Goal: Task Accomplishment & Management: Manage account settings

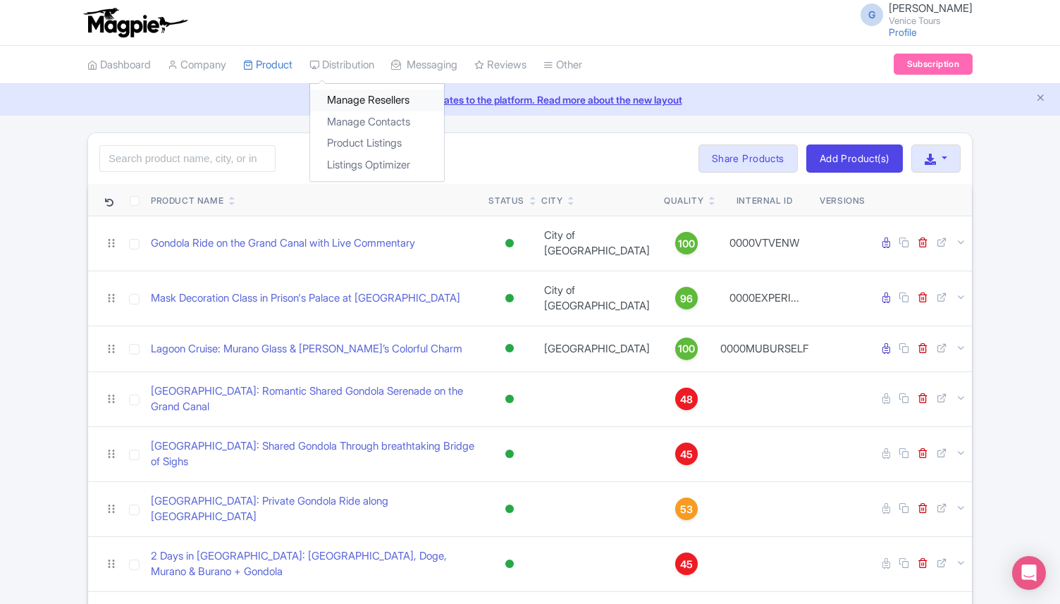
click at [359, 97] on link "Manage Resellers" at bounding box center [377, 101] width 134 height 22
click at [363, 97] on link "Manage Resellers" at bounding box center [377, 101] width 134 height 22
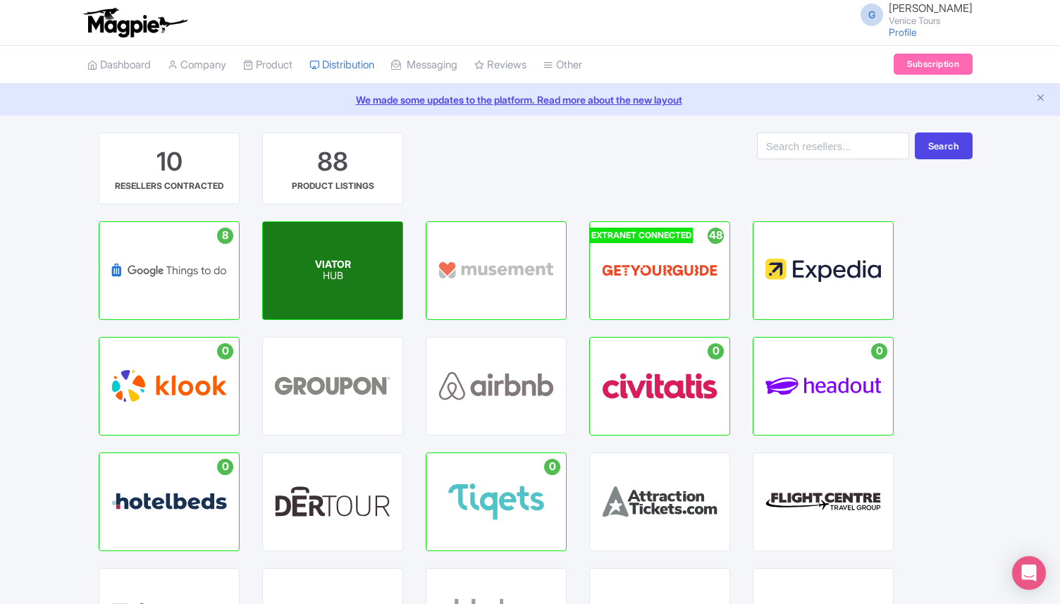
click at [340, 275] on p "HUB" at bounding box center [333, 277] width 36 height 12
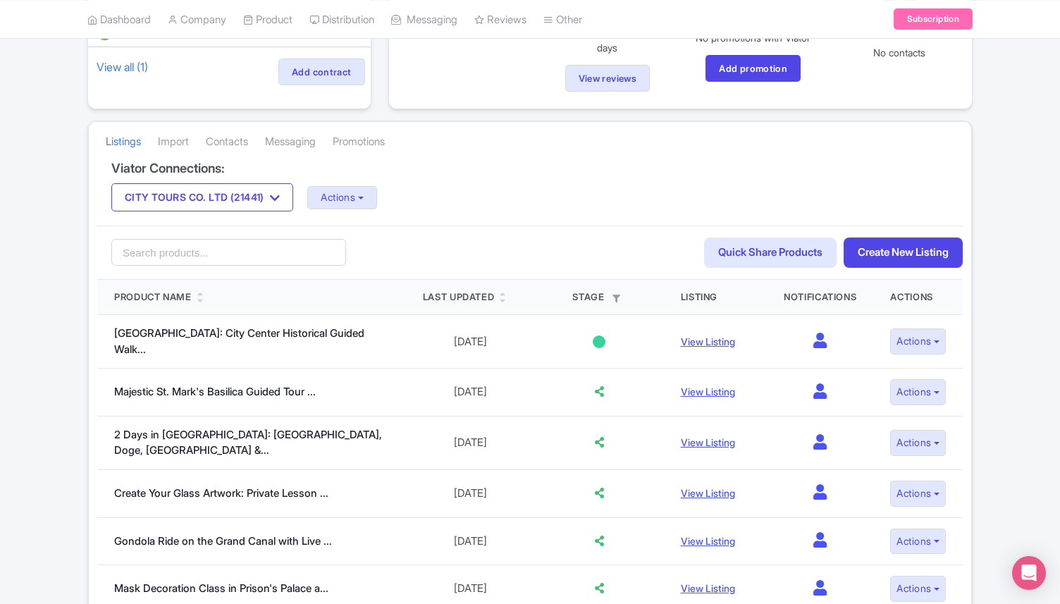
scroll to position [202, 0]
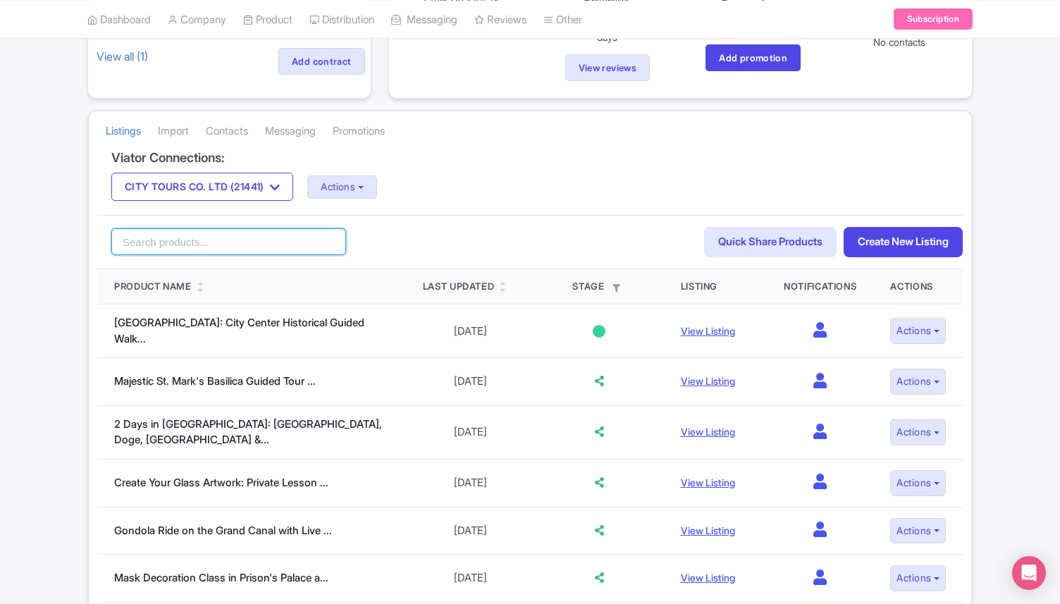
click at [146, 243] on input "search" at bounding box center [228, 241] width 235 height 27
type input "mediaval"
click button "Search" at bounding box center [0, 0] width 0 height 0
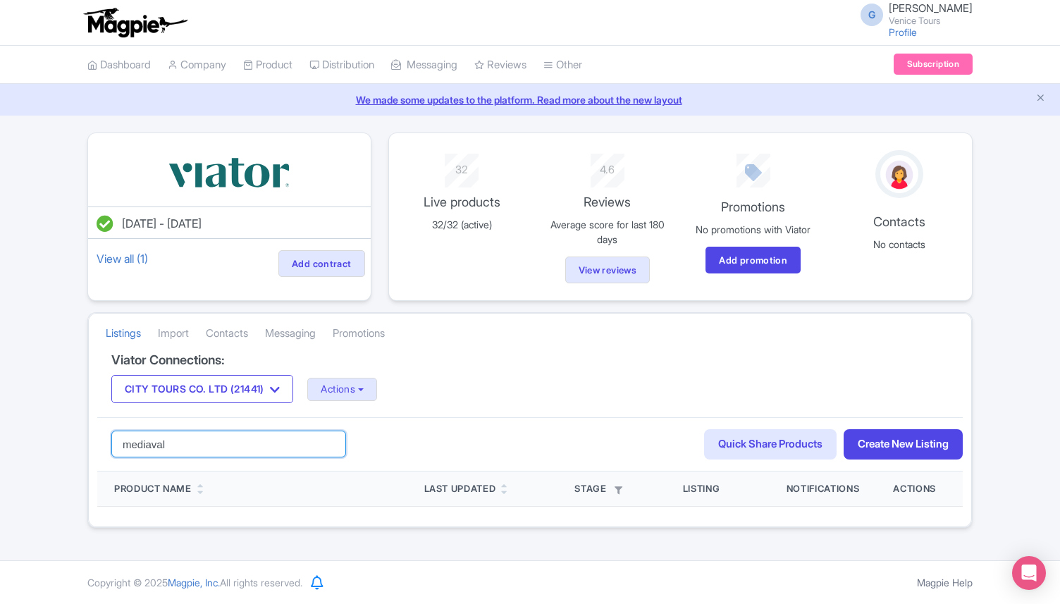
drag, startPoint x: 182, startPoint y: 450, endPoint x: 90, endPoint y: 436, distance: 93.3
click at [90, 443] on div "Viator Connections: CITY TOURS CO. LTD (21441) CITY TOURS CO. LTD (21441) Actio…" at bounding box center [530, 440] width 882 height 174
click button "Search" at bounding box center [0, 0] width 0 height 0
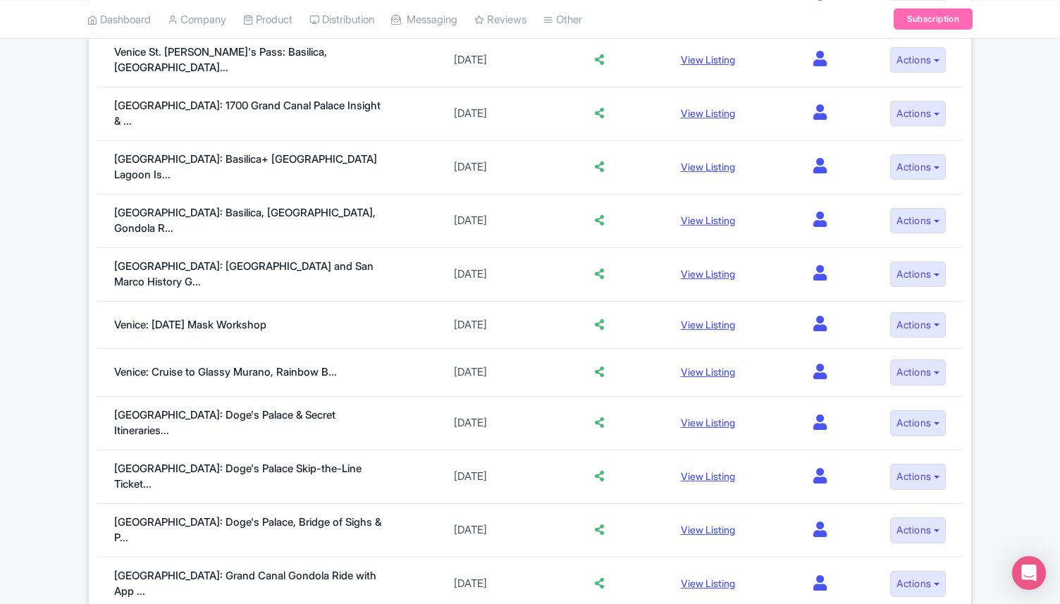
scroll to position [975, 0]
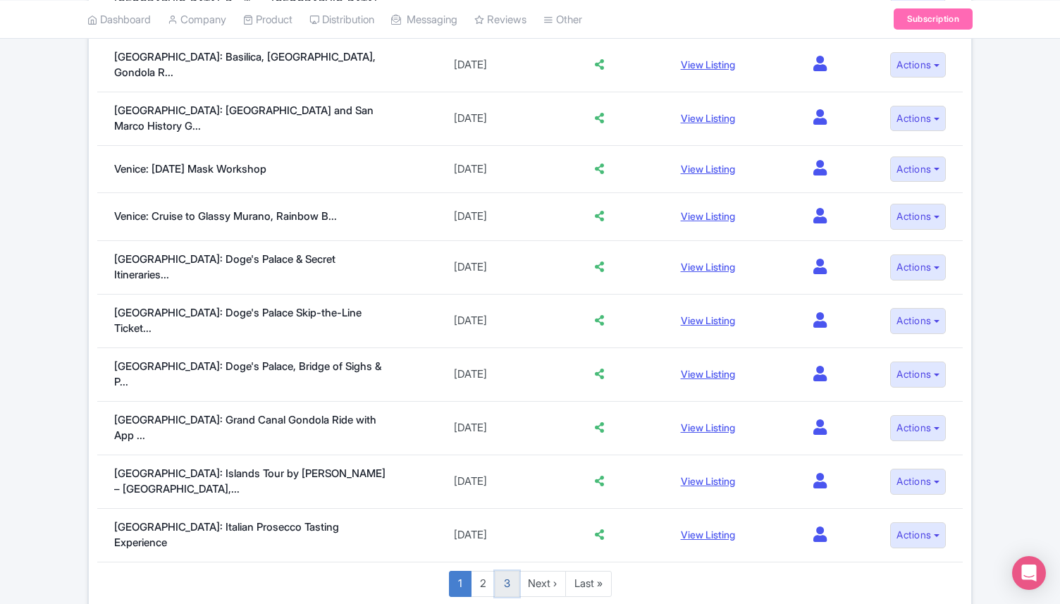
click at [500, 571] on link "3" at bounding box center [507, 584] width 25 height 26
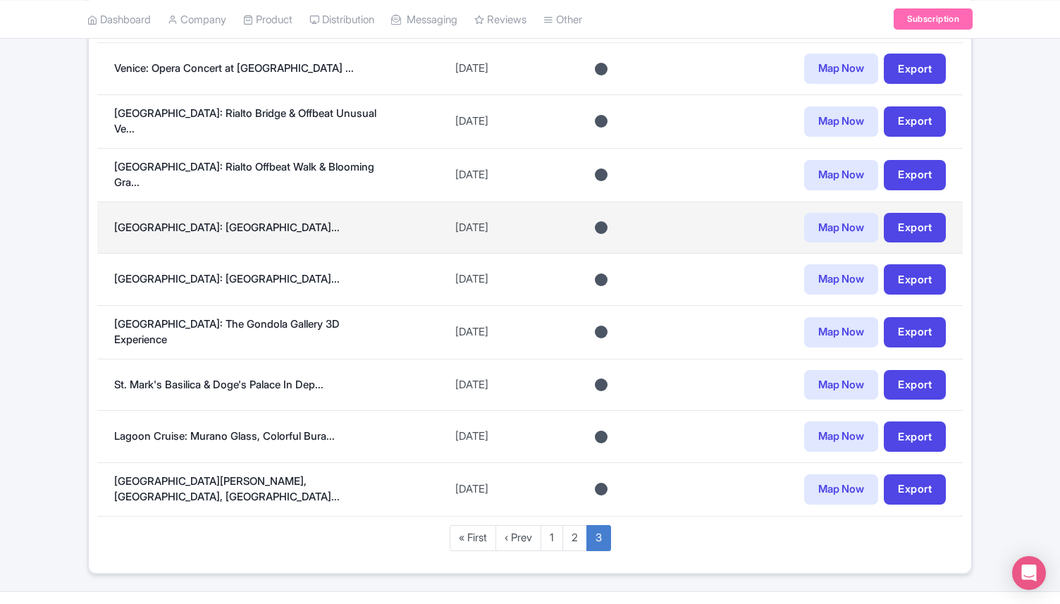
scroll to position [687, 0]
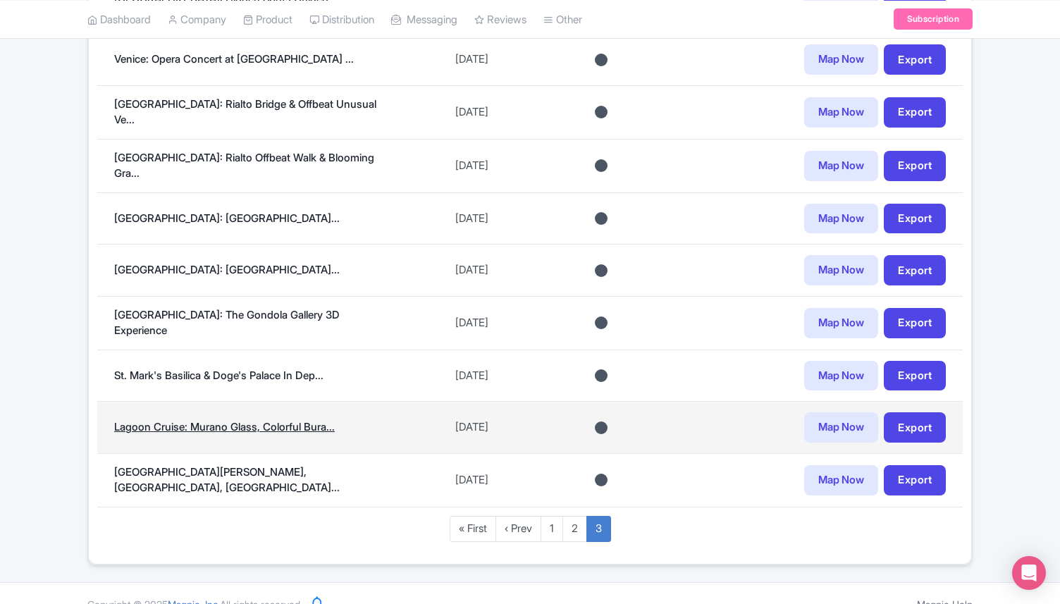
click at [272, 420] on link "Lagoon Cruise: Murano Glass, Colorful Bura..." at bounding box center [224, 426] width 221 height 13
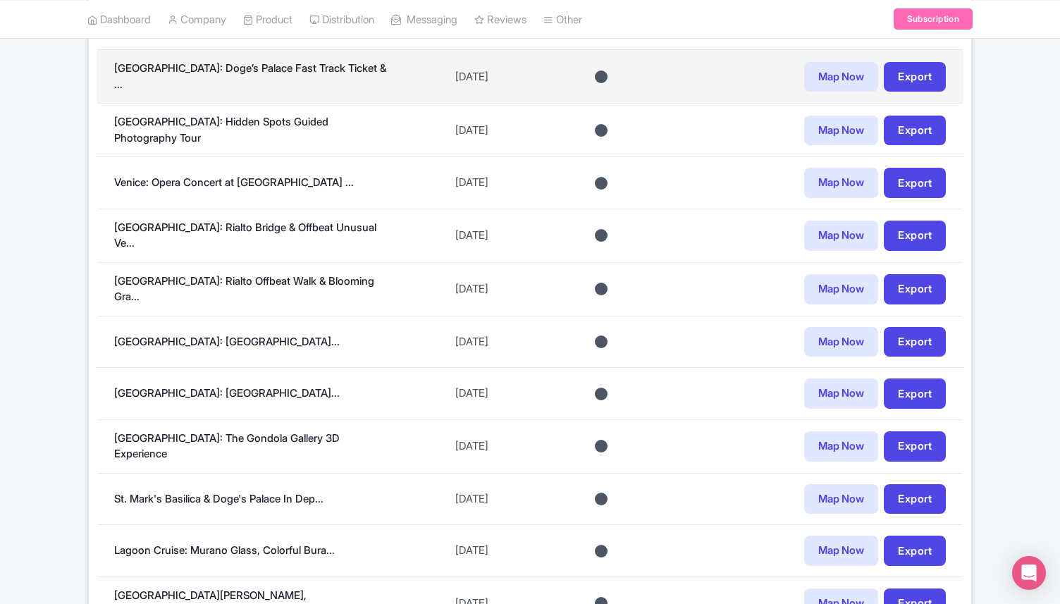
scroll to position [695, 0]
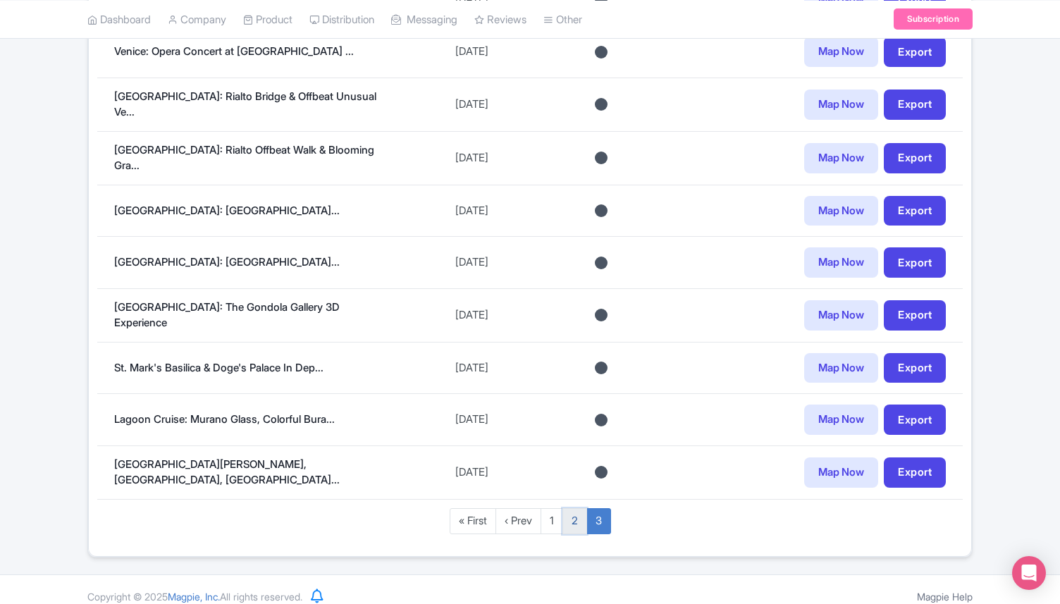
click at [569, 508] on link "2" at bounding box center [574, 521] width 25 height 26
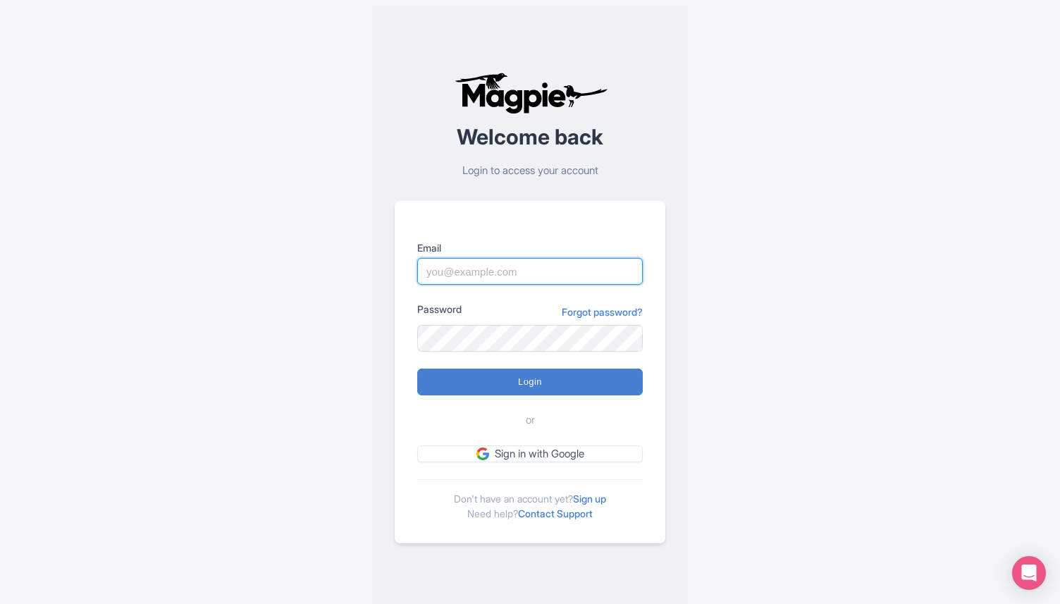
click at [488, 271] on input "Email" at bounding box center [530, 271] width 226 height 27
type input "[EMAIL_ADDRESS][DOMAIN_NAME]"
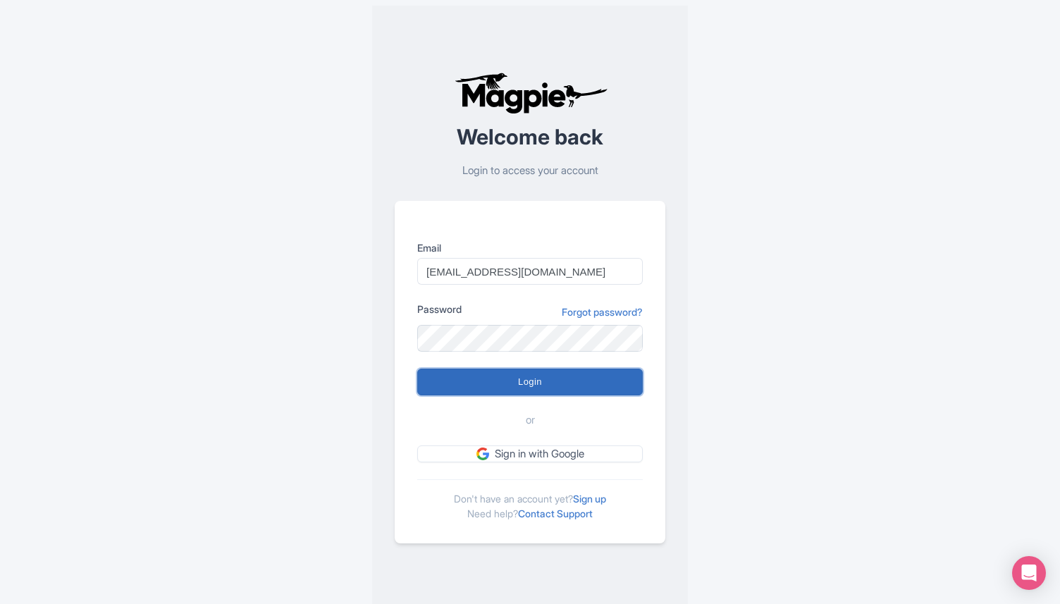
click at [491, 371] on input "Login" at bounding box center [530, 382] width 226 height 27
type input "Logging in..."
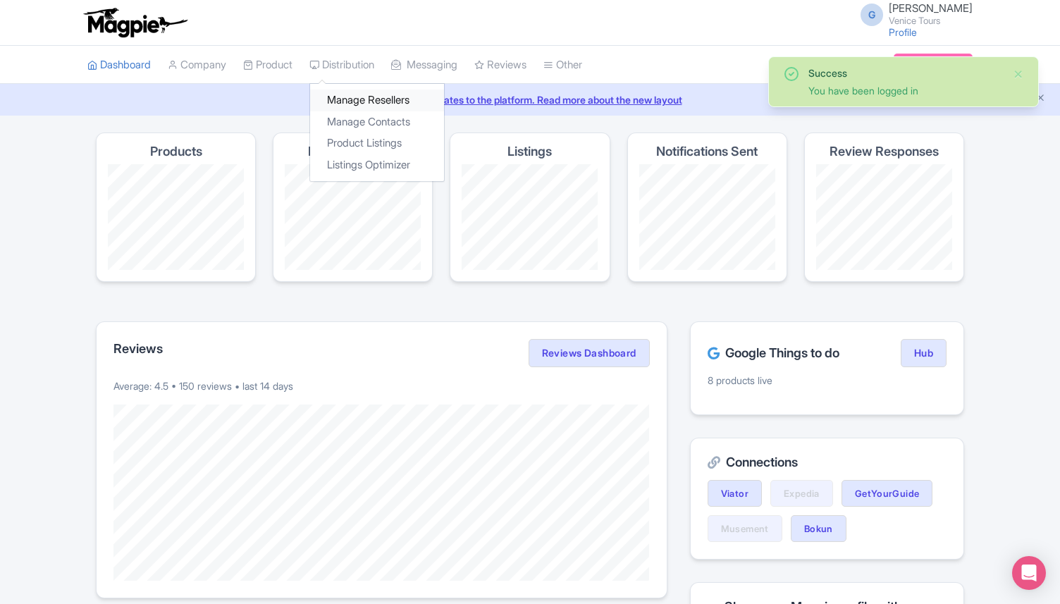
click at [382, 92] on link "Manage Resellers" at bounding box center [377, 101] width 134 height 22
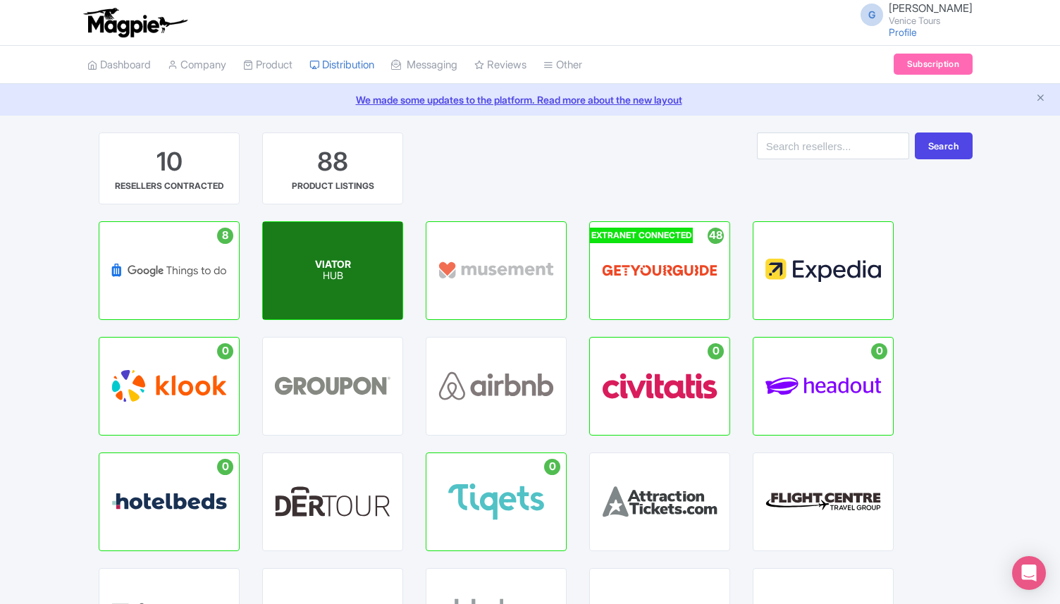
click at [343, 248] on div "VIATOR HUB" at bounding box center [333, 270] width 140 height 97
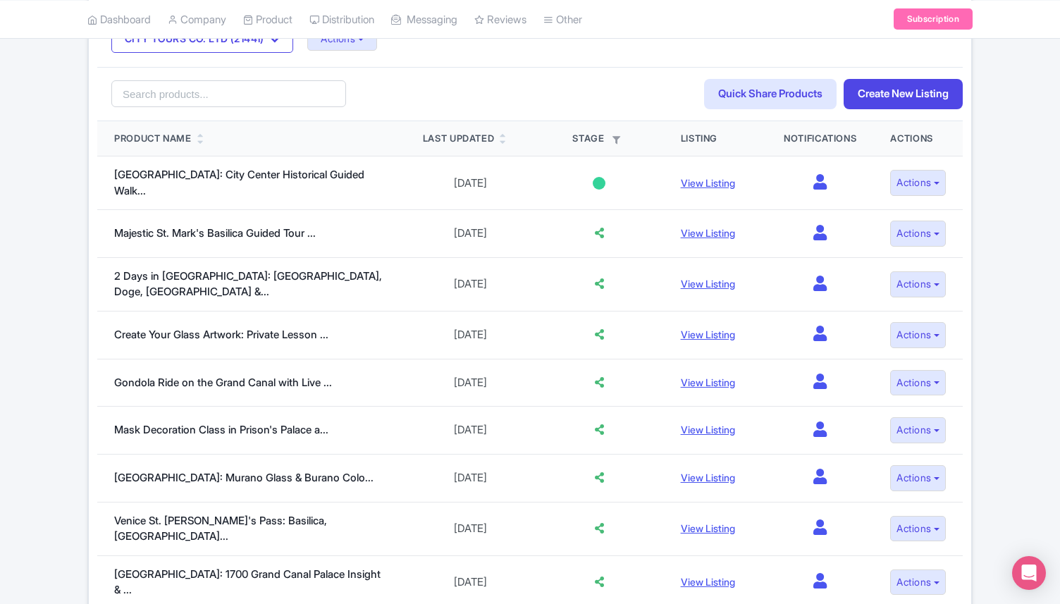
scroll to position [342, 0]
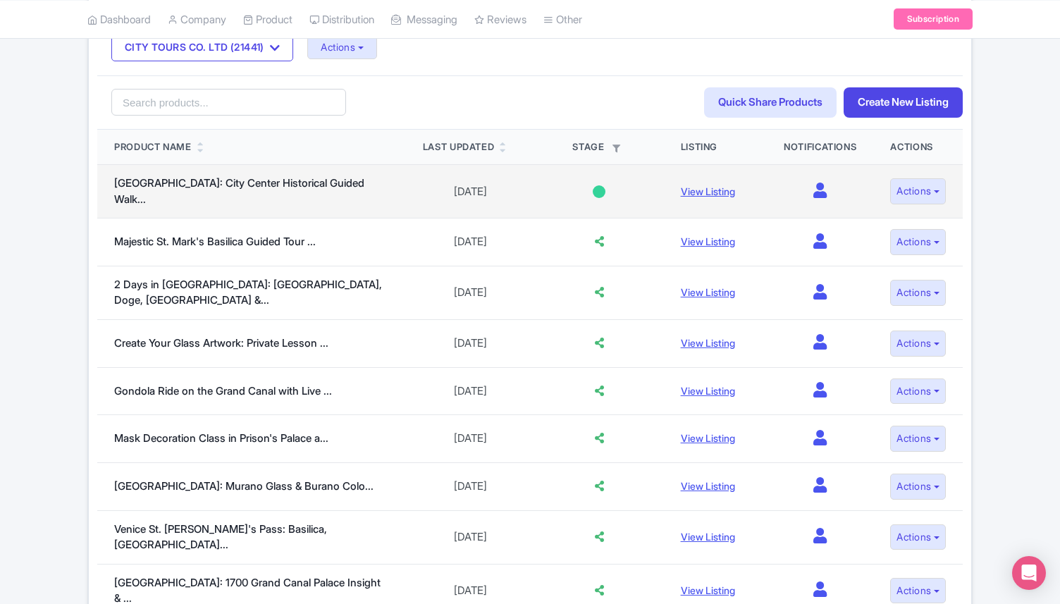
click at [593, 187] on div at bounding box center [599, 191] width 13 height 13
click at [932, 192] on button "Actions" at bounding box center [918, 191] width 56 height 26
click at [882, 216] on link "Edit listing" at bounding box center [884, 223] width 134 height 22
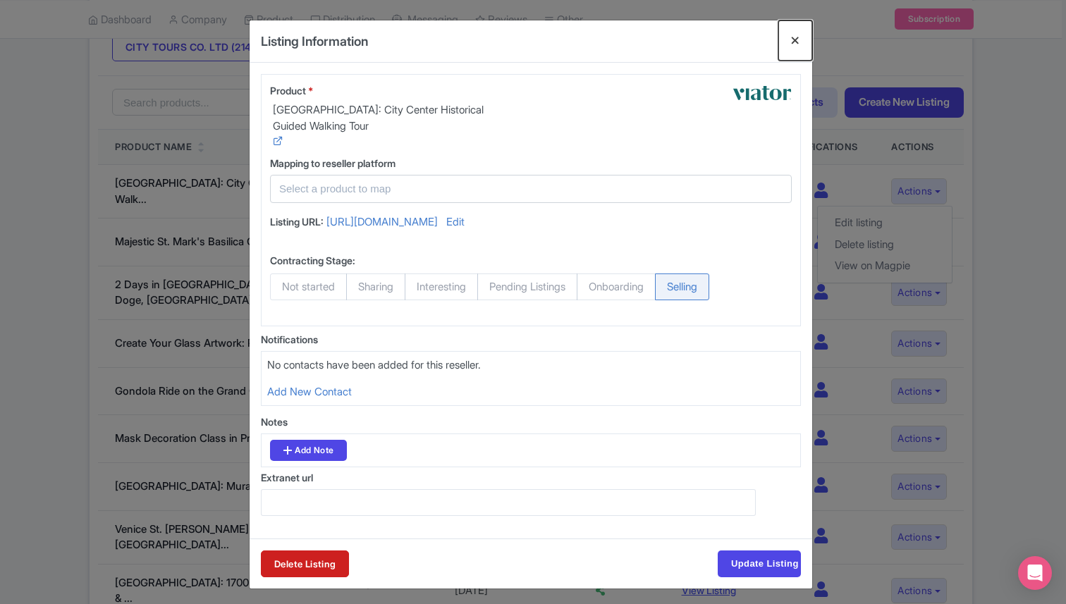
click at [794, 43] on button "Close" at bounding box center [795, 40] width 34 height 40
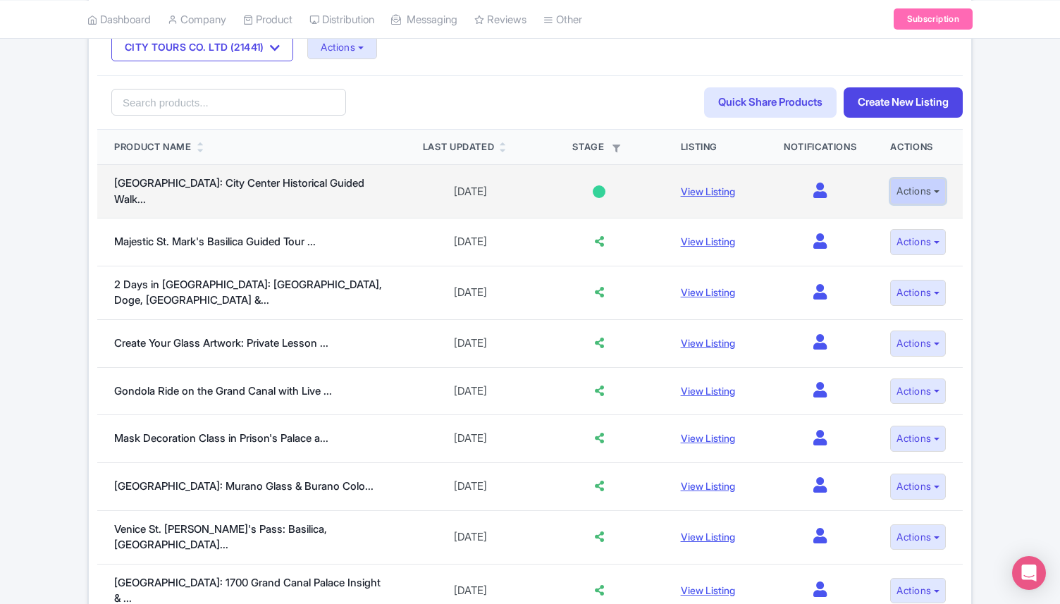
click at [930, 193] on button "Actions" at bounding box center [918, 191] width 56 height 26
click at [890, 217] on link "Edit listing" at bounding box center [884, 223] width 134 height 22
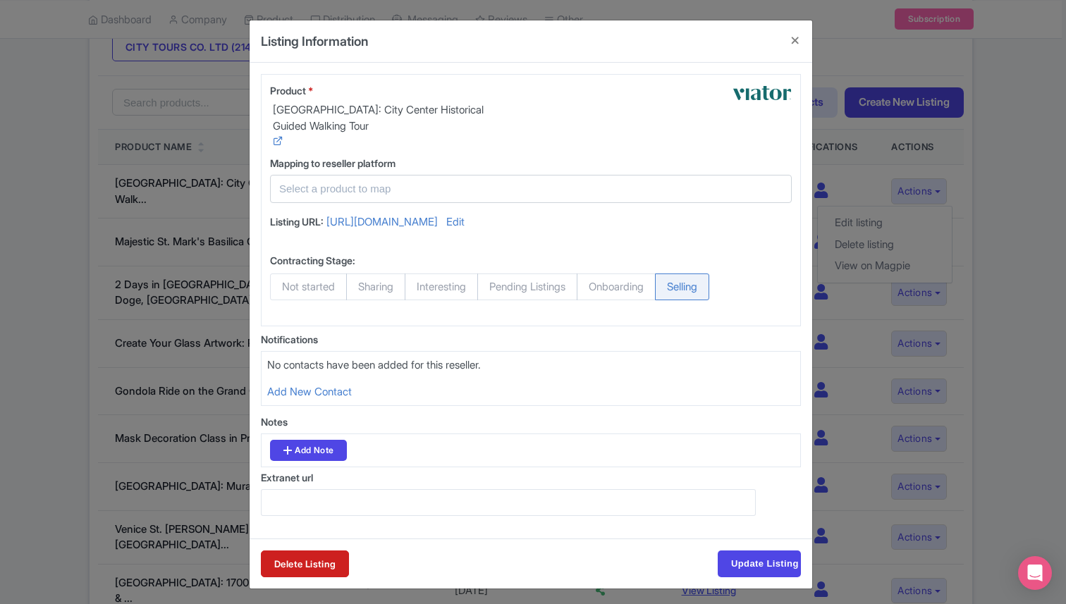
click at [357, 190] on input "text" at bounding box center [522, 189] width 486 height 16
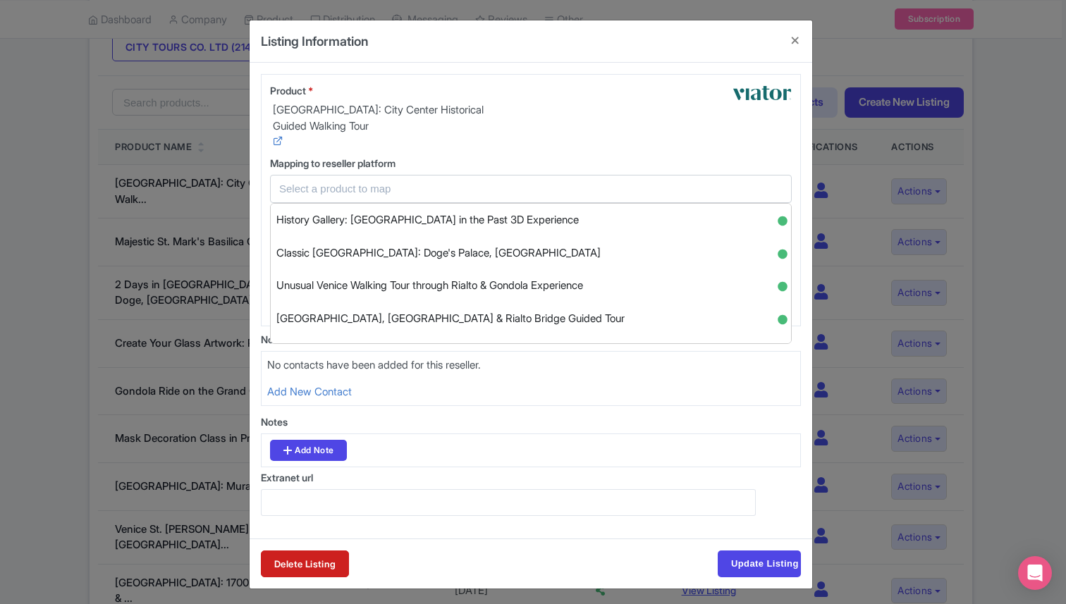
paste input "Venice Off the Beaten Path Walking Tour: Rialto Bridge & Beyond"
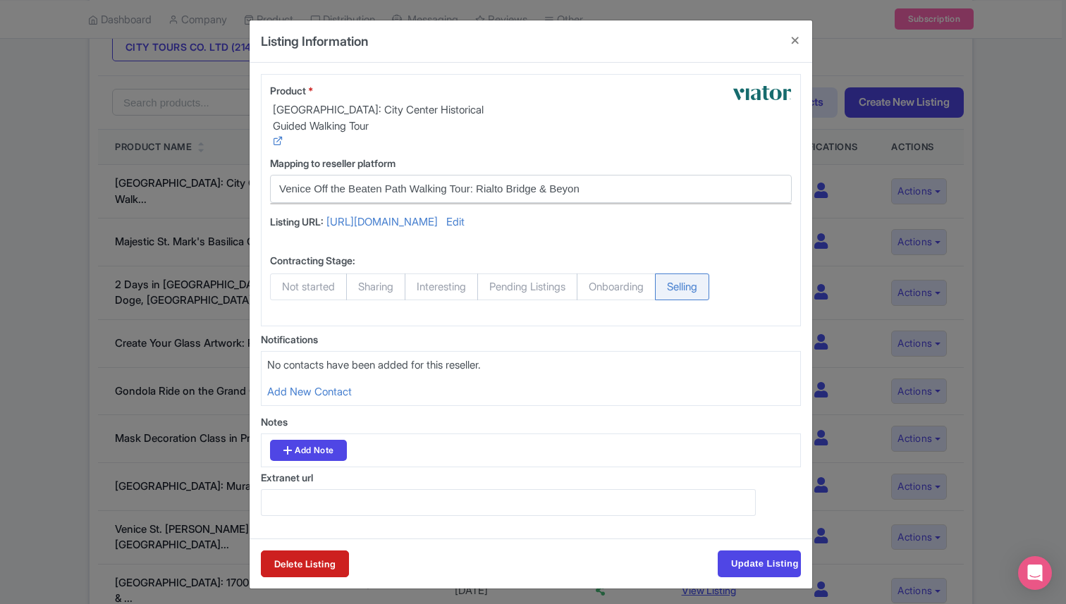
type input "Venice Off the Beaten Path Walking Tour: Rialto Bridge & Beyo"
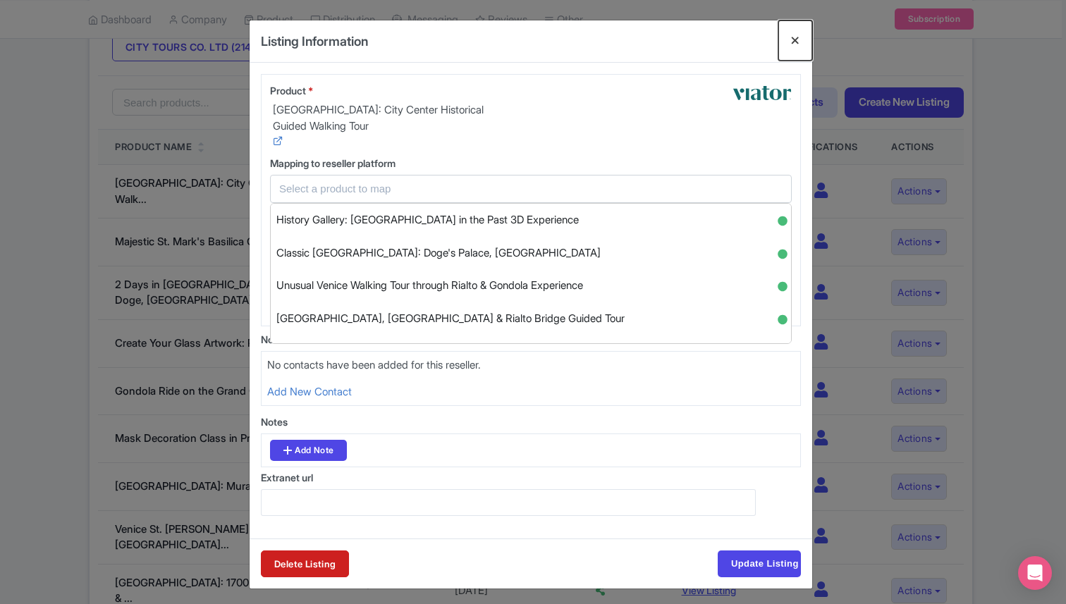
click at [787, 42] on button "Close" at bounding box center [795, 40] width 34 height 40
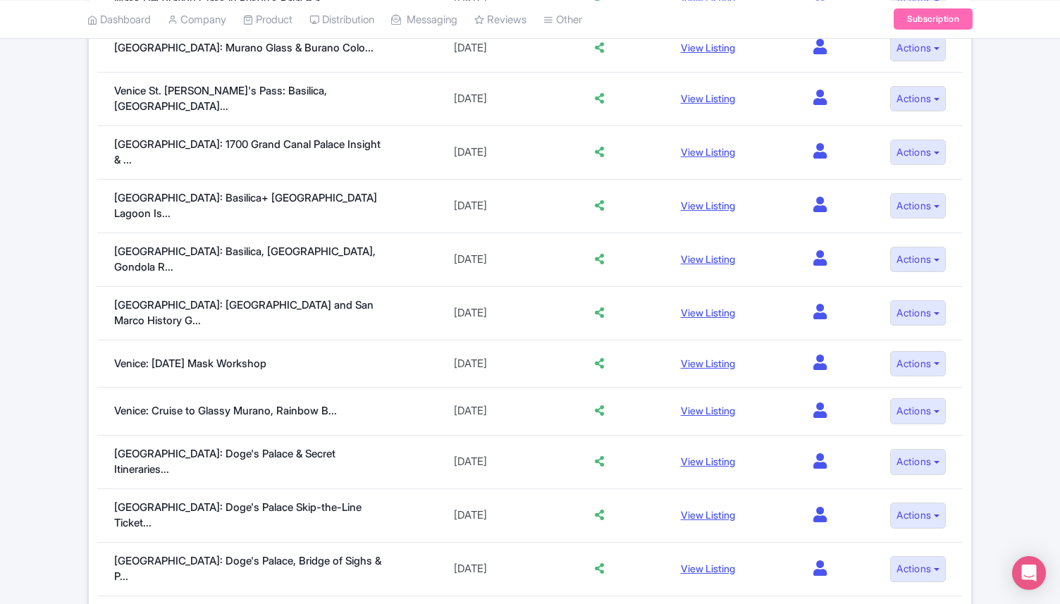
scroll to position [975, 0]
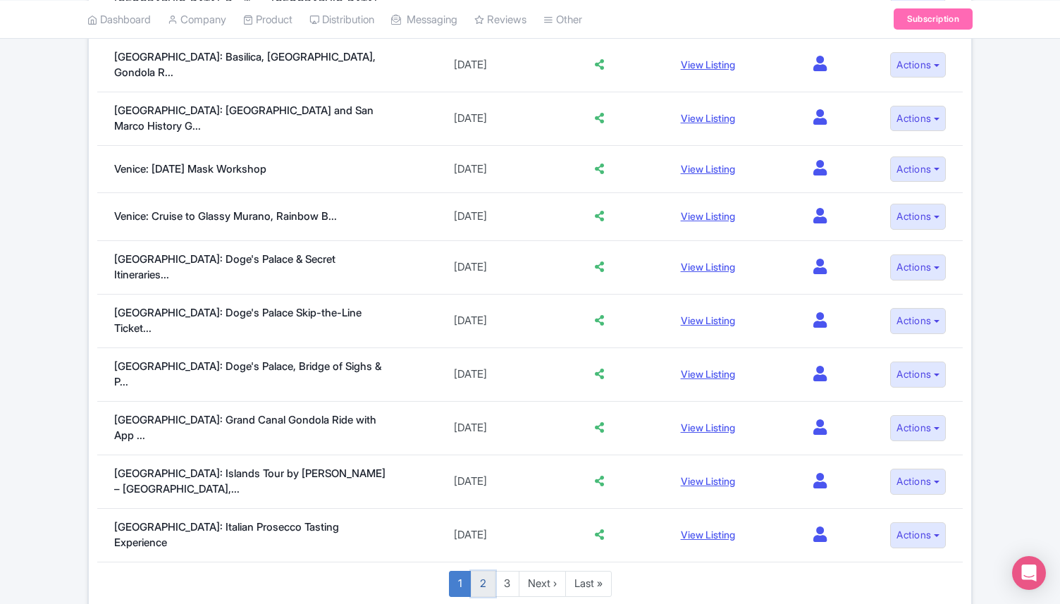
click at [480, 571] on link "2" at bounding box center [483, 584] width 25 height 26
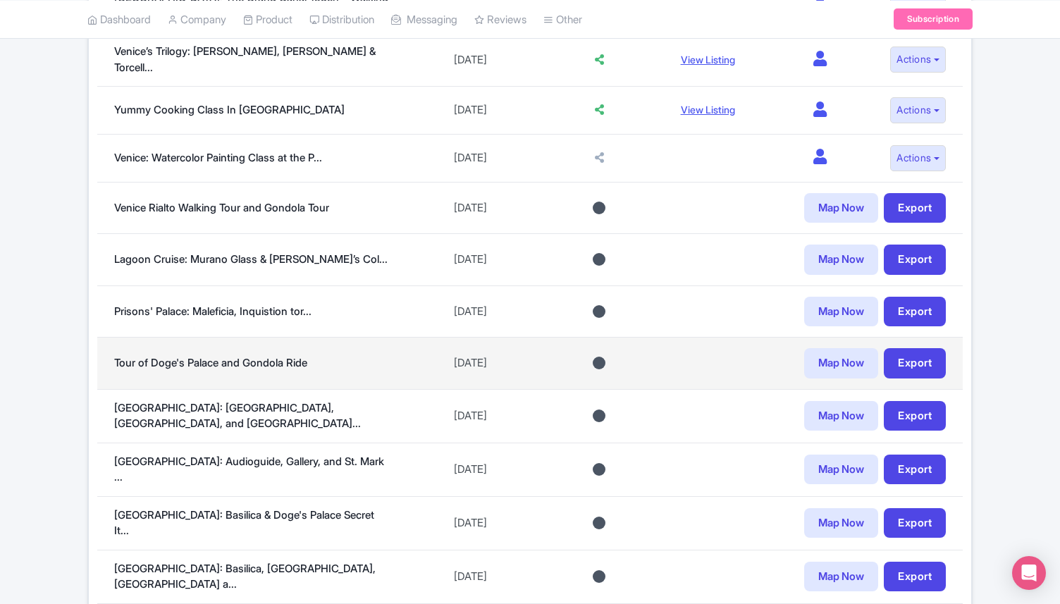
scroll to position [964, 0]
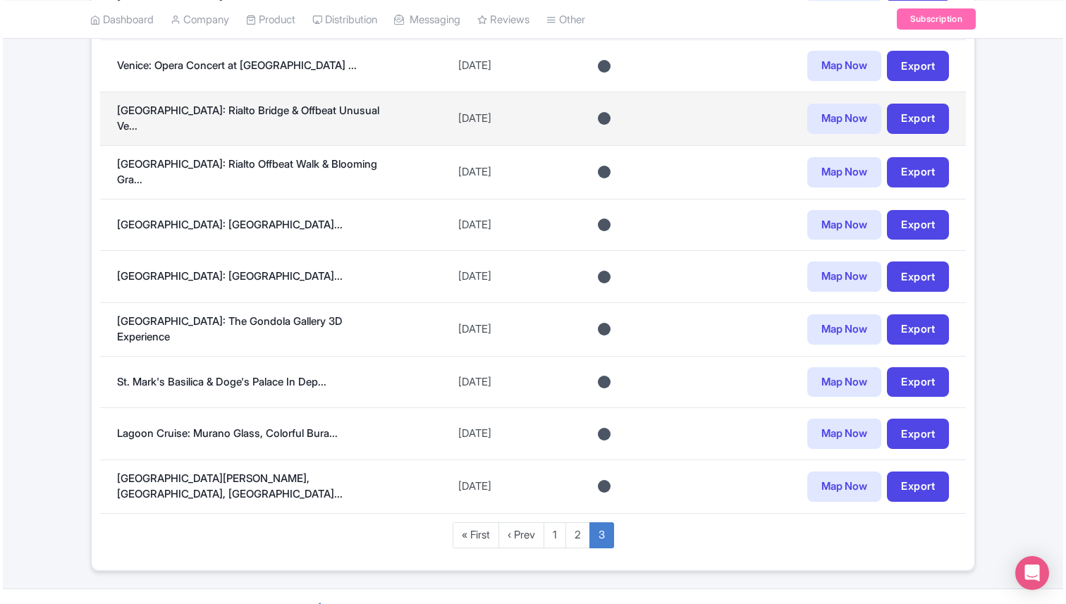
scroll to position [682, 0]
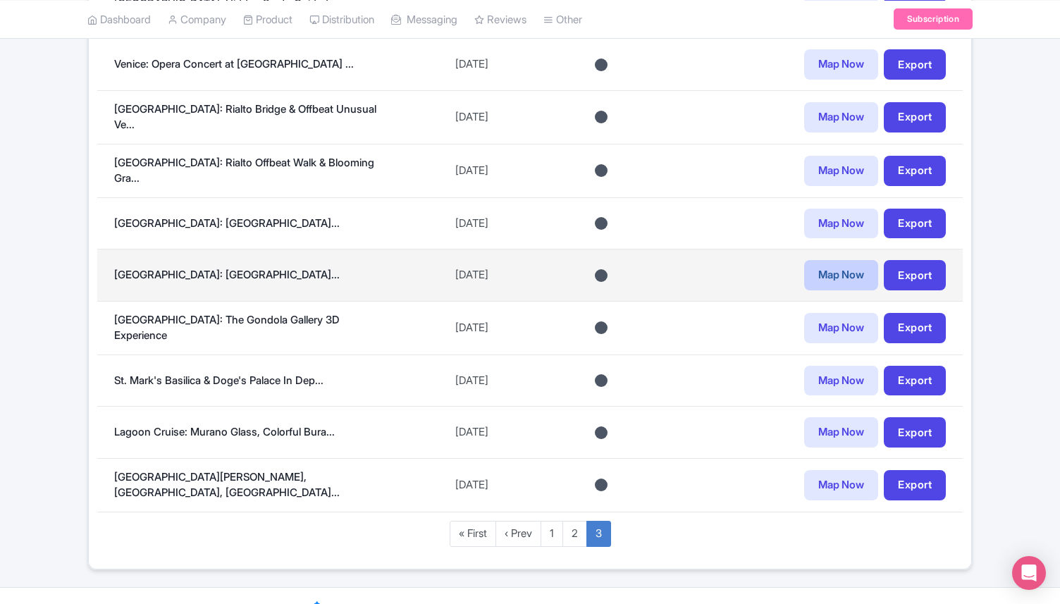
click at [837, 269] on link "Map Now" at bounding box center [841, 275] width 74 height 30
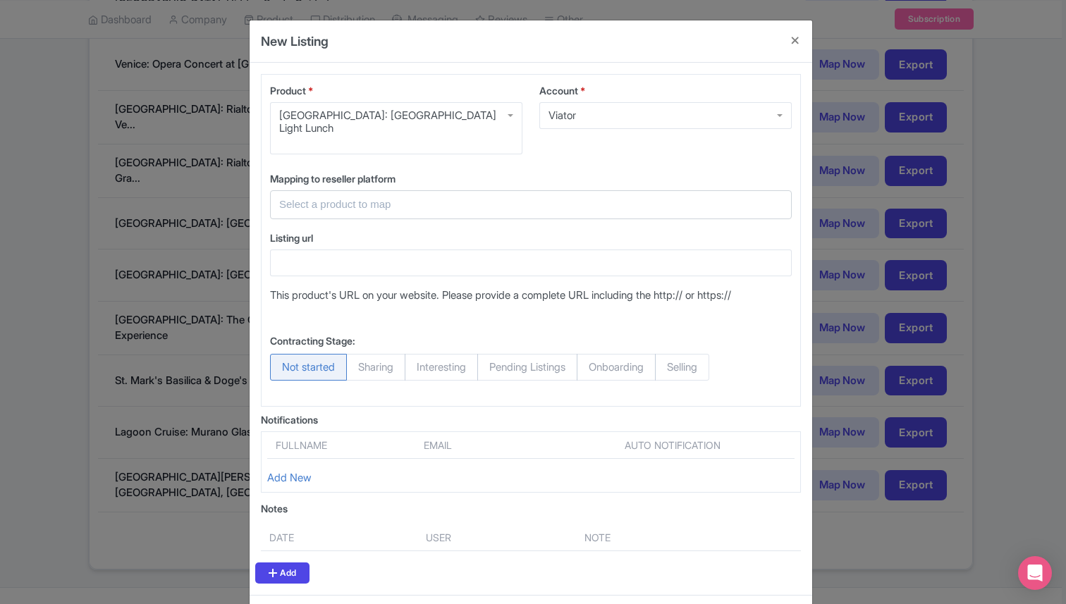
click at [342, 204] on input "text" at bounding box center [522, 205] width 486 height 16
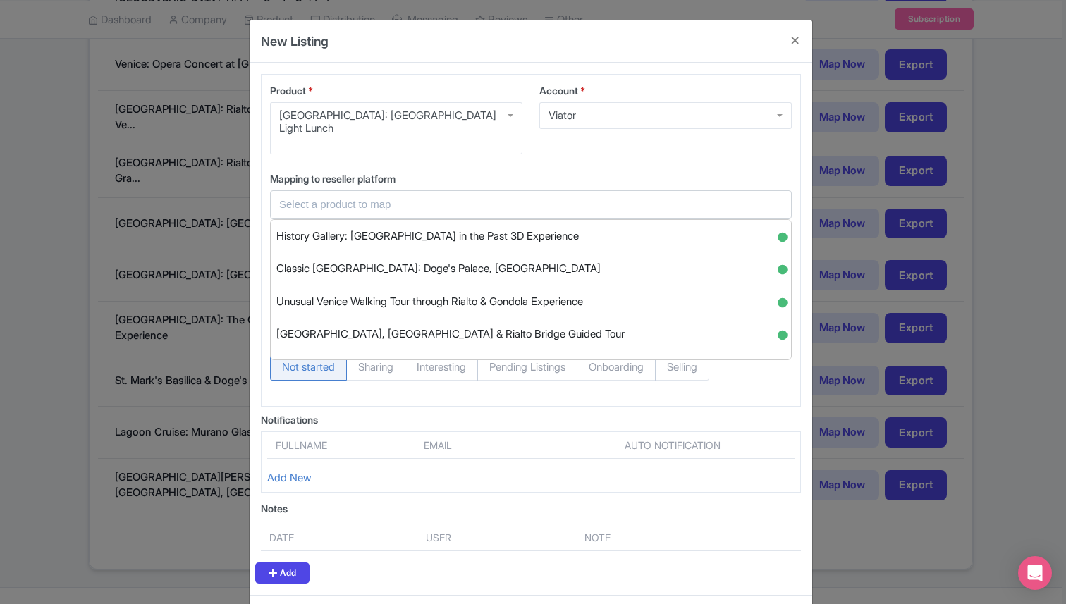
paste input "[GEOGRAPHIC_DATA]: panoramic lunch in [GEOGRAPHIC_DATA]"
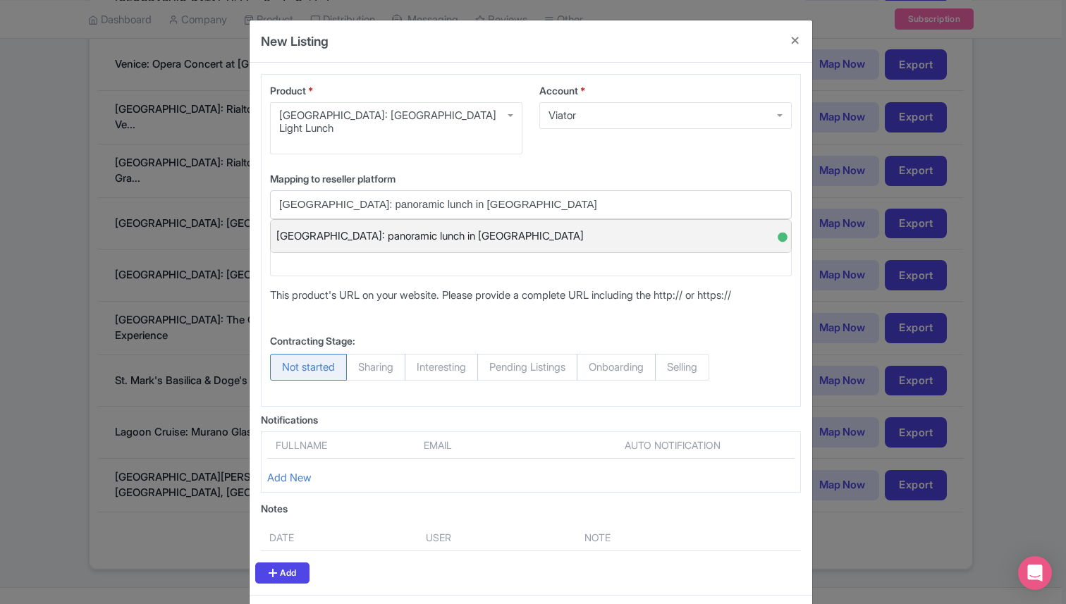
type input "[GEOGRAPHIC_DATA]: panoramic lunch in [GEOGRAPHIC_DATA]"
click at [518, 245] on span "[GEOGRAPHIC_DATA]: panoramic lunch in [GEOGRAPHIC_DATA]" at bounding box center [429, 237] width 307 height 22
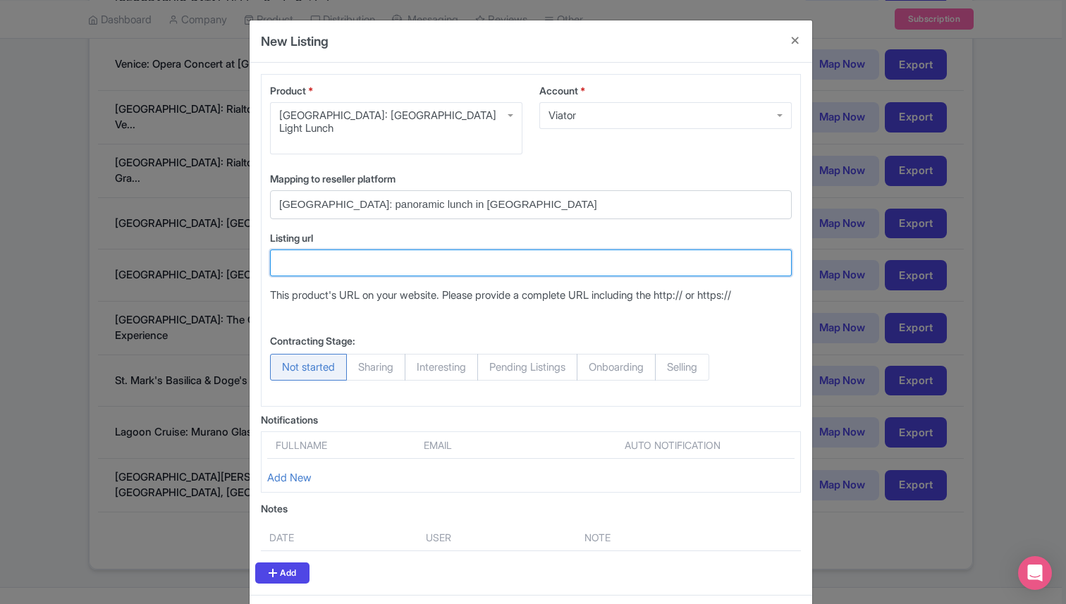
click at [343, 258] on input "Listing url" at bounding box center [531, 263] width 522 height 27
paste input "[URL][DOMAIN_NAME]"
type input "https://www.viator.com/tours/Venice/Venetian-wine-tasting-tour-drink-as-a-Venet…"
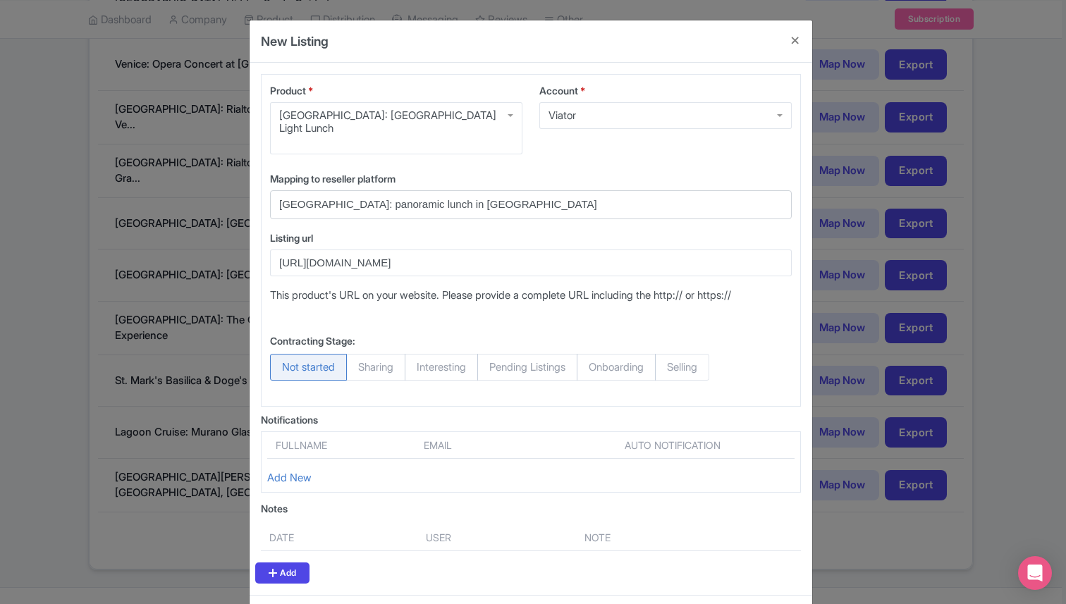
click at [675, 372] on span "Selling" at bounding box center [682, 367] width 54 height 27
click at [669, 368] on input "Selling" at bounding box center [662, 361] width 14 height 14
radio input "true"
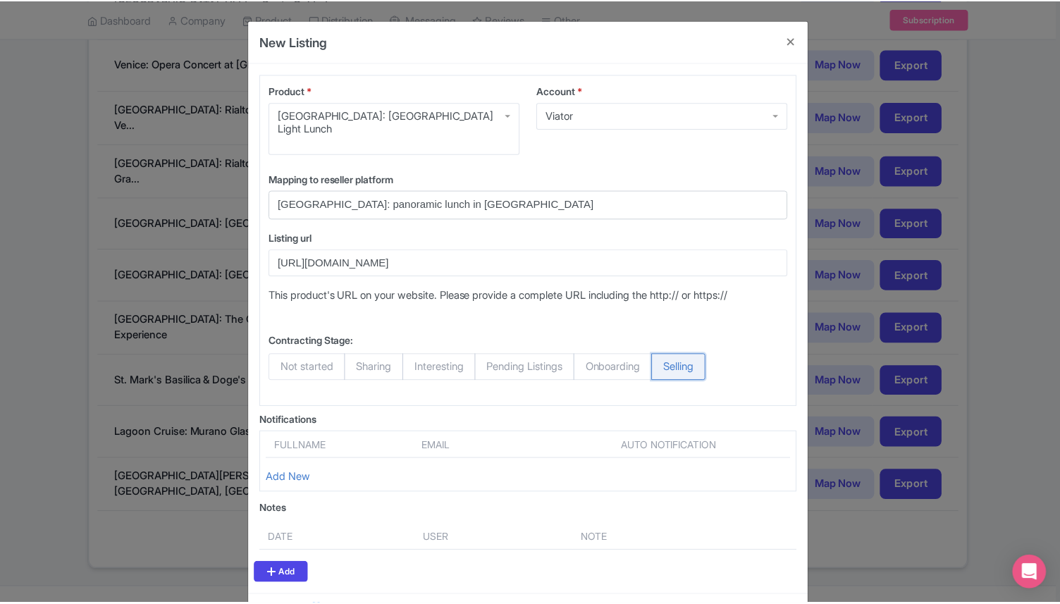
scroll to position [61, 0]
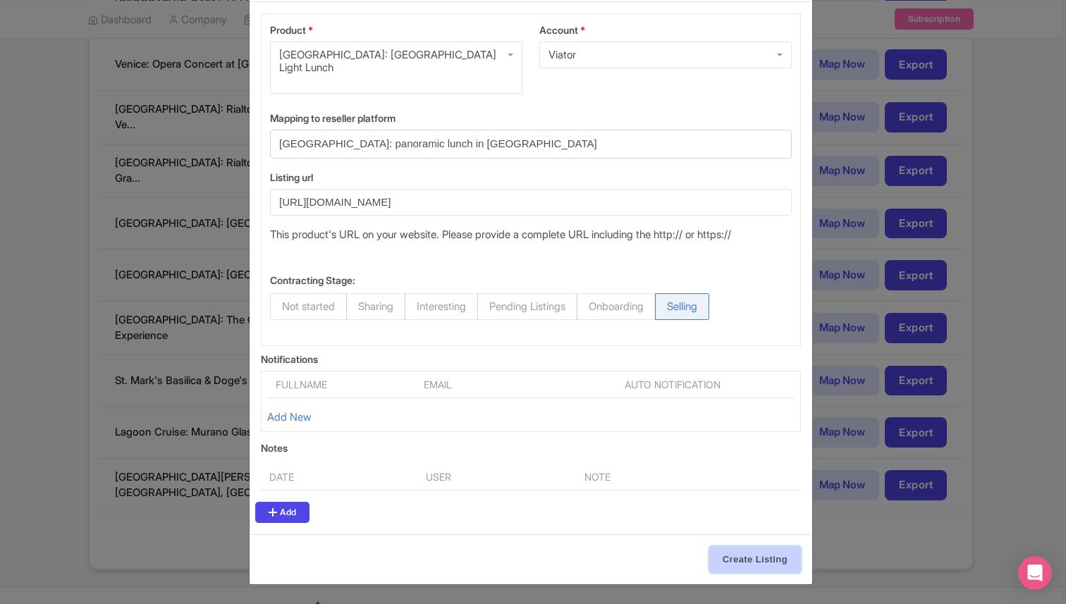
click at [742, 562] on input "Create Listing" at bounding box center [755, 559] width 92 height 27
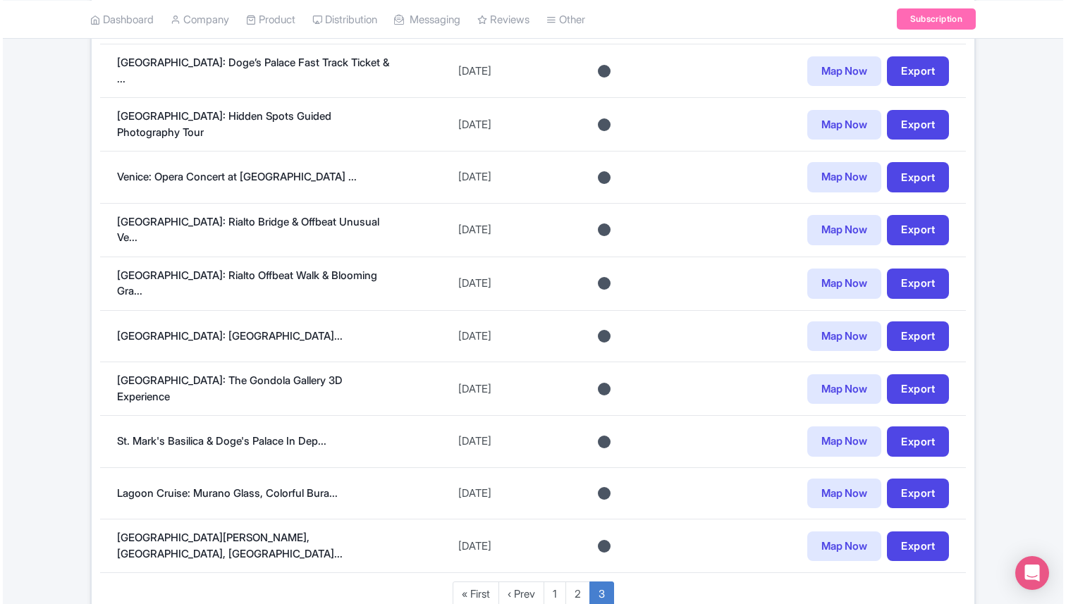
scroll to position [646, 0]
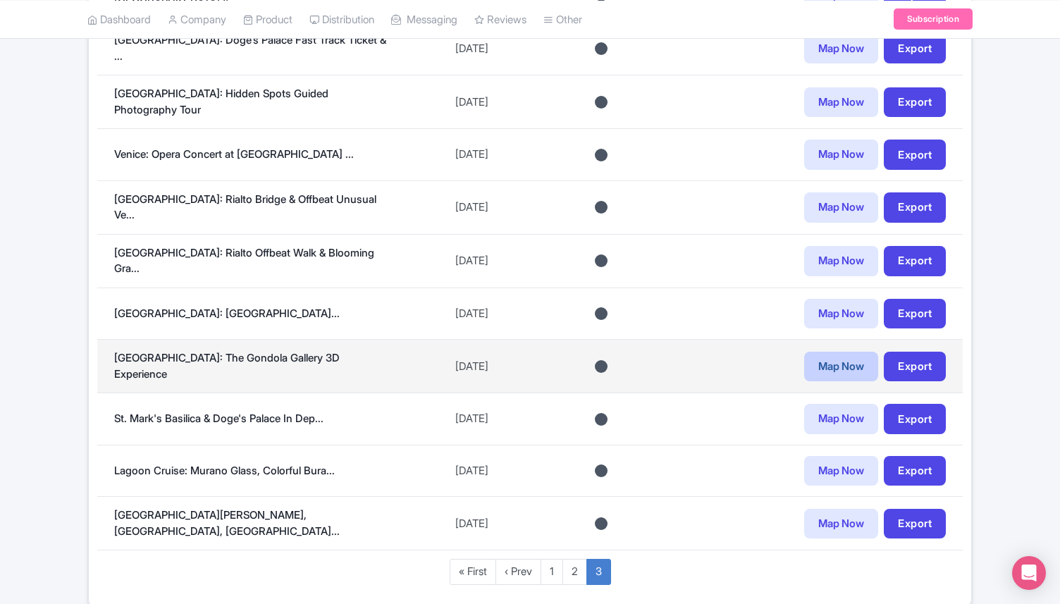
click at [838, 354] on link "Map Now" at bounding box center [841, 367] width 74 height 30
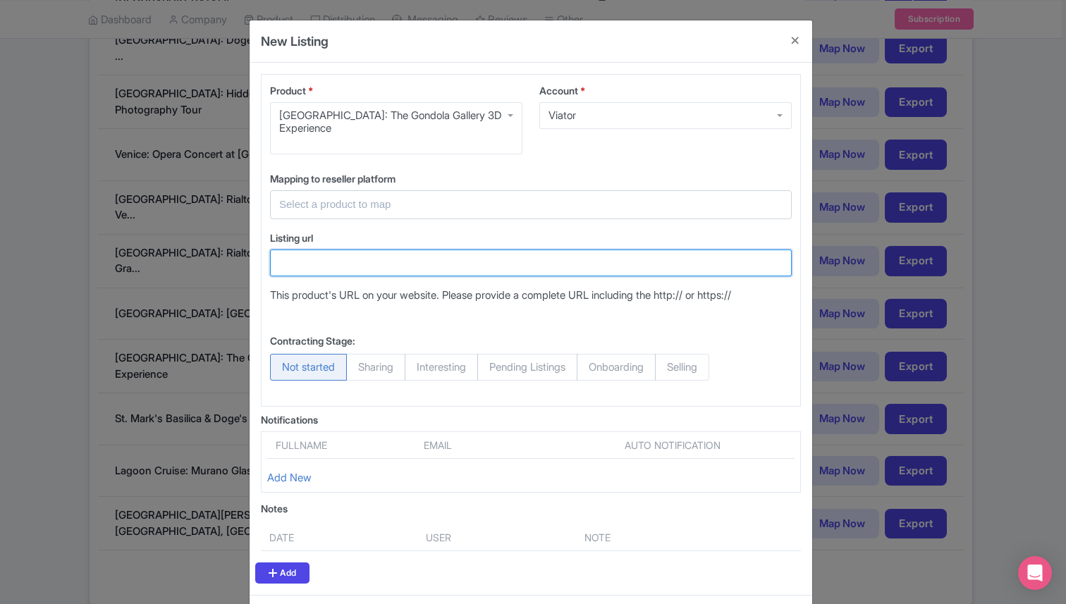
click at [352, 250] on input "Listing url" at bounding box center [531, 263] width 522 height 27
paste input "[URL][DOMAIN_NAME]"
type input "[URL][DOMAIN_NAME]"
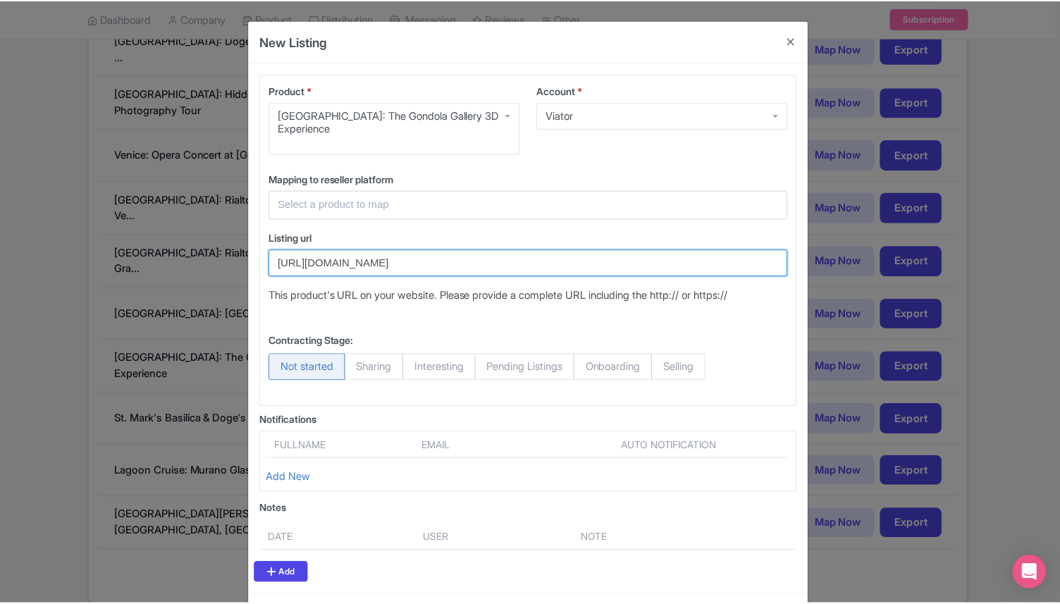
scroll to position [0, 0]
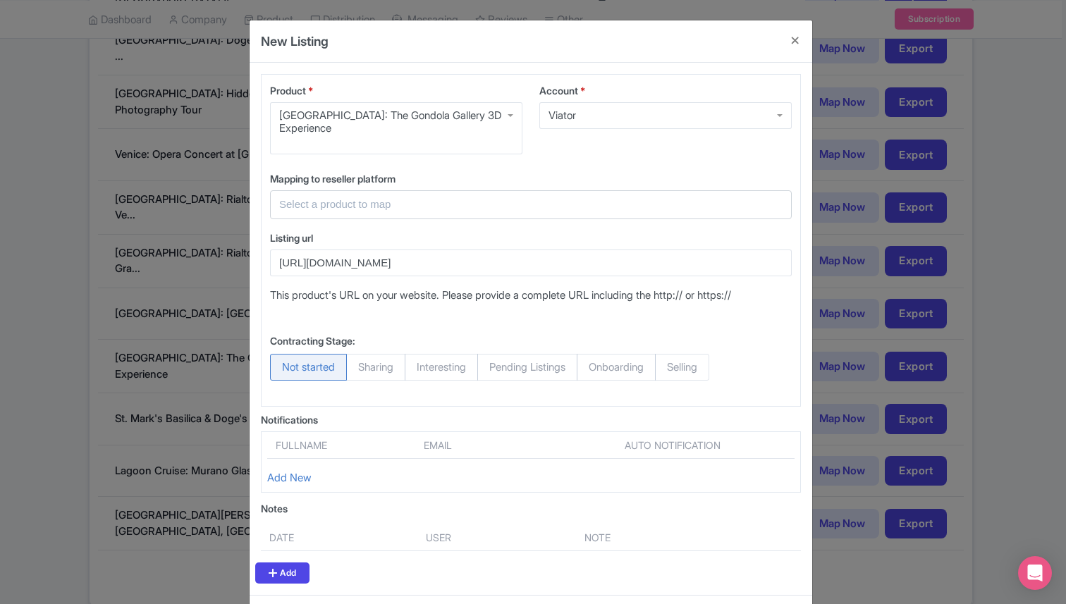
click at [363, 197] on input "text" at bounding box center [522, 205] width 486 height 16
paste input "History Gallery: Venice in the Past 3D Experience"
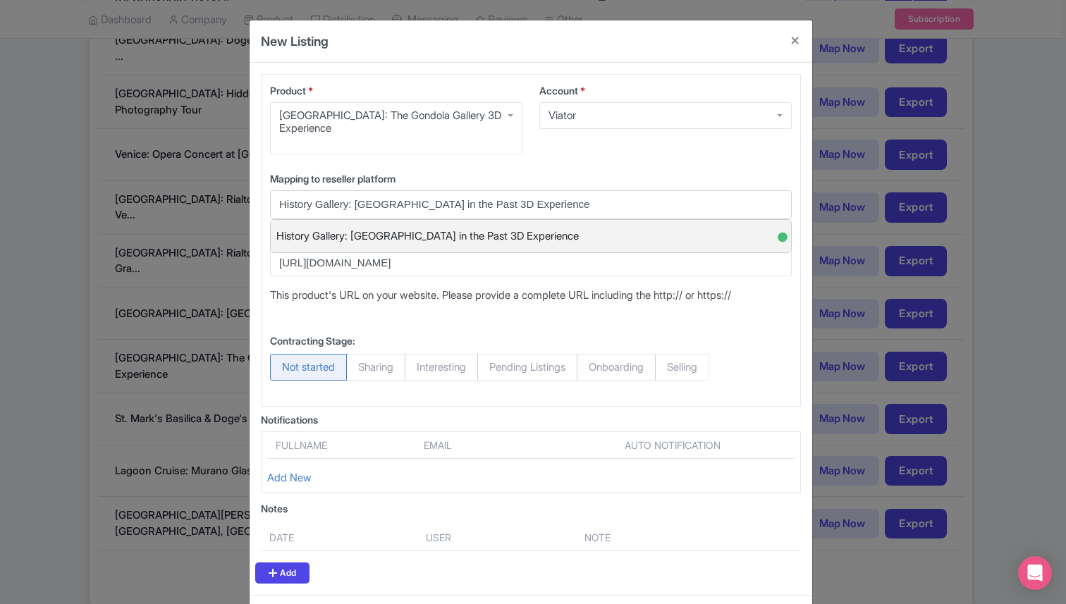
type input "History Gallery: Venice in the Past 3D Experience"
click at [410, 226] on span "History Gallery: Venice in the Past 3D Experience" at bounding box center [427, 237] width 302 height 22
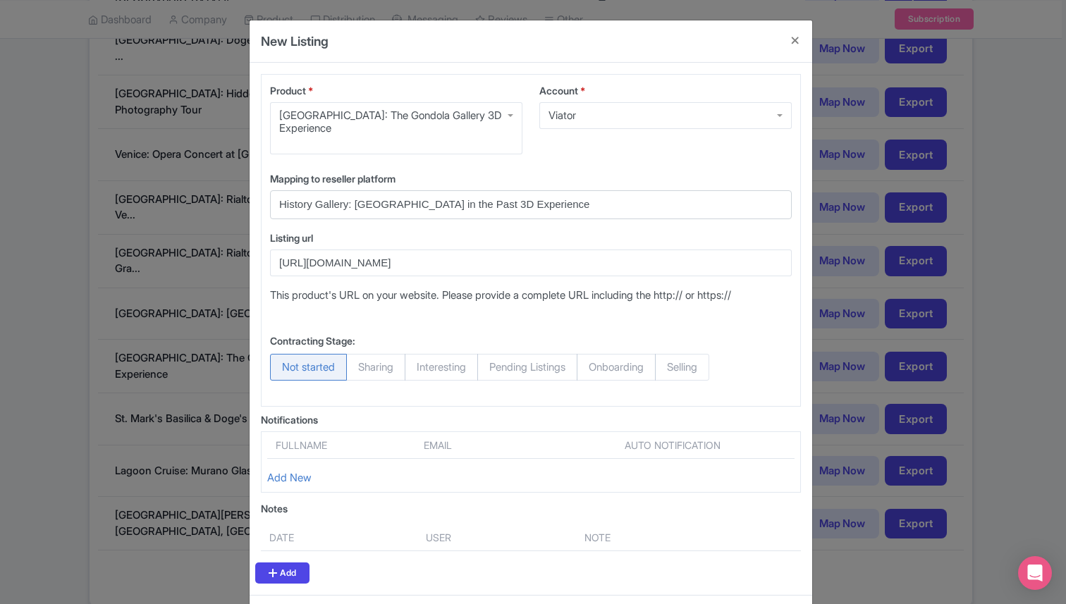
click at [708, 354] on span "Selling" at bounding box center [682, 367] width 54 height 27
click at [669, 354] on input "Selling" at bounding box center [662, 361] width 14 height 14
radio input "true"
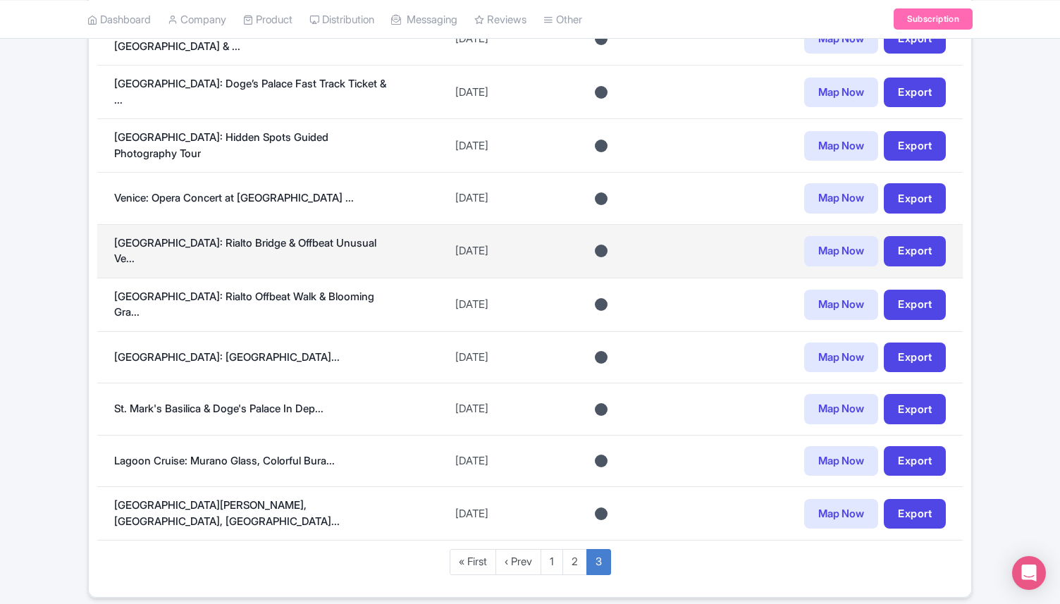
scroll to position [682, 0]
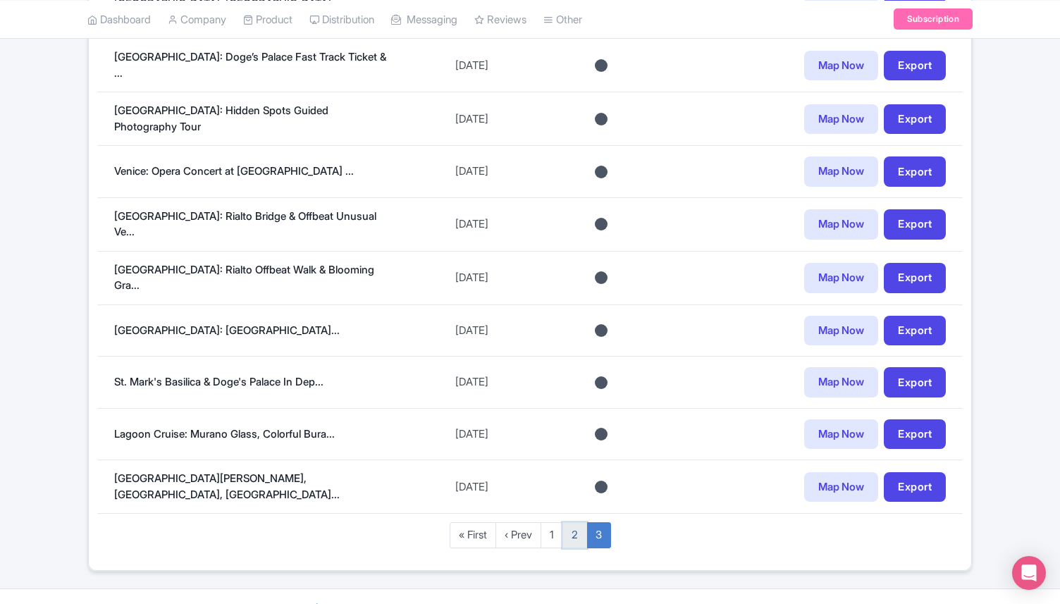
click at [581, 522] on link "2" at bounding box center [574, 535] width 25 height 26
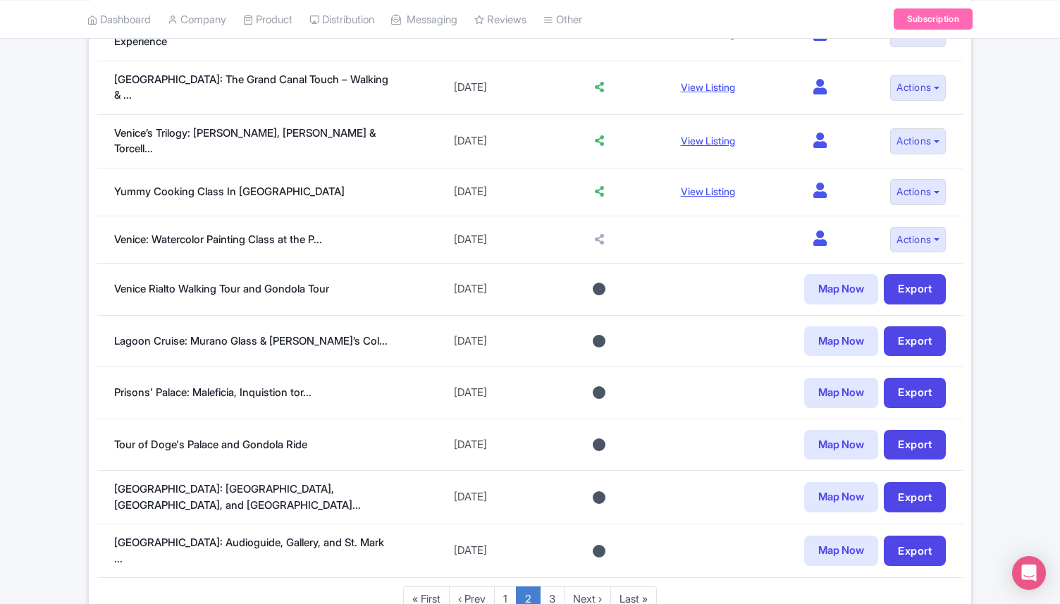
scroll to position [979, 0]
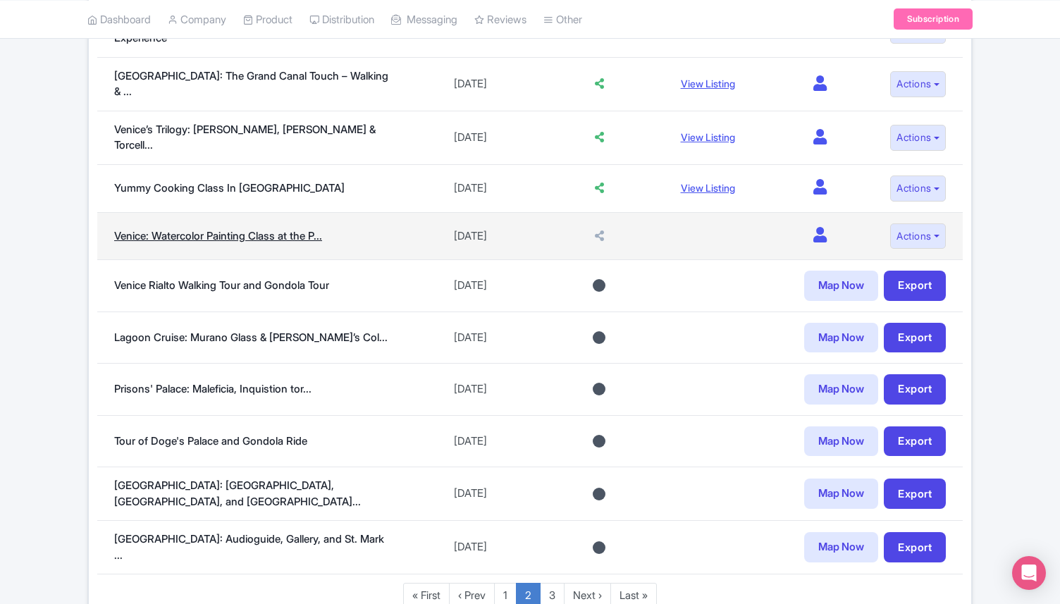
click at [304, 229] on link "Venice: Watercolor Painting Class at the P..." at bounding box center [218, 235] width 208 height 13
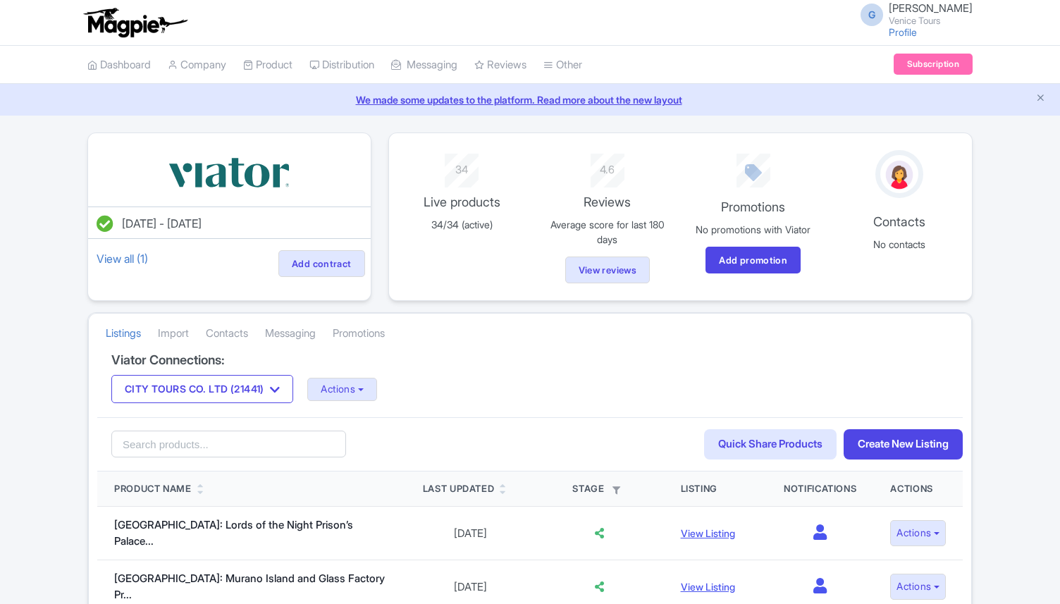
scroll to position [979, 0]
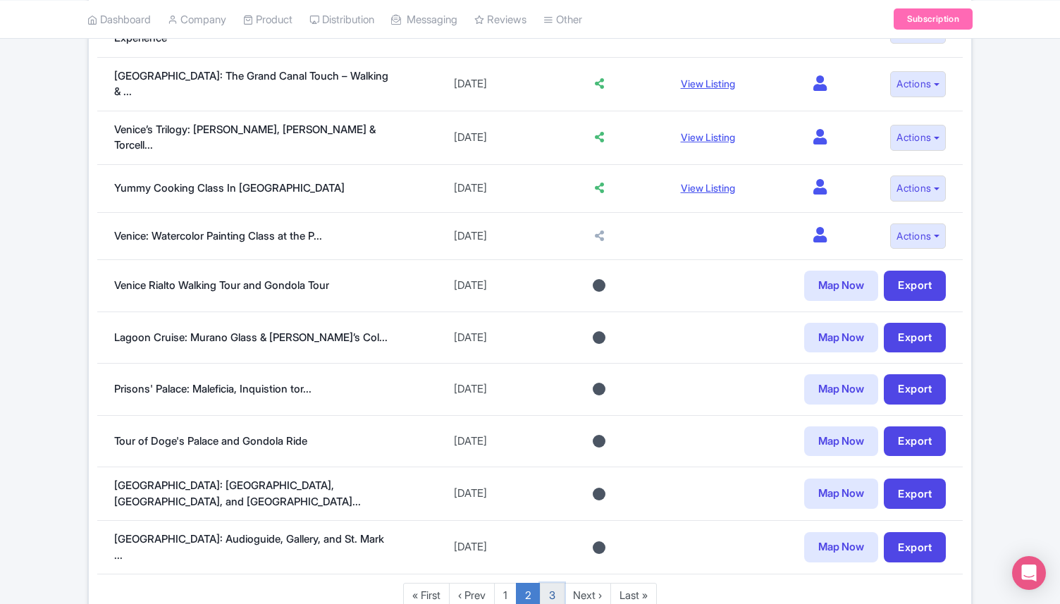
click at [554, 583] on link "3" at bounding box center [552, 596] width 25 height 26
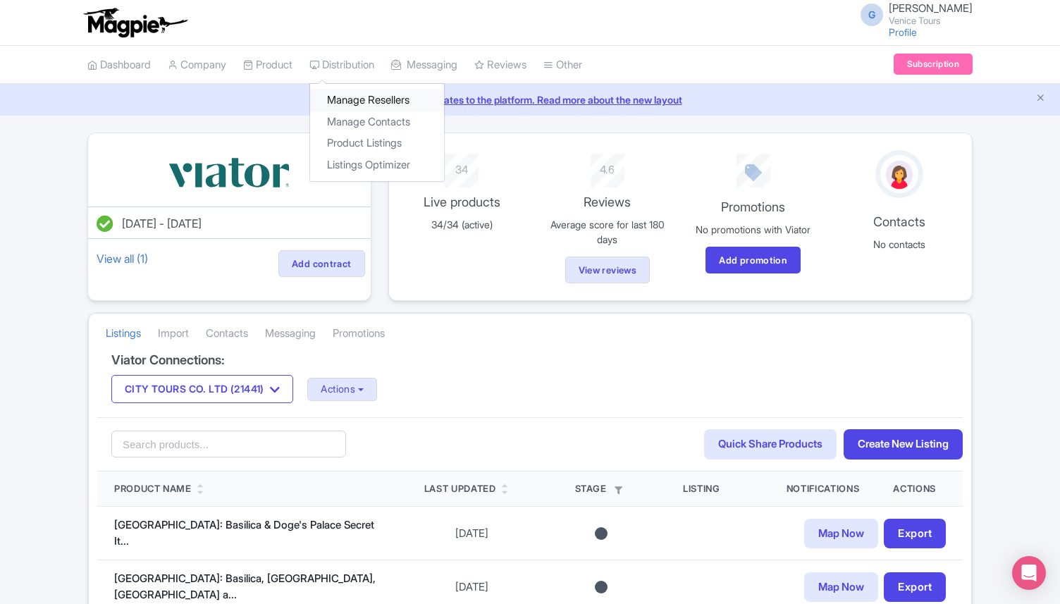
click at [389, 98] on link "Manage Resellers" at bounding box center [377, 101] width 134 height 22
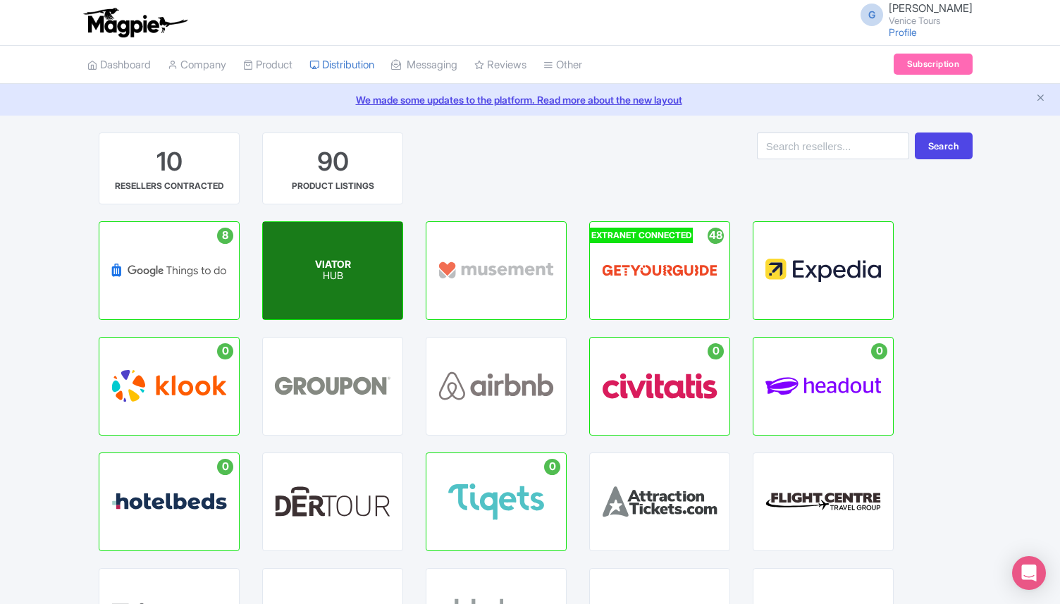
click at [355, 264] on div "VIATOR HUB" at bounding box center [333, 270] width 140 height 97
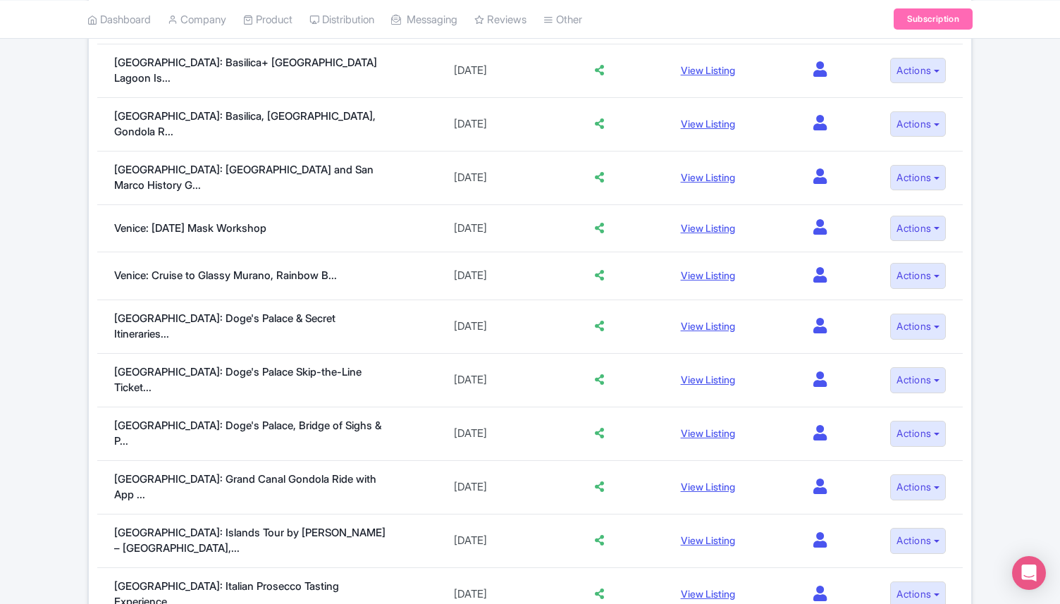
scroll to position [975, 0]
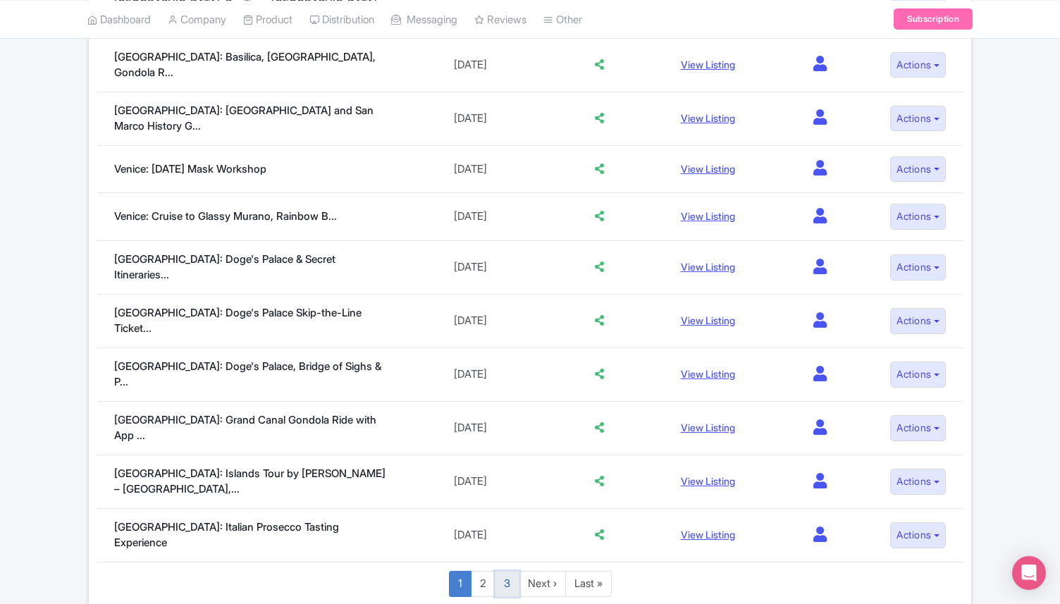
click at [500, 571] on link "3" at bounding box center [507, 584] width 25 height 26
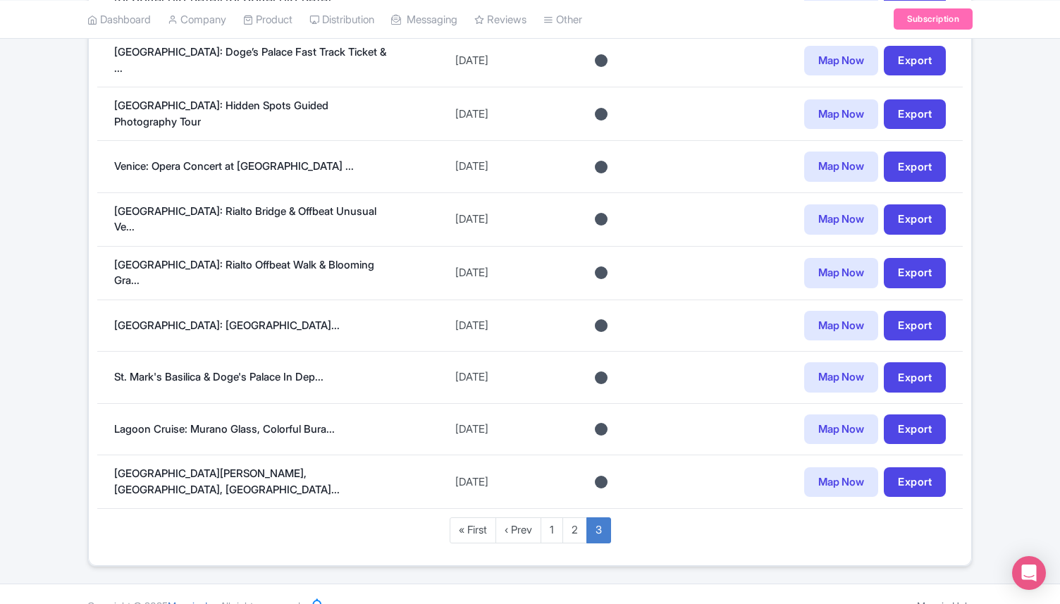
scroll to position [690, 0]
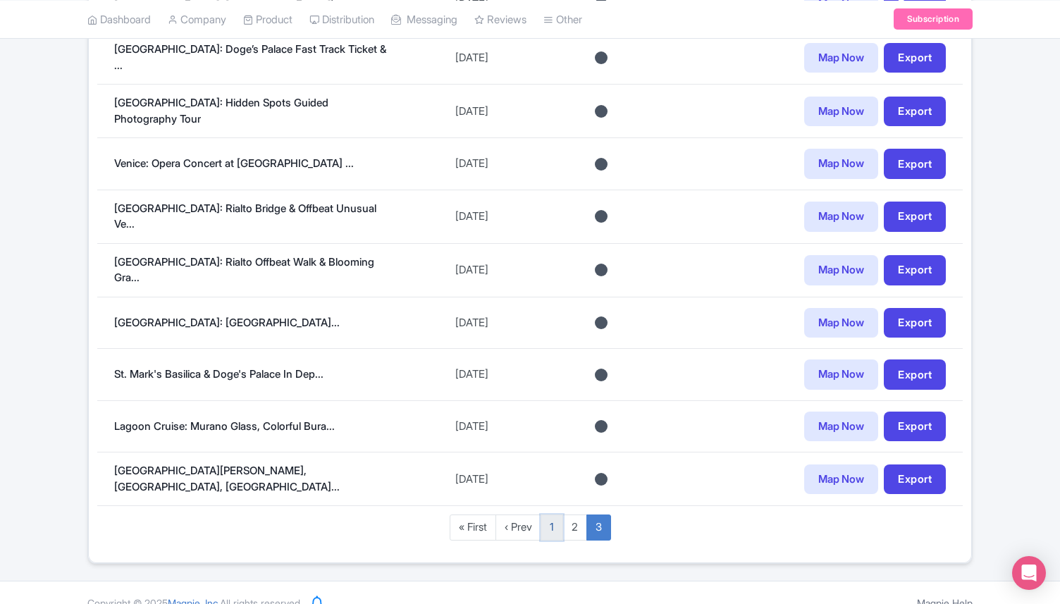
click at [550, 515] on link "1" at bounding box center [552, 528] width 23 height 26
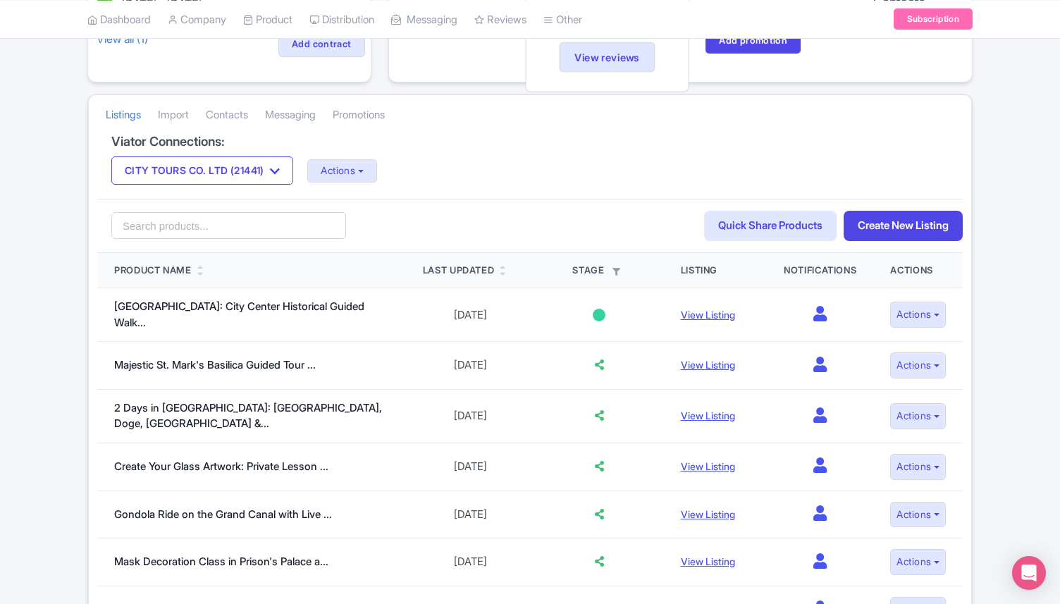
scroll to position [240, 0]
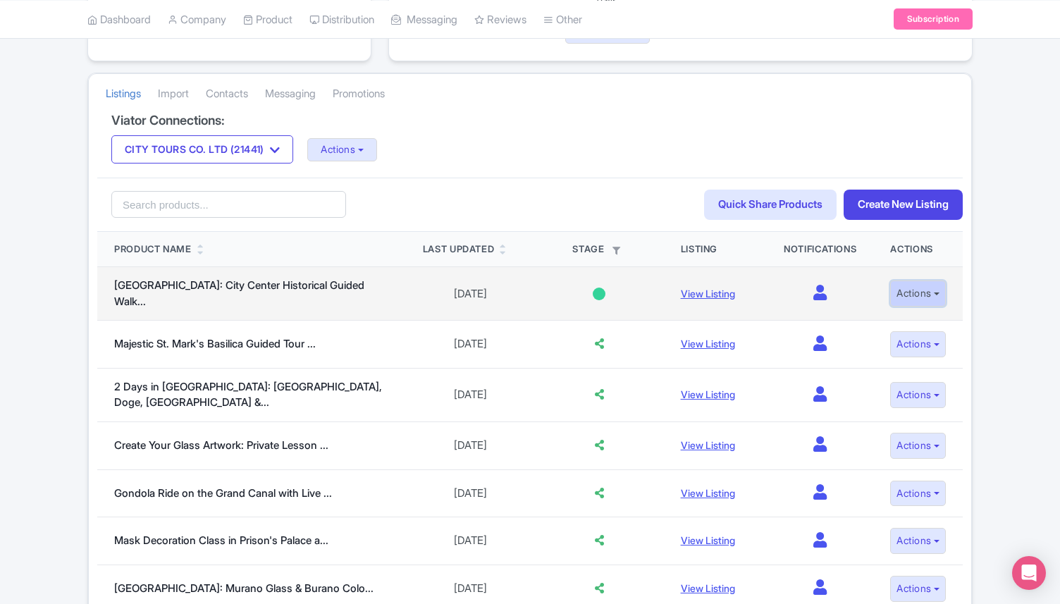
click at [915, 286] on button "Actions" at bounding box center [918, 294] width 56 height 26
click at [894, 316] on link "Edit listing" at bounding box center [884, 325] width 134 height 22
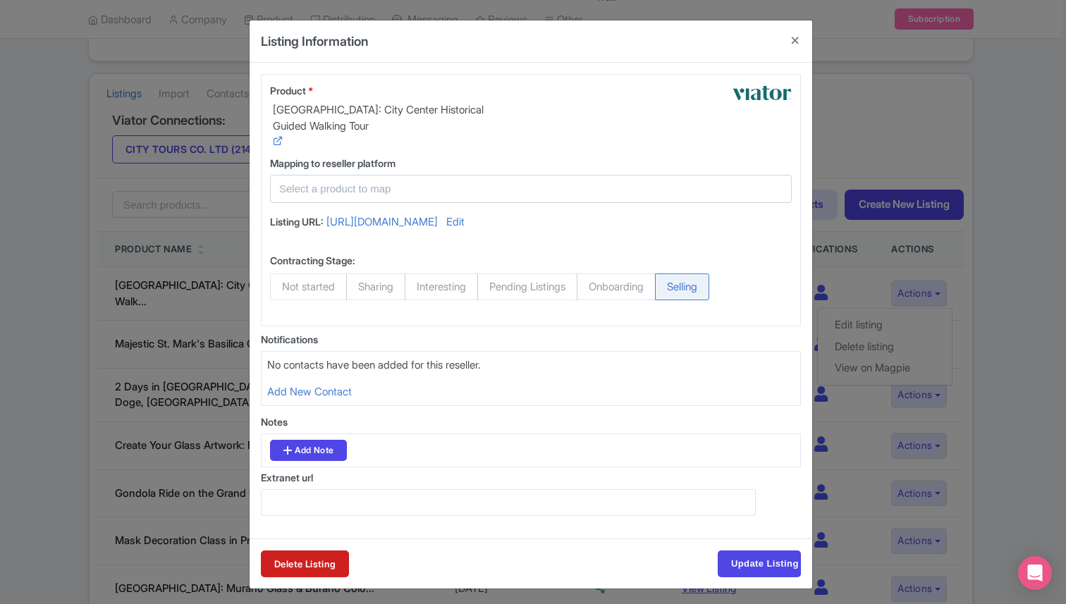
click at [459, 189] on input "text" at bounding box center [522, 189] width 486 height 16
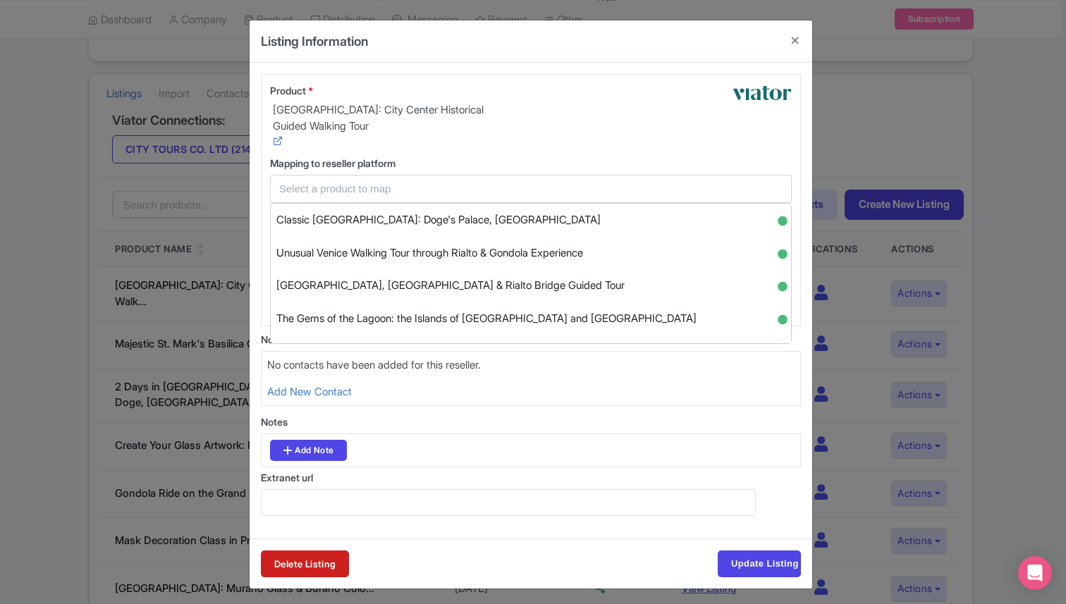
paste input "Venice Off the Beaten Path Walking Tour: Rialto Bridge & Beyond"
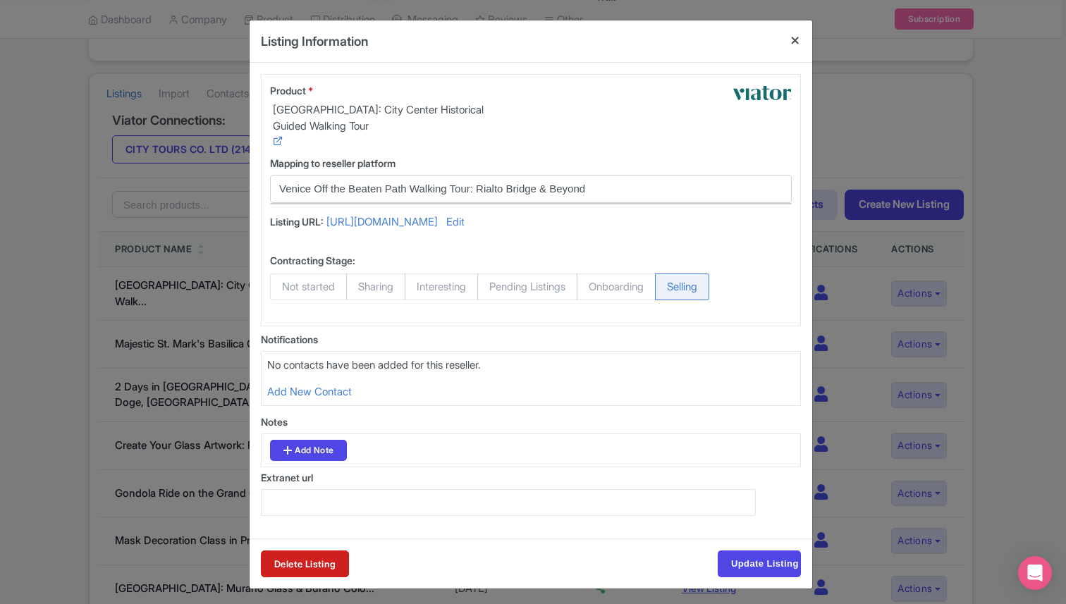
type input "Venice Off the Beaten Path Walking Tour: Rialto Bridge & Beyond"
click at [797, 37] on button "Close" at bounding box center [795, 40] width 34 height 40
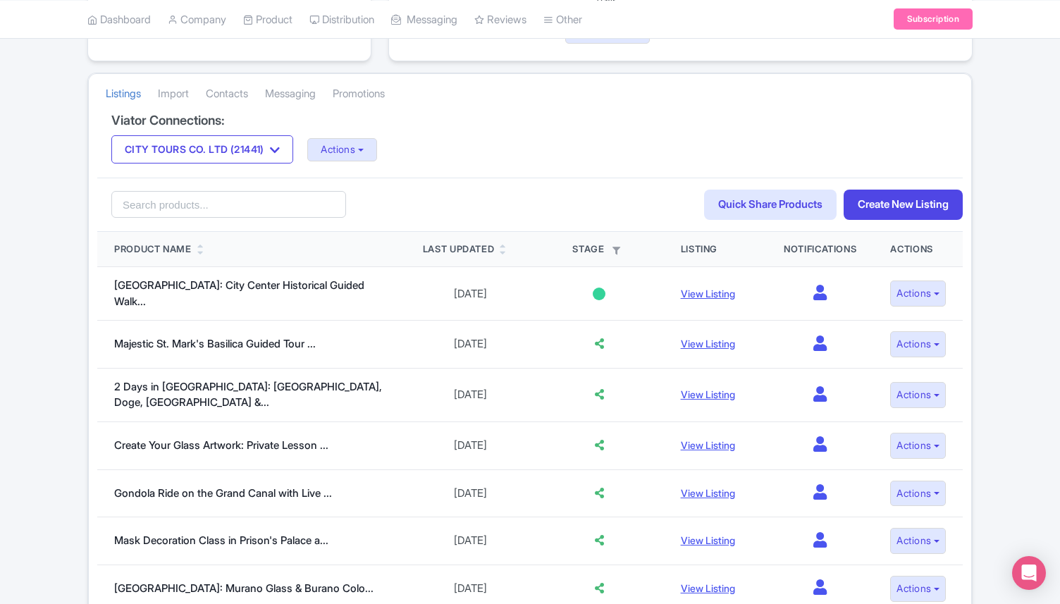
scroll to position [0, 0]
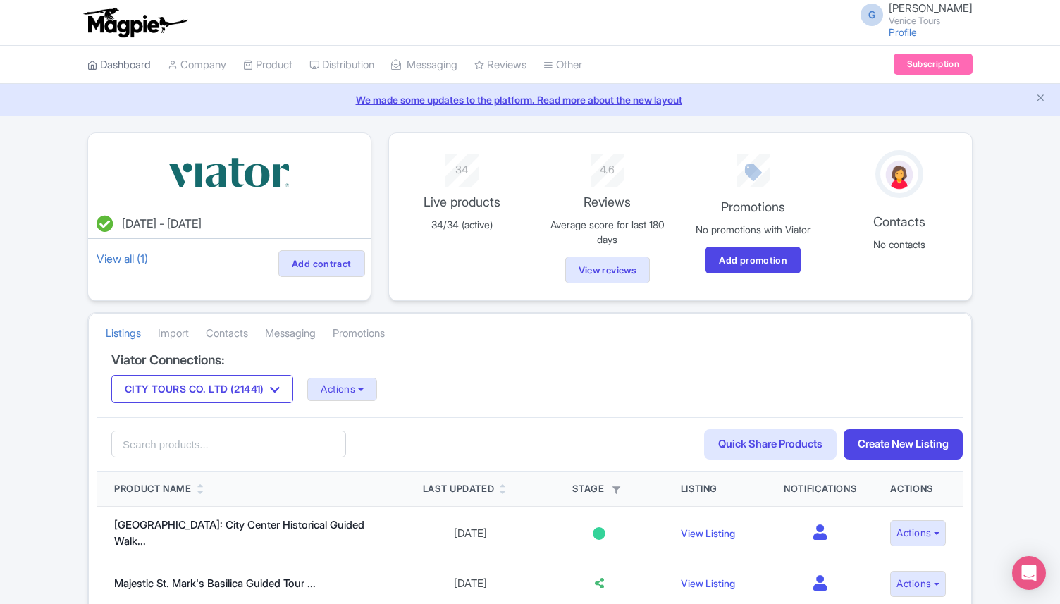
click at [105, 61] on link "Dashboard" at bounding box center [118, 65] width 63 height 39
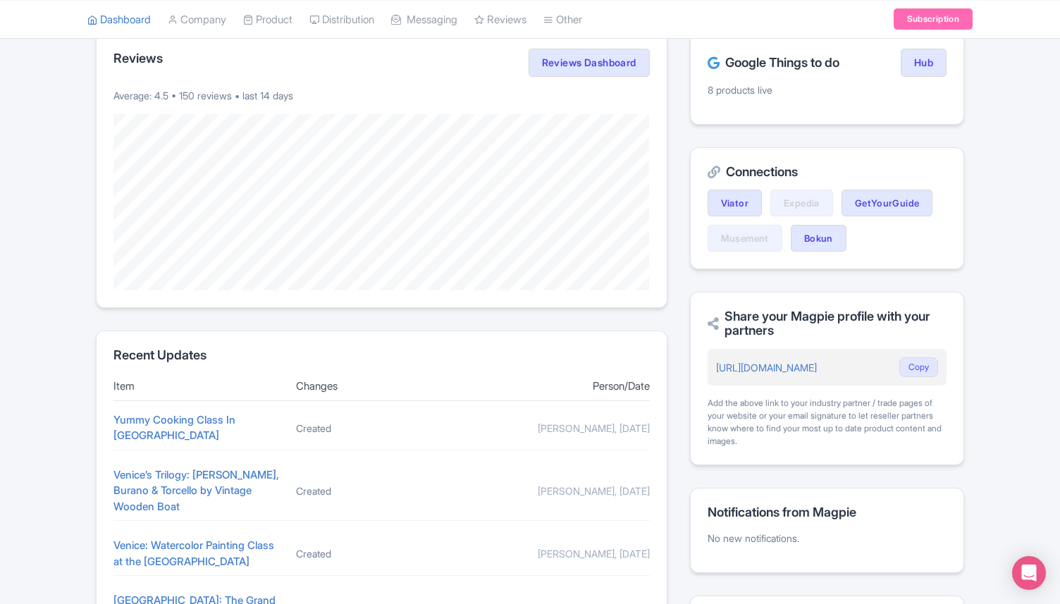
scroll to position [307, 0]
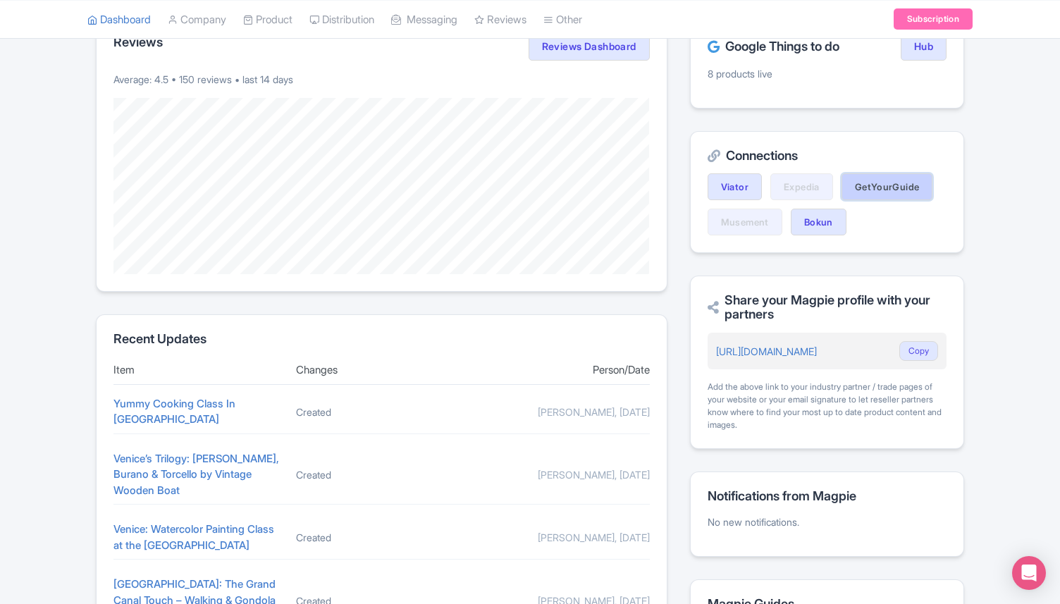
click at [867, 194] on link "GetYourGuide" at bounding box center [888, 186] width 92 height 27
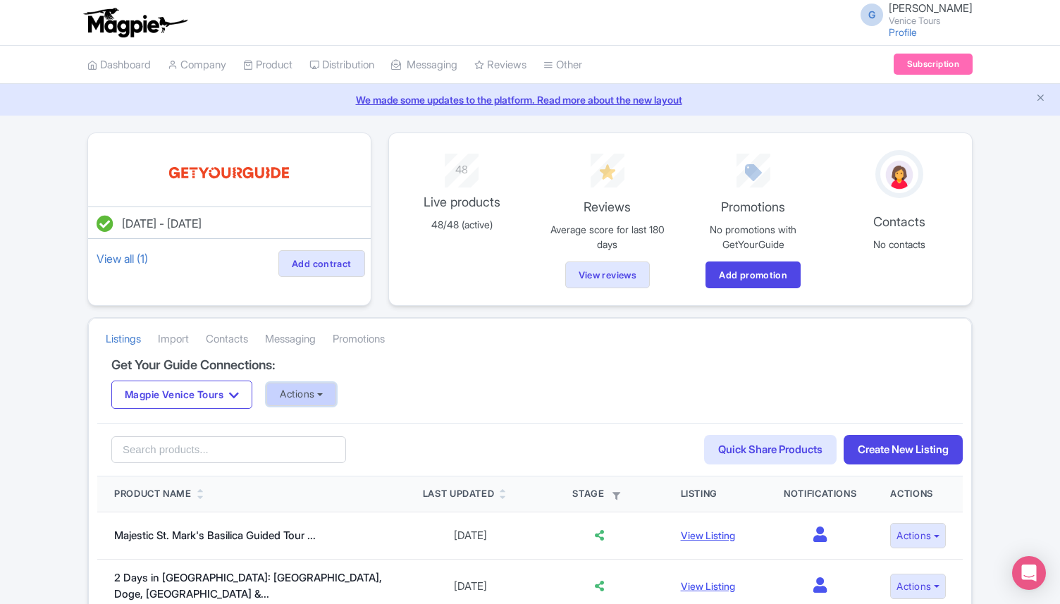
click at [319, 390] on button "Actions" at bounding box center [301, 394] width 70 height 23
click at [545, 333] on div "Listings [GEOGRAPHIC_DATA] Contacts Messaging Promotions" at bounding box center [530, 338] width 882 height 39
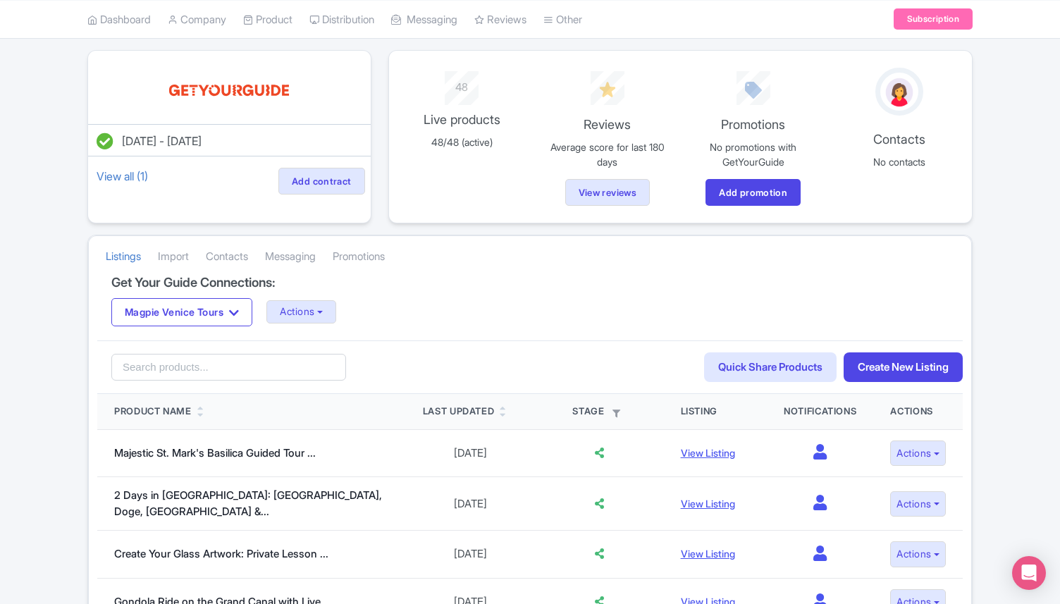
scroll to position [102, 0]
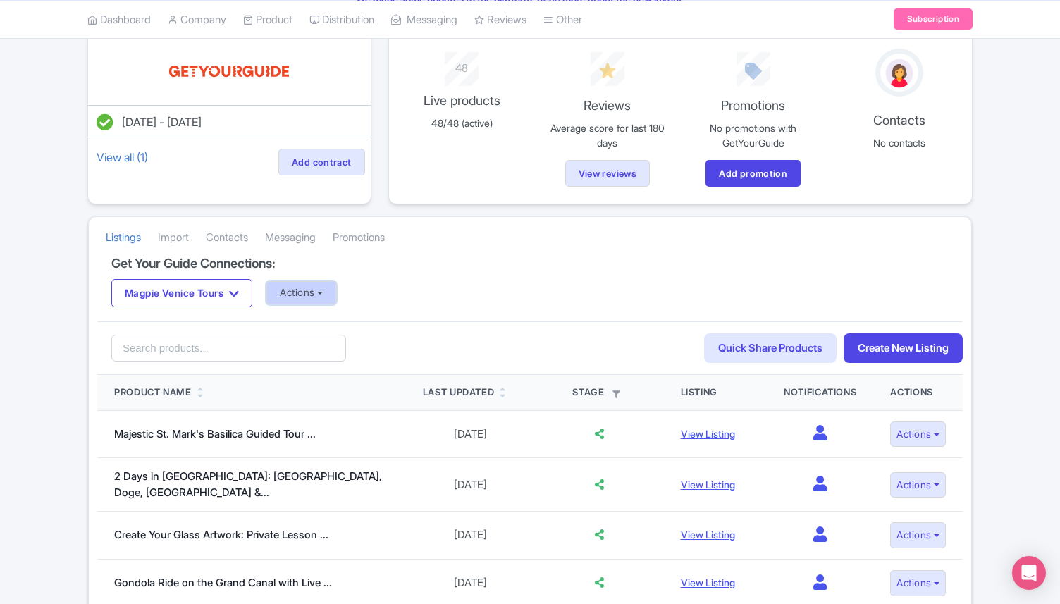
click at [327, 300] on button "Actions" at bounding box center [301, 292] width 70 height 23
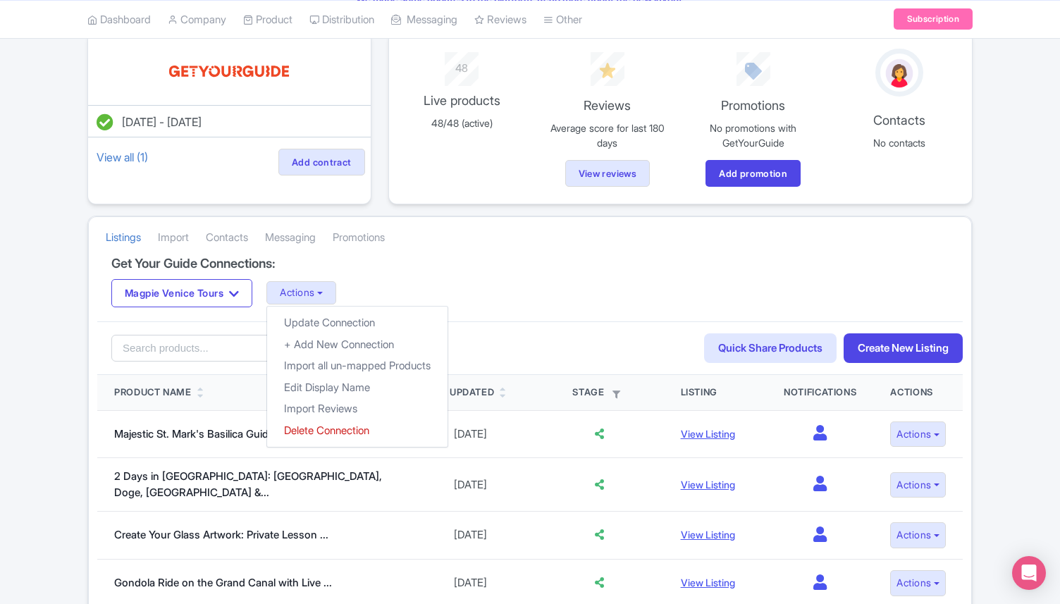
click at [438, 304] on div "Magpie Venice Tours Magpie Venice Tours Actions Update Connection + Add New Con…" at bounding box center [529, 293] width 837 height 28
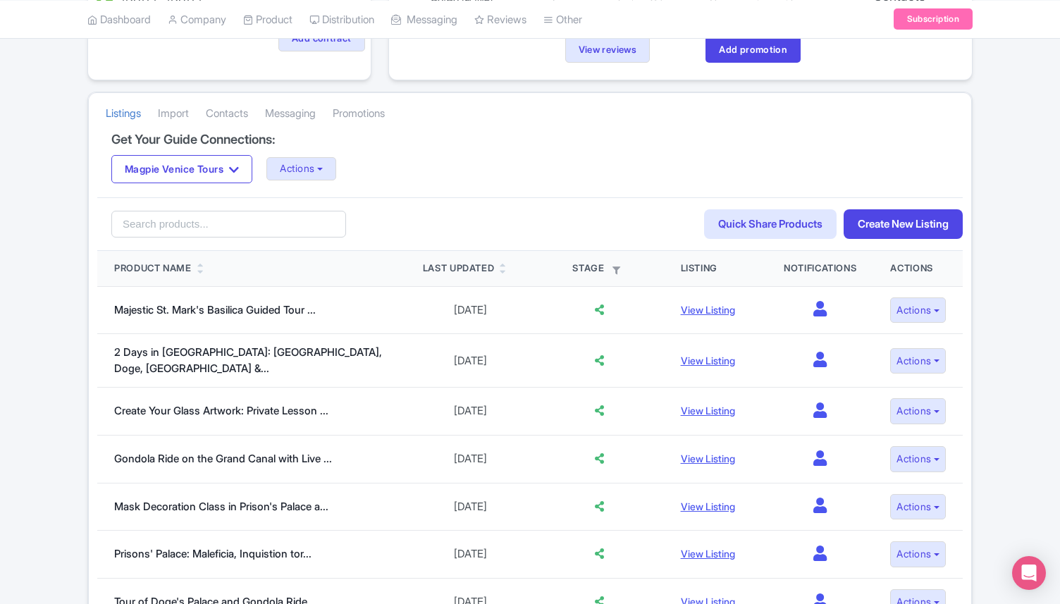
scroll to position [223, 0]
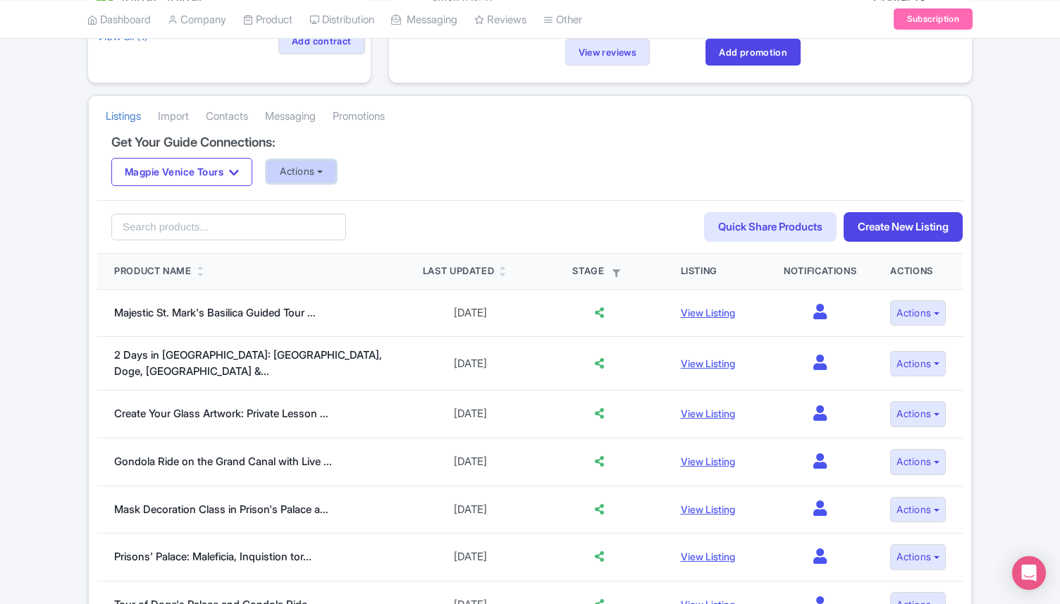
click at [324, 173] on button "Actions" at bounding box center [301, 171] width 70 height 23
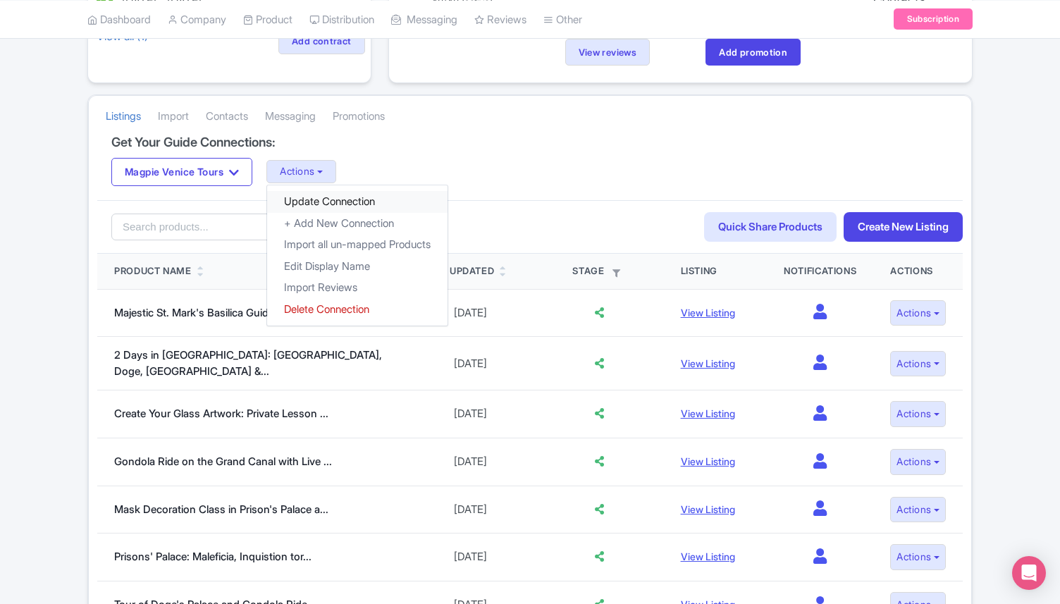
click at [381, 202] on link "Update Connection" at bounding box center [357, 202] width 180 height 22
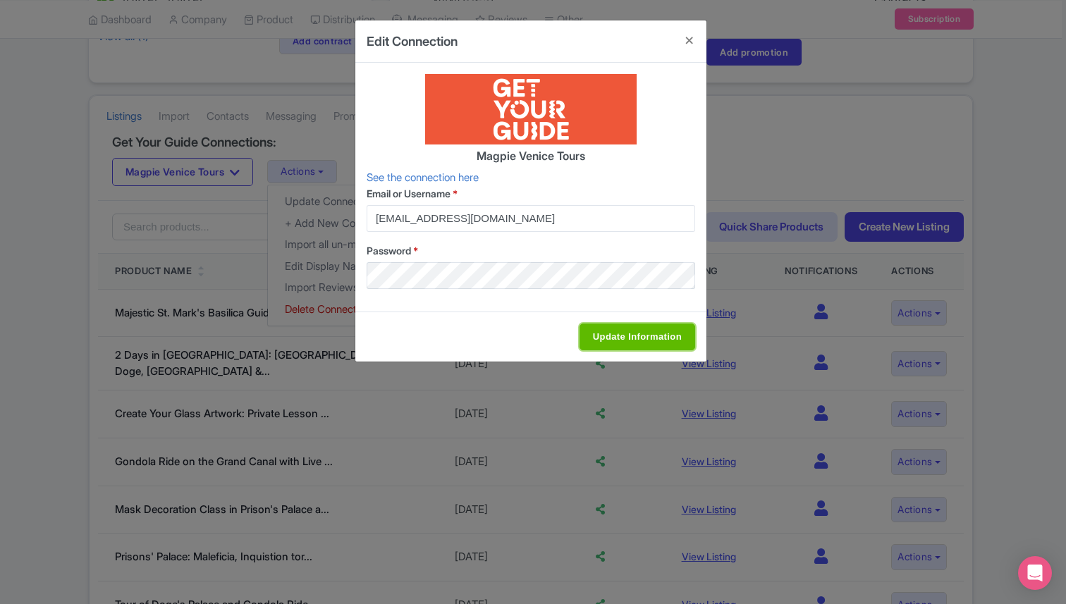
click at [633, 331] on input "Update Information" at bounding box center [637, 337] width 116 height 27
type input "Update Information"
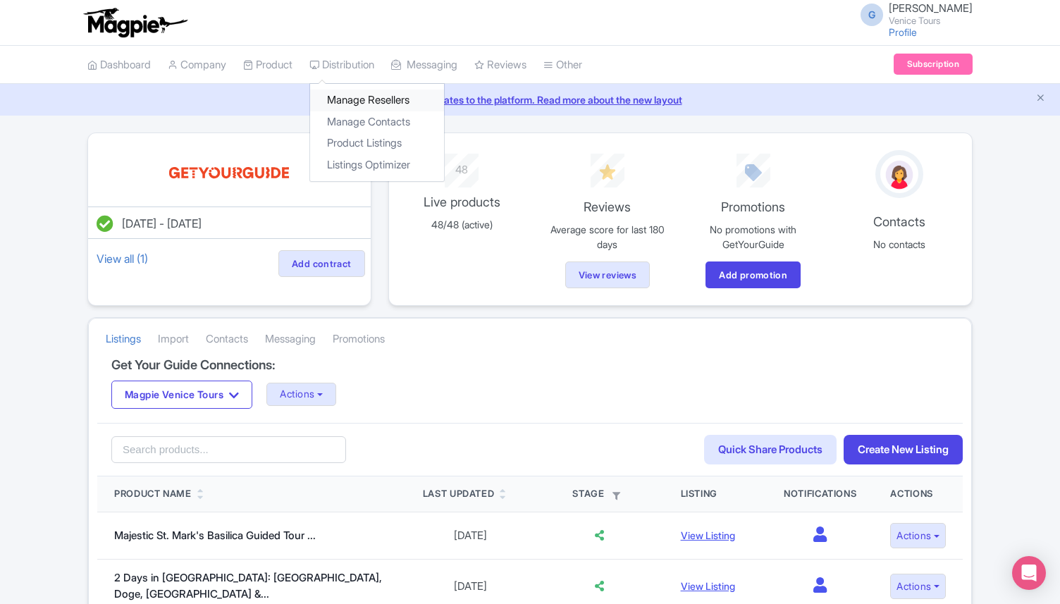
click at [367, 98] on link "Manage Resellers" at bounding box center [377, 101] width 134 height 22
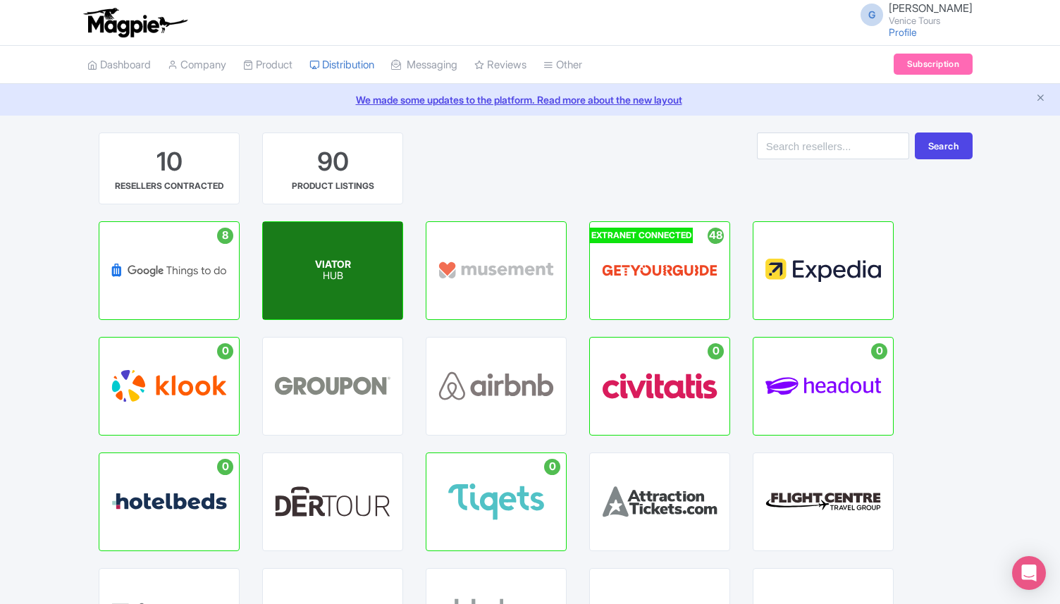
click at [347, 287] on div "VIATOR HUB" at bounding box center [333, 270] width 140 height 97
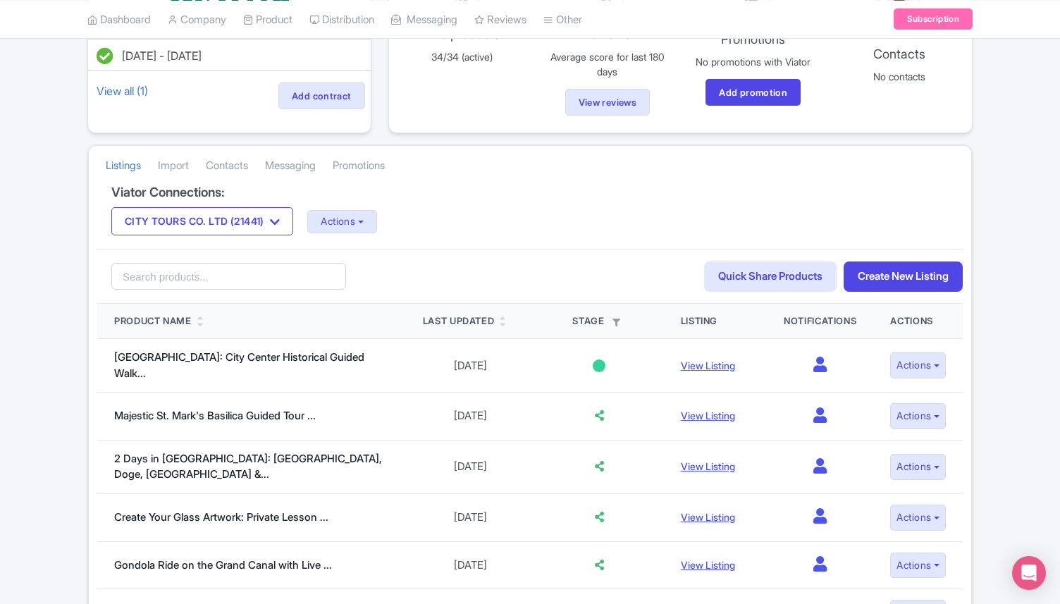
scroll to position [182, 0]
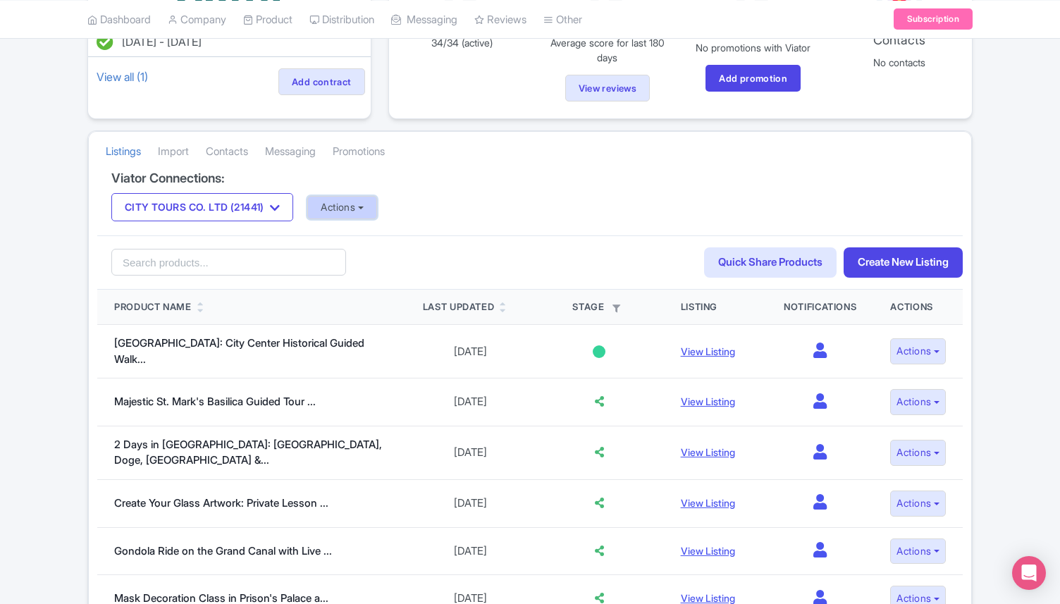
click at [349, 199] on button "Actions" at bounding box center [342, 207] width 70 height 23
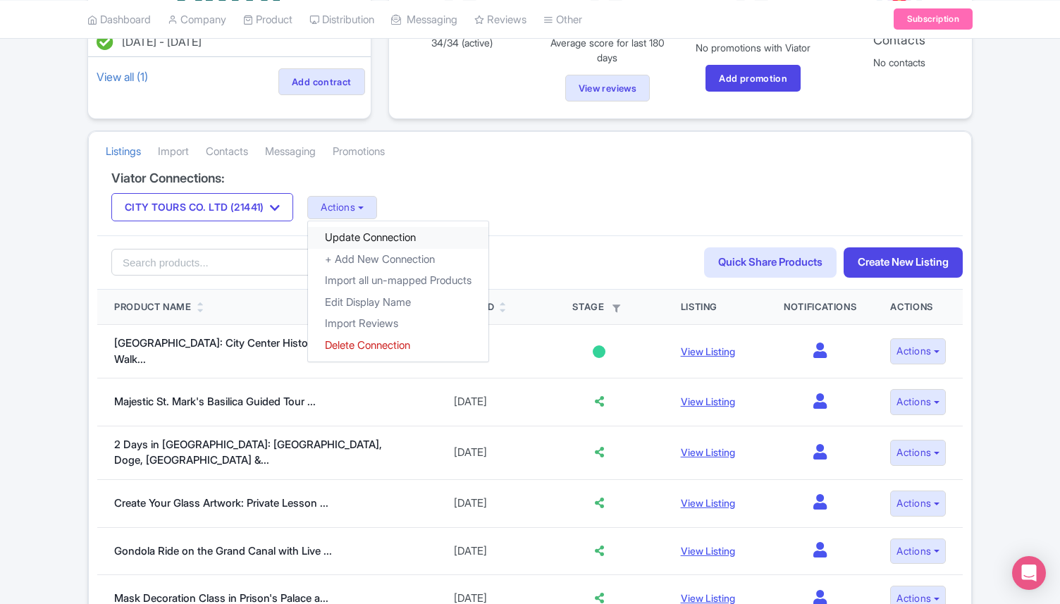
click at [384, 240] on link "Update Connection" at bounding box center [398, 238] width 180 height 22
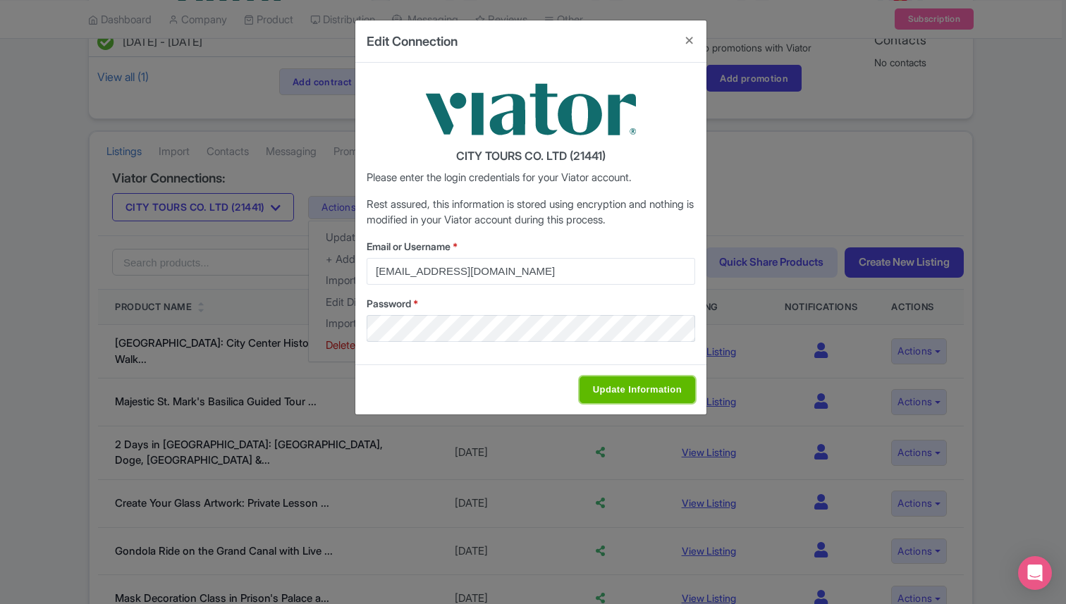
click at [632, 388] on input "Update Information" at bounding box center [637, 389] width 116 height 27
type input "Saving..."
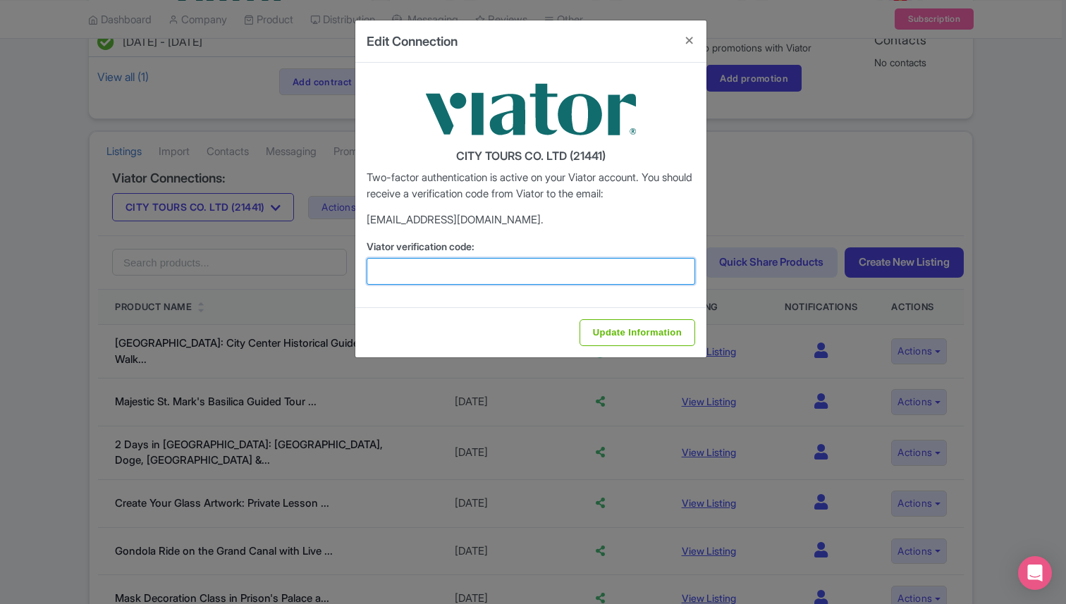
click at [476, 276] on input "Viator verification code:" at bounding box center [531, 271] width 328 height 27
type input "361498"
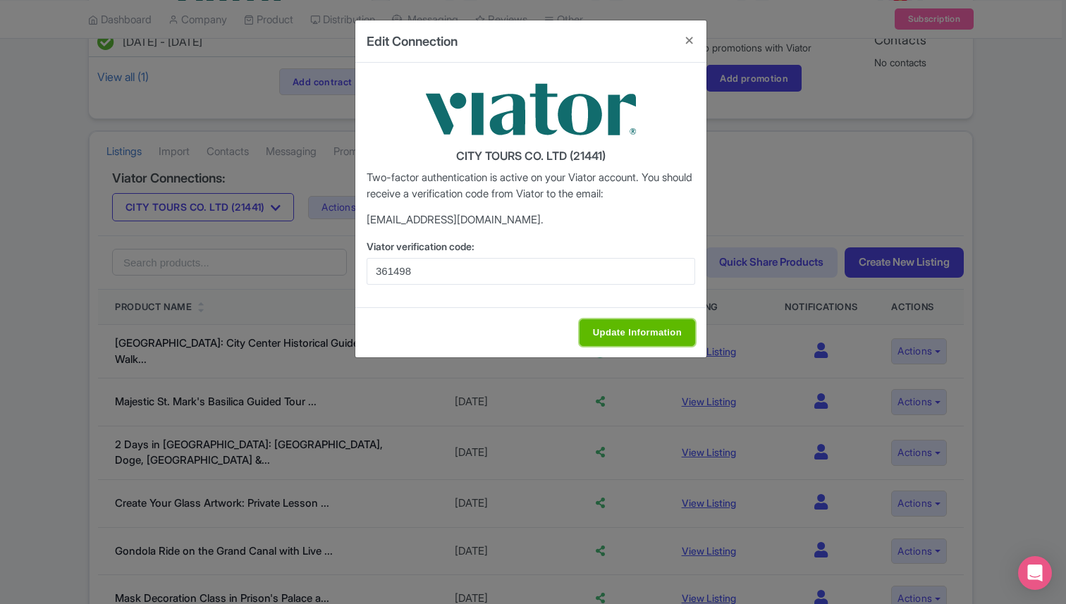
click at [641, 334] on input "Update Information" at bounding box center [637, 332] width 116 height 27
type input "Update Information"
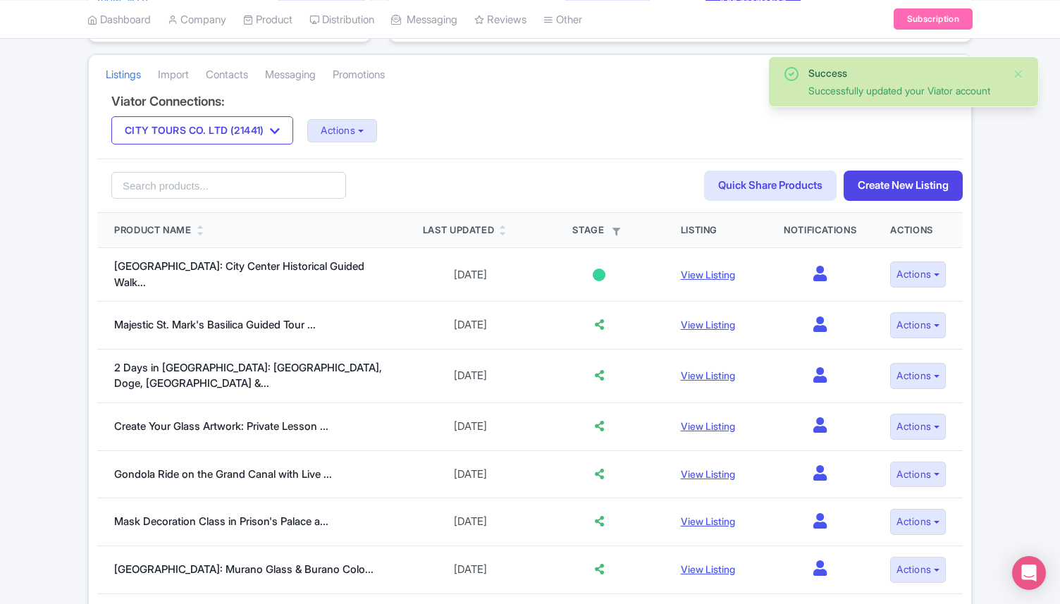
scroll to position [262, 0]
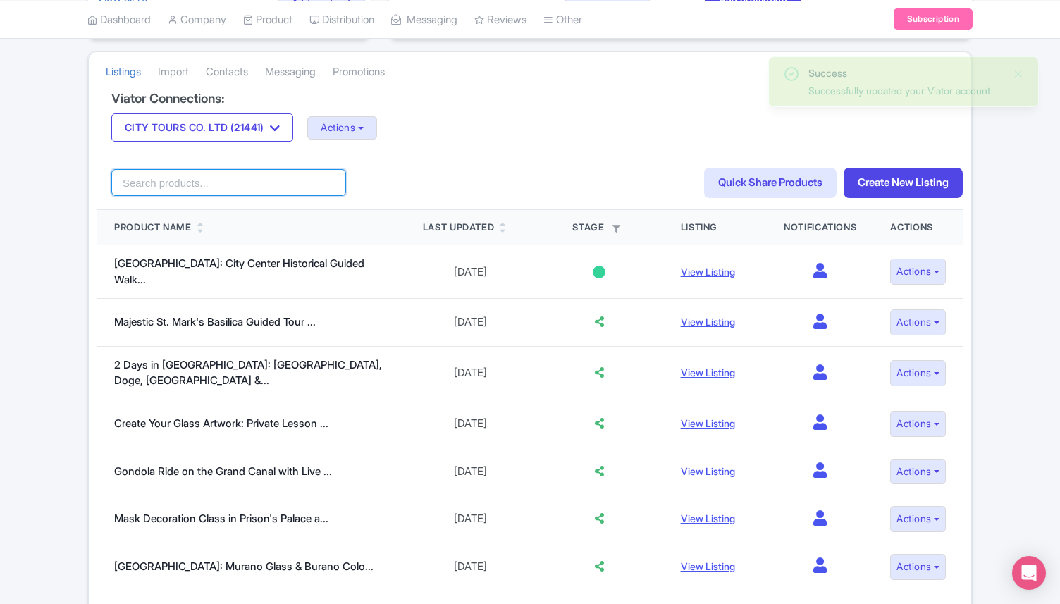
click at [195, 185] on input "search" at bounding box center [228, 182] width 235 height 27
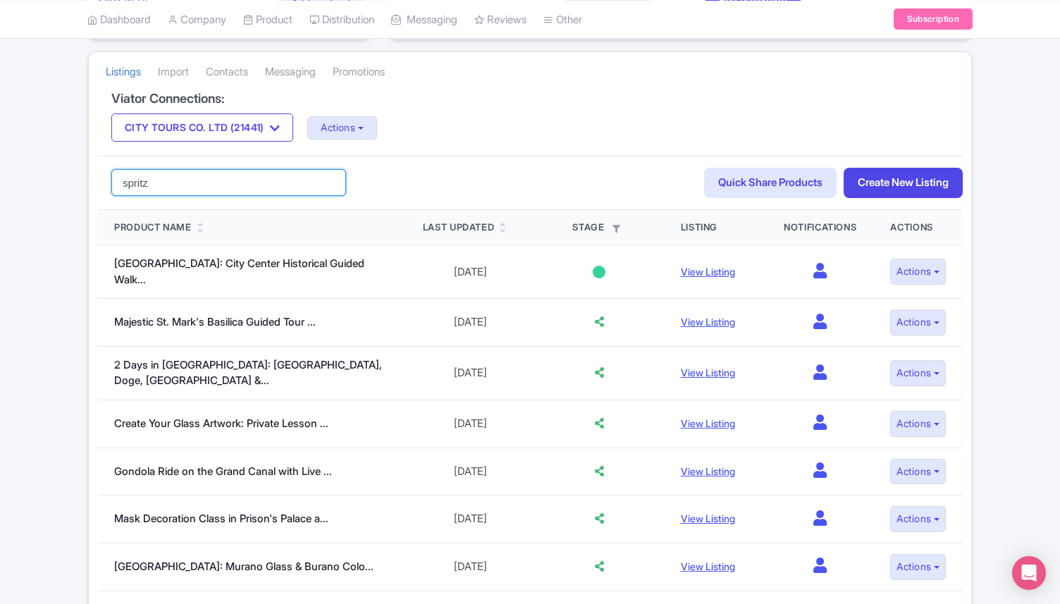
type input "spritz"
click button "Search" at bounding box center [0, 0] width 0 height 0
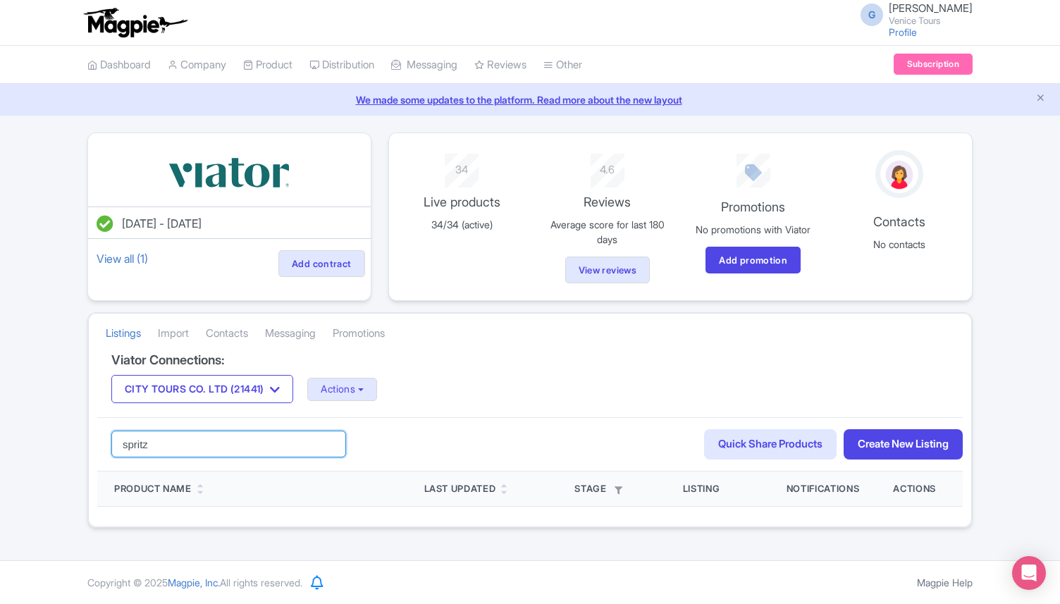
drag, startPoint x: 182, startPoint y: 445, endPoint x: 81, endPoint y: 441, distance: 100.9
click at [81, 443] on div "[DATE] - [DATE] View all (1) Add contract 34 Live products 34/34 (active) 4.6 R…" at bounding box center [530, 330] width 902 height 395
paste input "Local"
type input "Local"
click button "Search" at bounding box center [0, 0] width 0 height 0
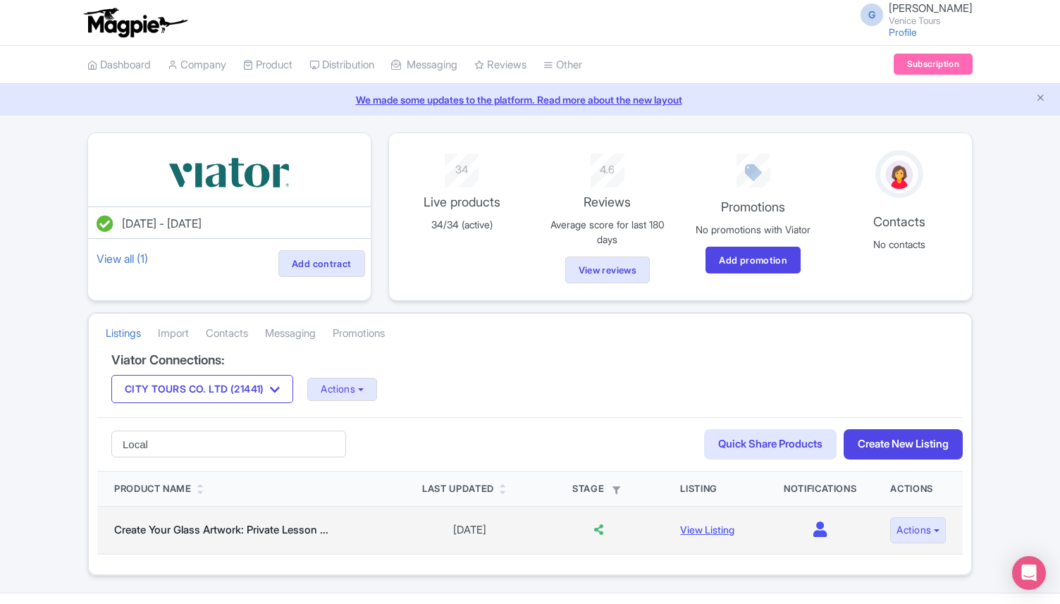
scroll to position [32, 0]
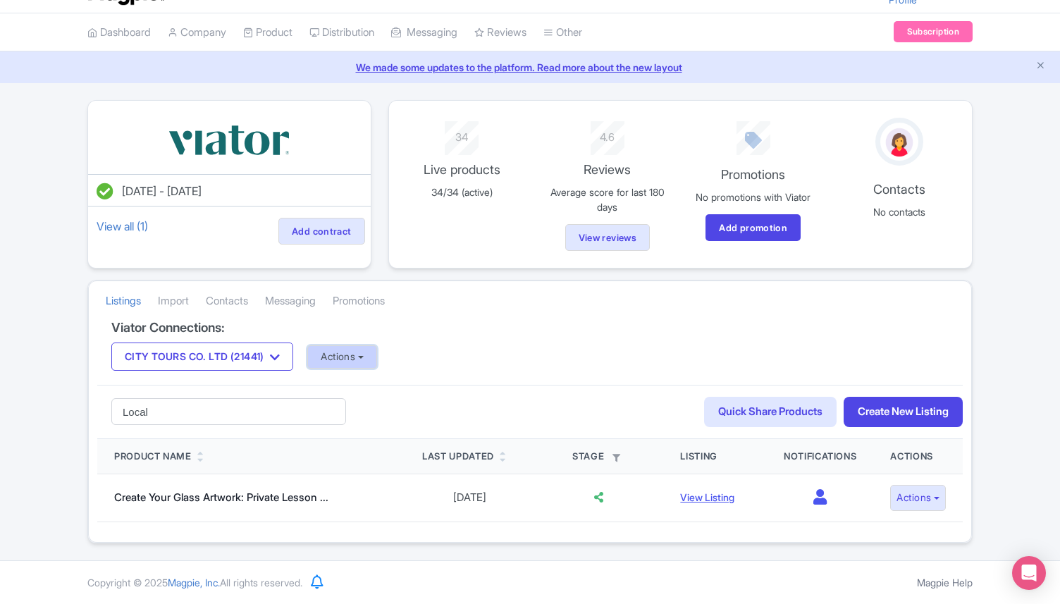
click at [362, 349] on button "Actions" at bounding box center [342, 356] width 70 height 23
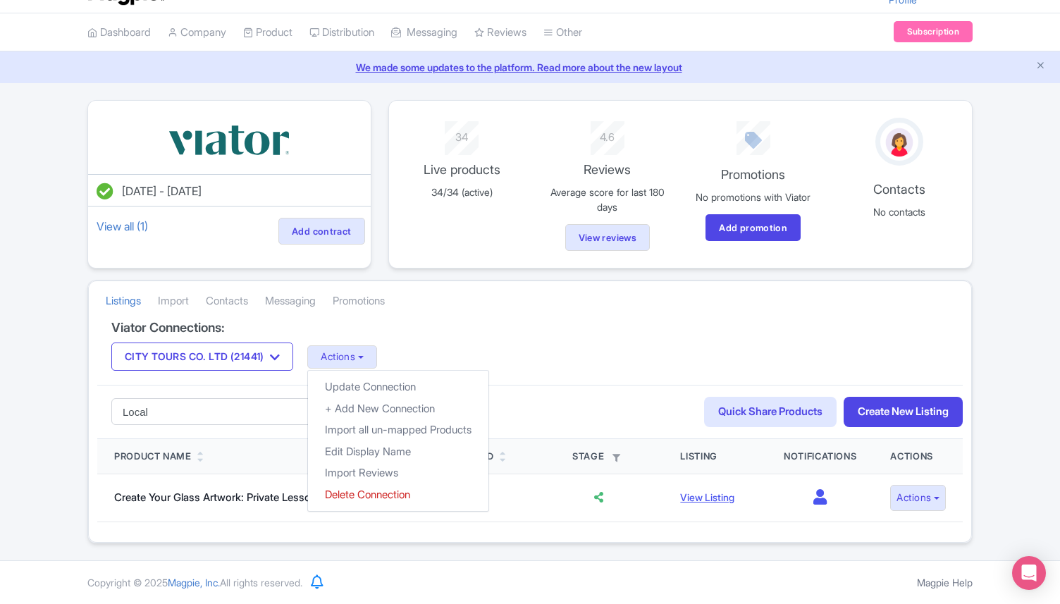
click at [480, 317] on div "Listings Import Contacts Messaging Promotions" at bounding box center [530, 300] width 882 height 39
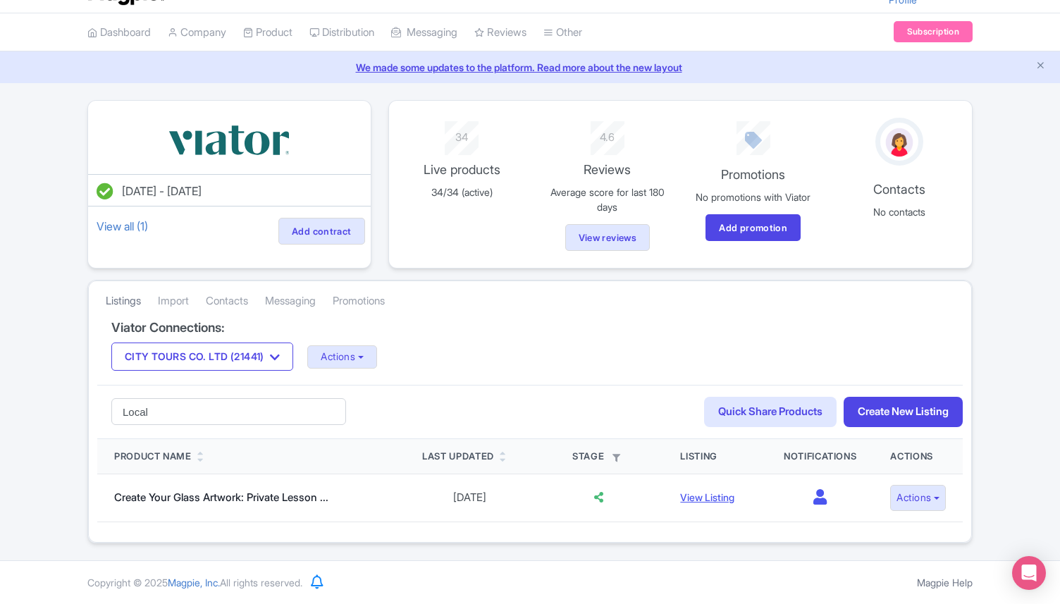
click at [126, 304] on link "Listings" at bounding box center [123, 301] width 35 height 39
drag, startPoint x: 159, startPoint y: 417, endPoint x: 29, endPoint y: 387, distance: 133.7
click at [30, 389] on div "Jul 22, 2025 - Jul 22, 2026 View all (1) Add contract 34 Live products 34/34 (a…" at bounding box center [530, 321] width 1060 height 443
type input "gondola"
click button "Search" at bounding box center [0, 0] width 0 height 0
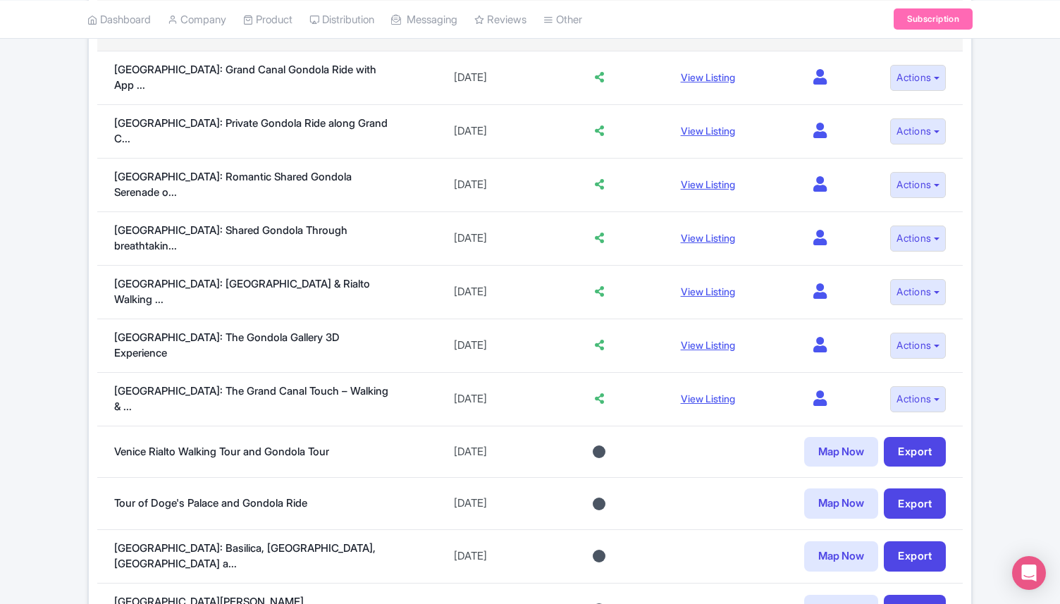
scroll to position [620, 0]
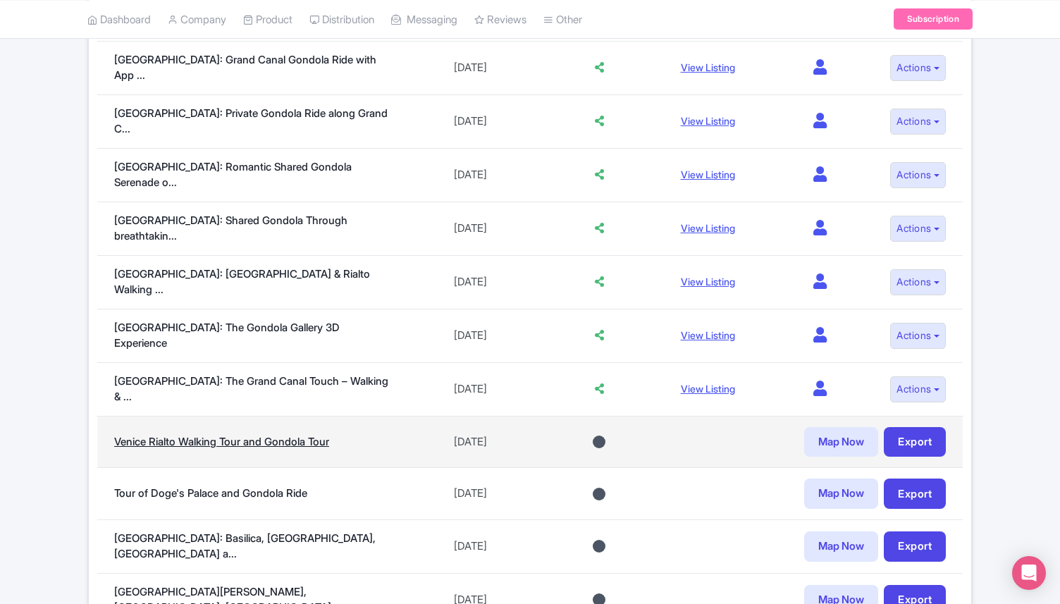
click at [244, 435] on link "Venice Rialto Walking Tour and Gondola Tour" at bounding box center [221, 441] width 215 height 13
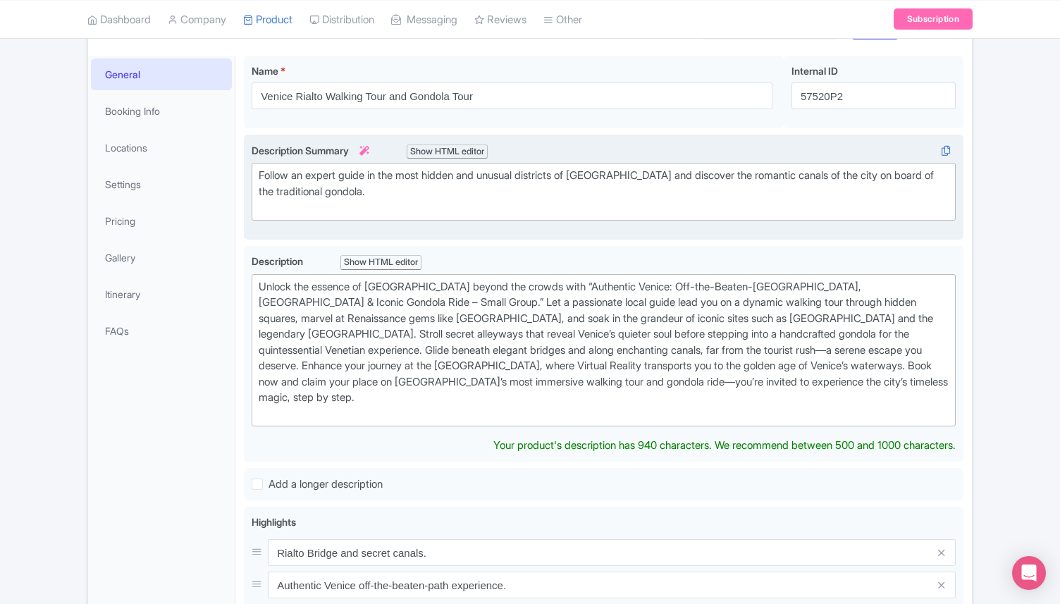
scroll to position [191, 0]
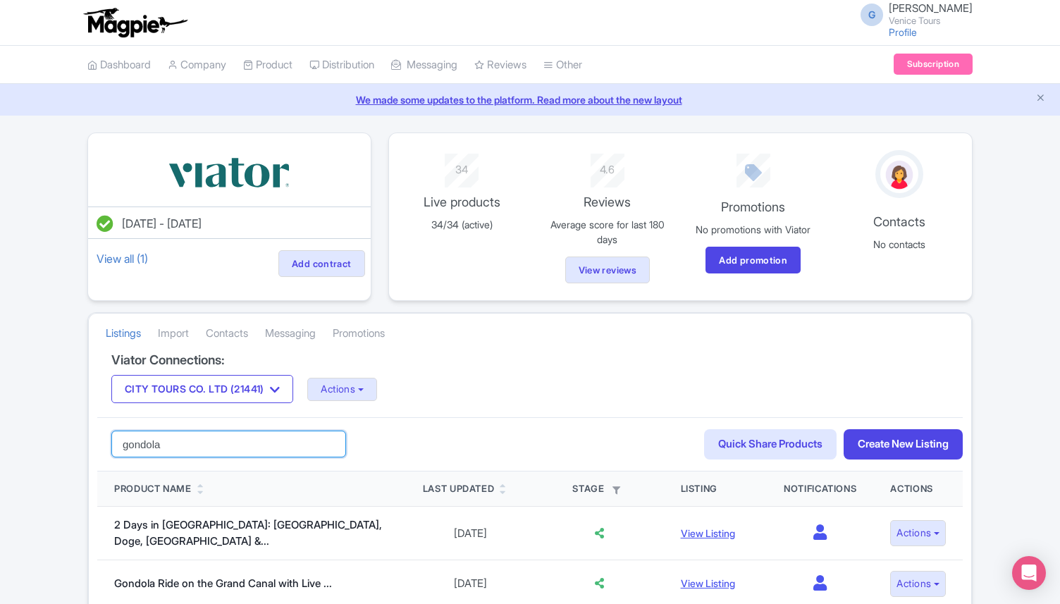
click at [148, 455] on input "gondola" at bounding box center [228, 444] width 235 height 27
type input "upgrade"
click button "Search" at bounding box center [0, 0] width 0 height 0
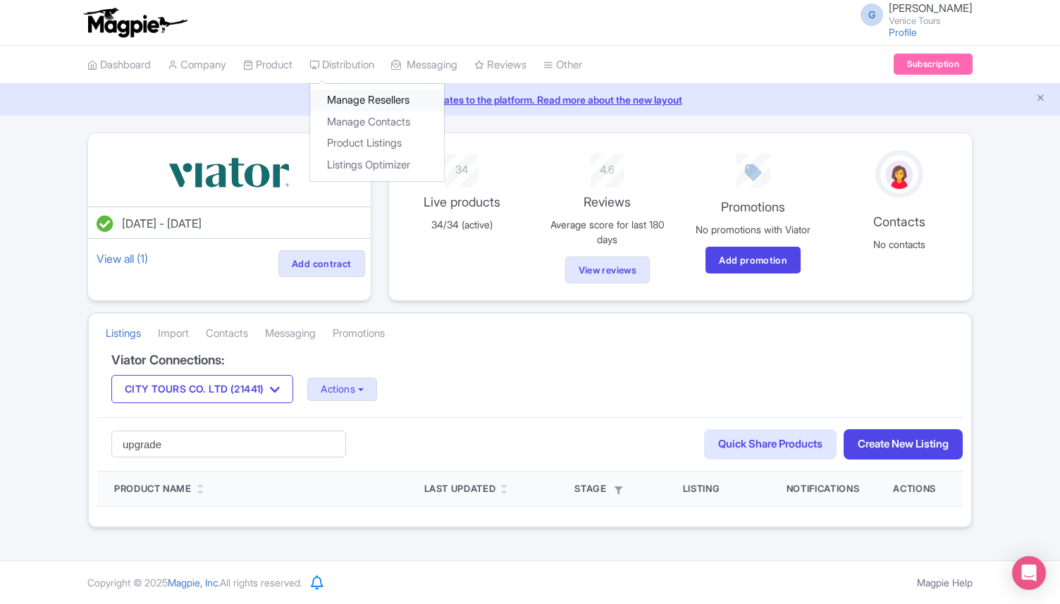
click at [367, 103] on link "Manage Resellers" at bounding box center [377, 101] width 134 height 22
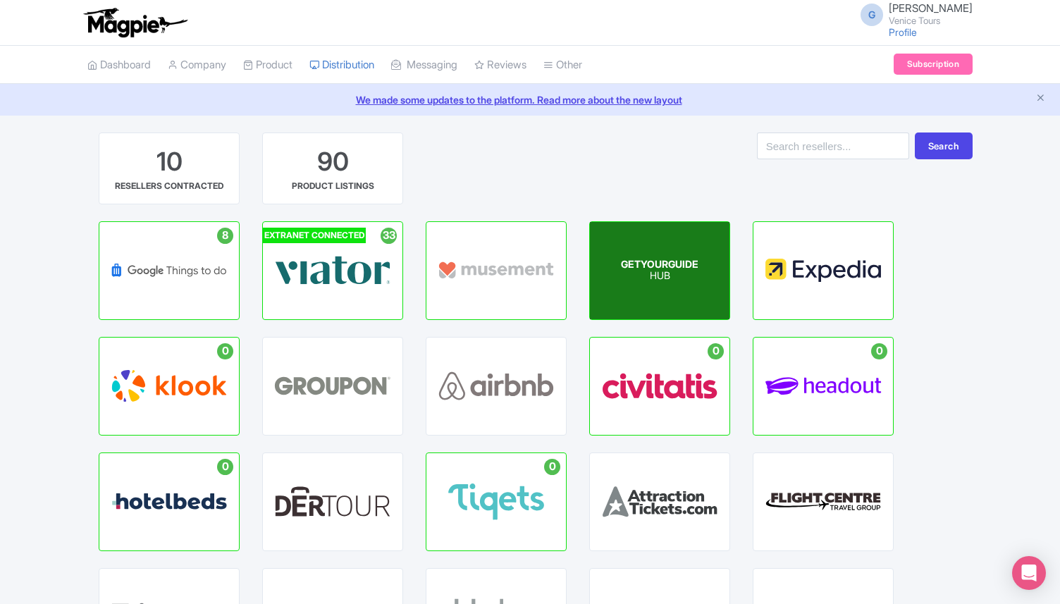
click at [682, 265] on span "GETYOURGUIDE" at bounding box center [660, 264] width 78 height 12
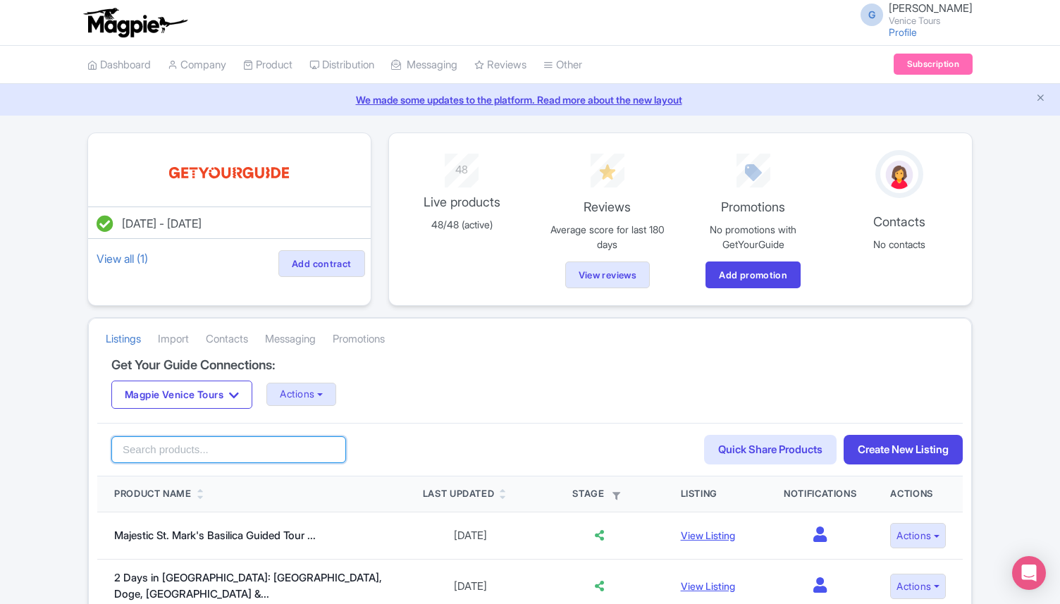
click at [176, 452] on input "search" at bounding box center [228, 449] width 235 height 27
type input "upgrade"
click button "Search" at bounding box center [0, 0] width 0 height 0
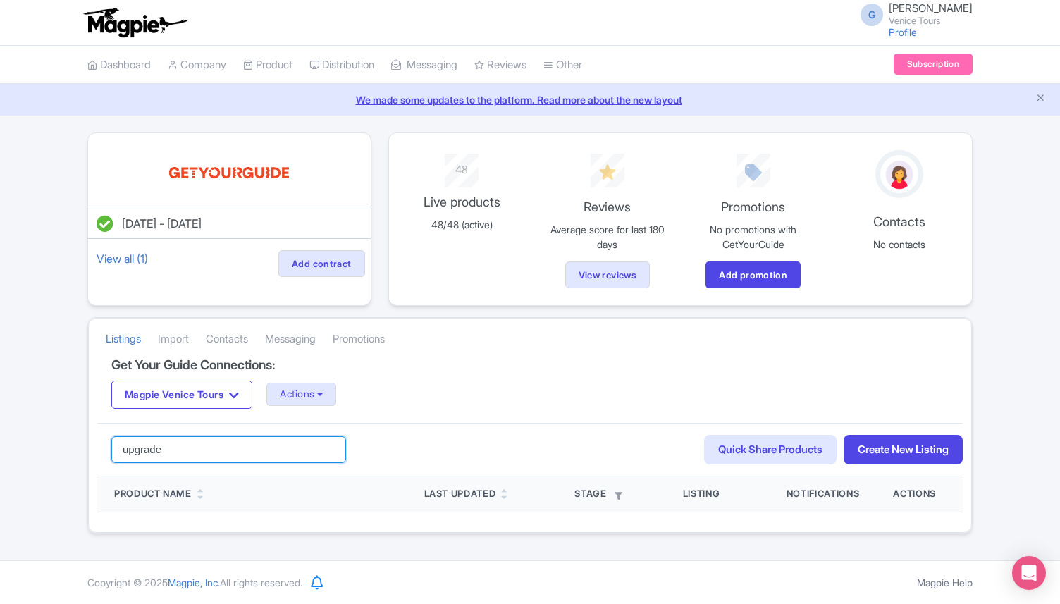
click at [150, 455] on input "upgrade" at bounding box center [228, 449] width 235 height 27
click at [149, 455] on input "upgrade" at bounding box center [228, 449] width 235 height 27
click button "Search" at bounding box center [0, 0] width 0 height 0
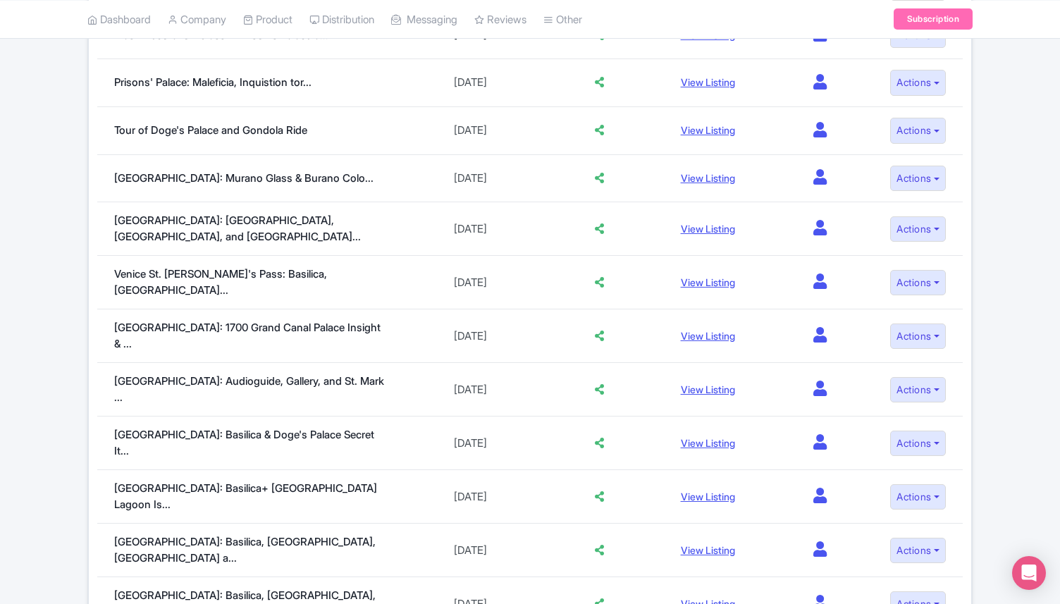
scroll to position [980, 0]
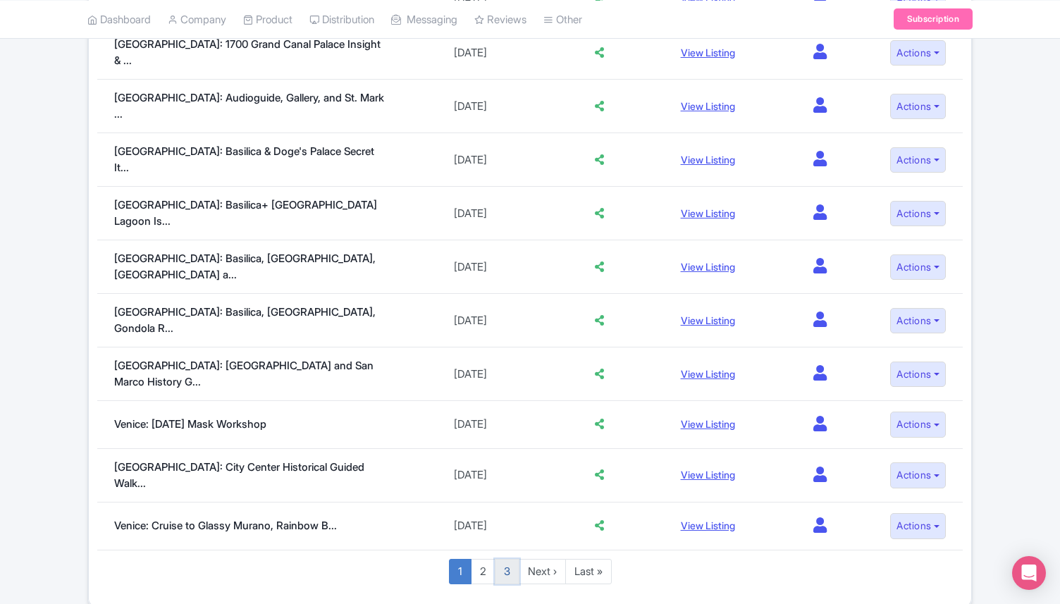
click at [511, 559] on link "3" at bounding box center [507, 572] width 25 height 26
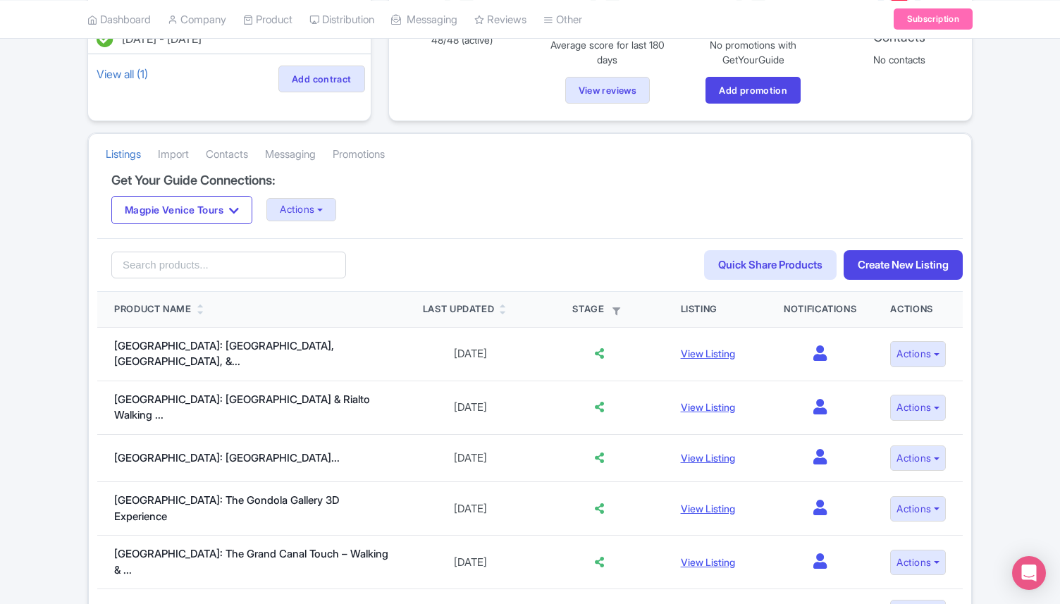
scroll to position [198, 0]
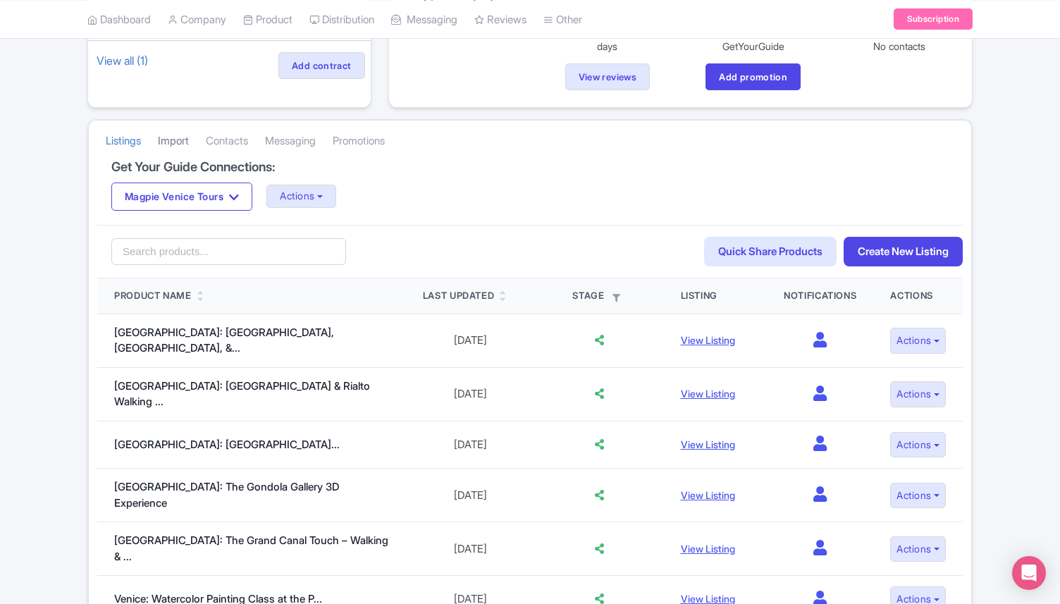
click at [169, 139] on link "Import" at bounding box center [173, 141] width 31 height 39
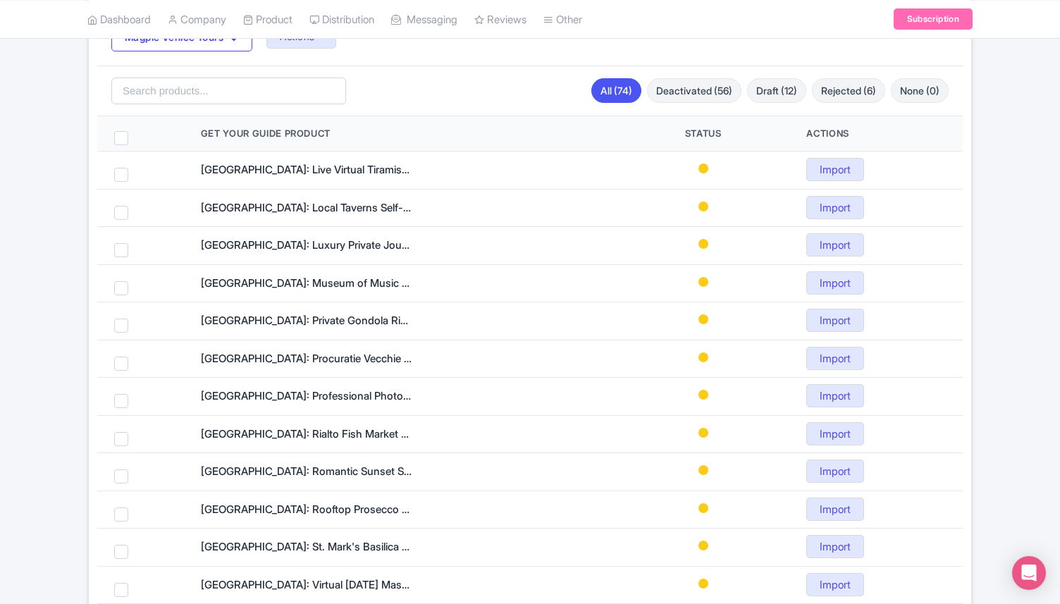
scroll to position [367, 0]
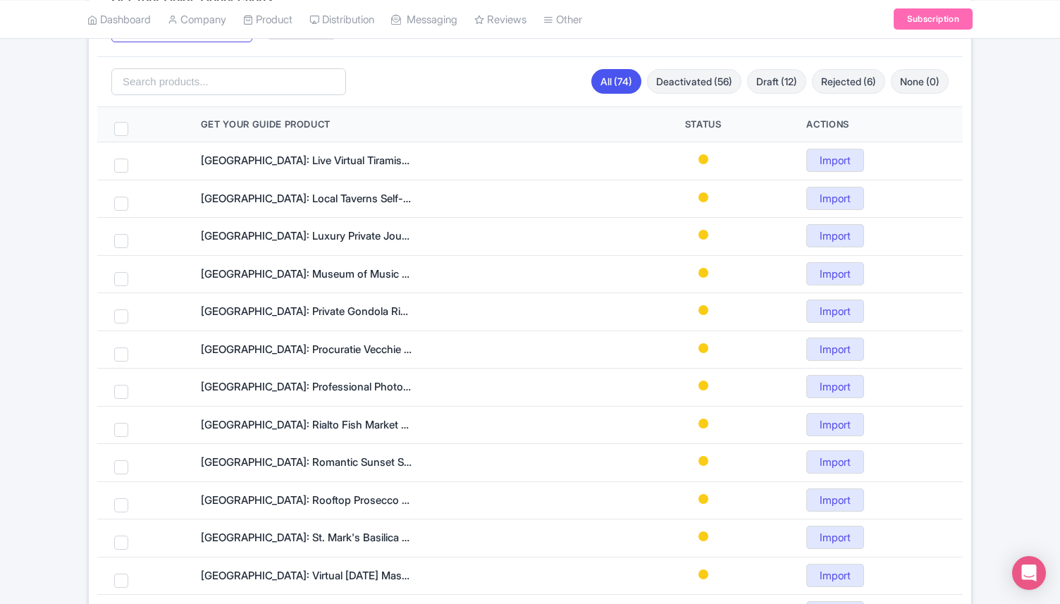
click at [173, 98] on div "Search All (74) Deactivated (56) Draft (12) Rejected (6) None (0)" at bounding box center [530, 81] width 866 height 51
click at [167, 86] on input "search" at bounding box center [228, 81] width 235 height 27
type input "upgrade"
click button "Search" at bounding box center [0, 0] width 0 height 0
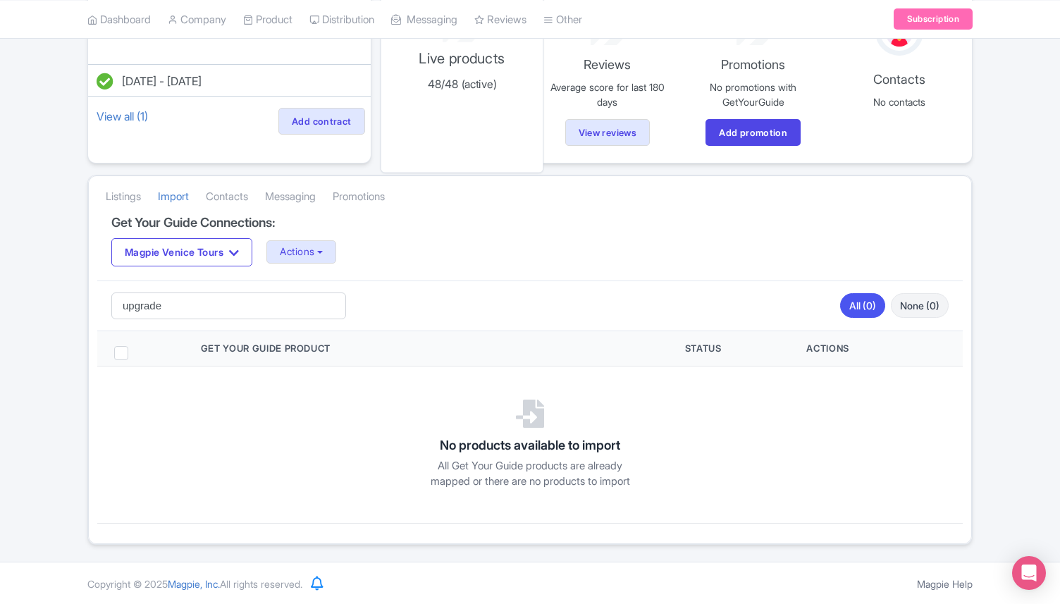
scroll to position [146, 0]
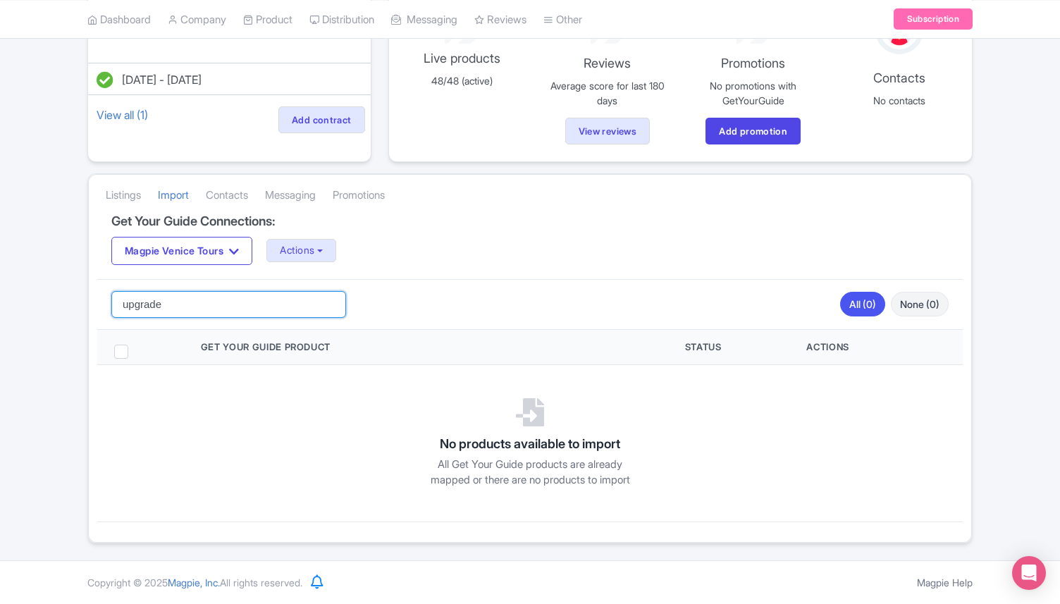
click at [141, 306] on input "upgrade" at bounding box center [228, 304] width 235 height 27
click at [142, 307] on input "upgrade" at bounding box center [228, 304] width 235 height 27
type input "spritz"
click button "Search" at bounding box center [0, 0] width 0 height 0
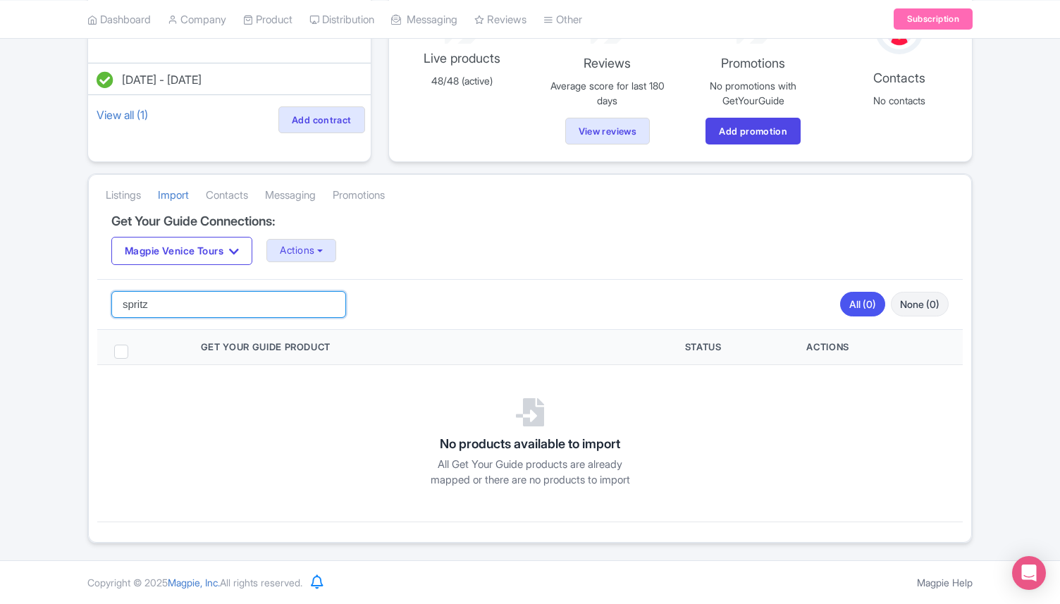
click at [134, 297] on input "spritz" at bounding box center [228, 304] width 235 height 27
click button "Search" at bounding box center [0, 0] width 0 height 0
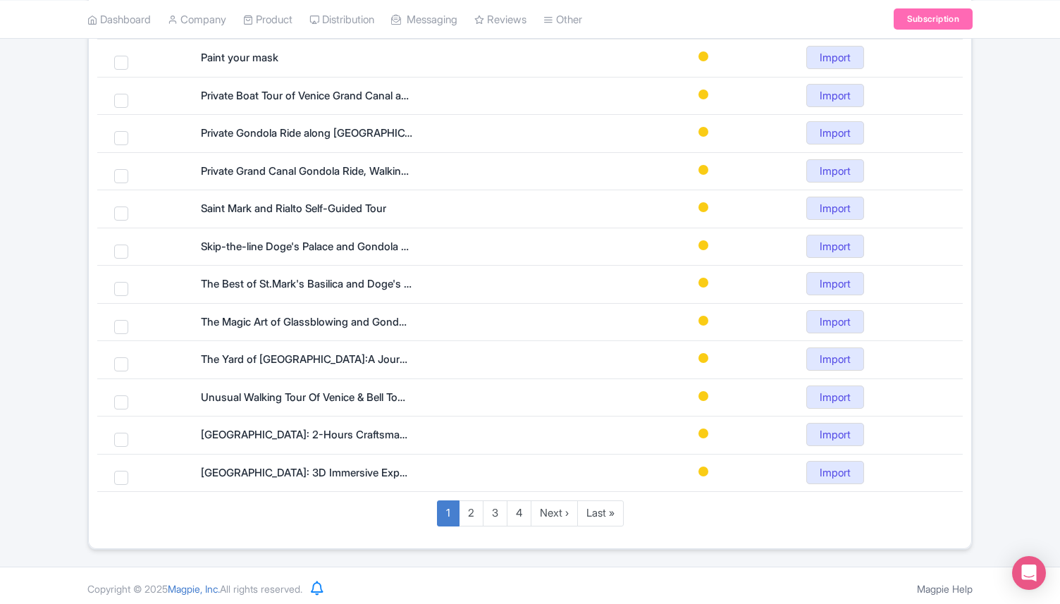
scroll to position [774, 0]
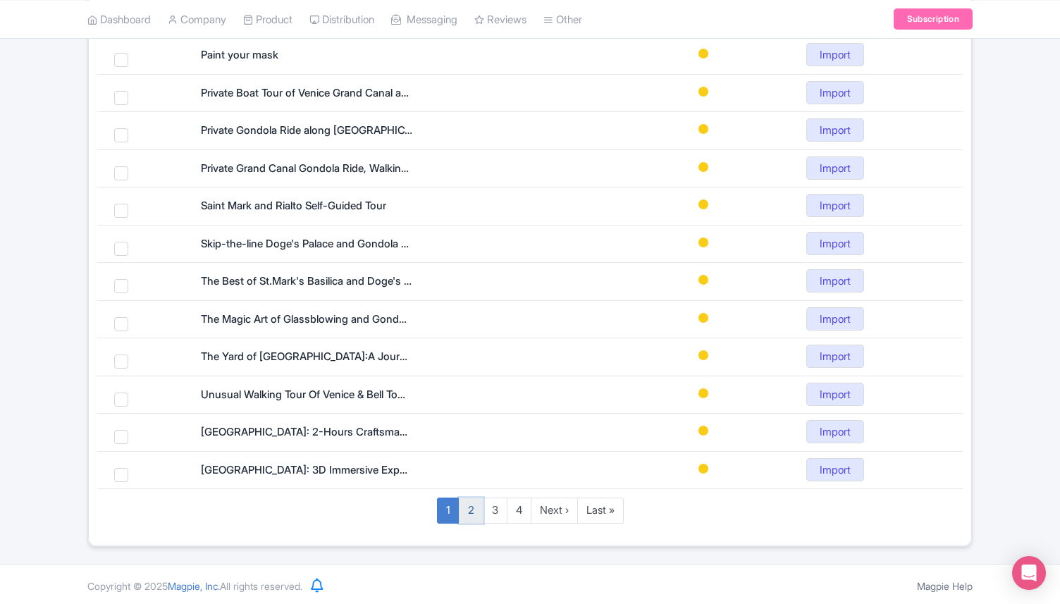
click at [472, 512] on link "2" at bounding box center [471, 511] width 25 height 26
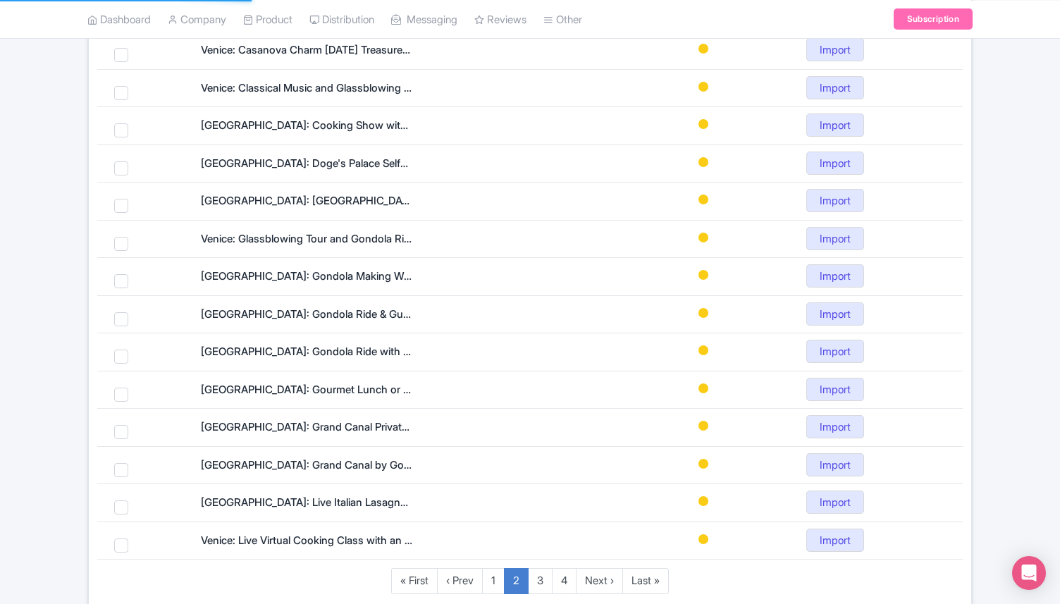
scroll to position [713, 0]
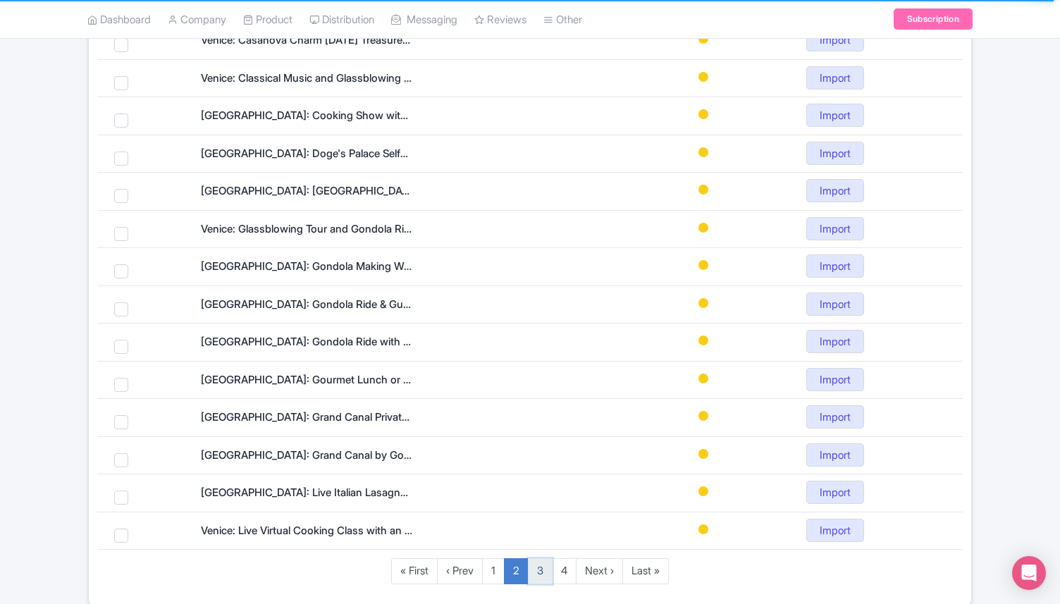
click at [541, 576] on link "3" at bounding box center [540, 571] width 25 height 26
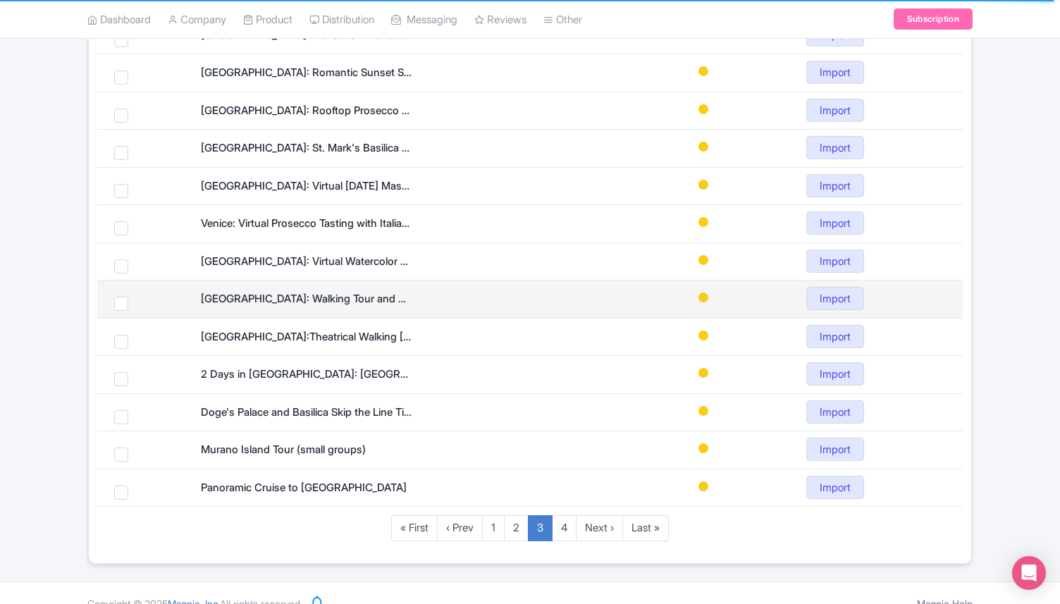
scroll to position [777, 0]
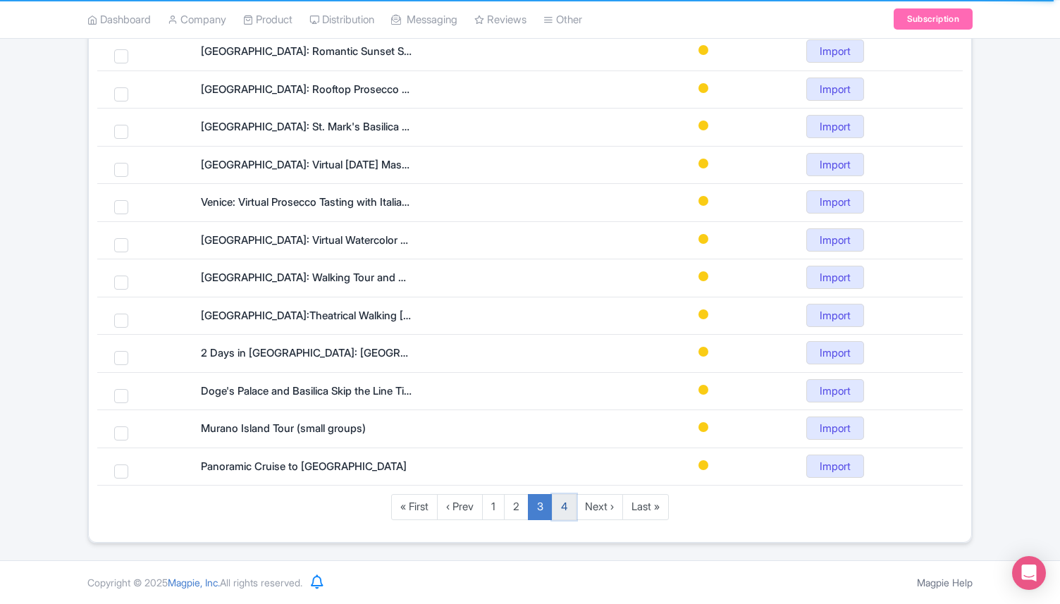
click at [569, 515] on link "4" at bounding box center [564, 507] width 25 height 26
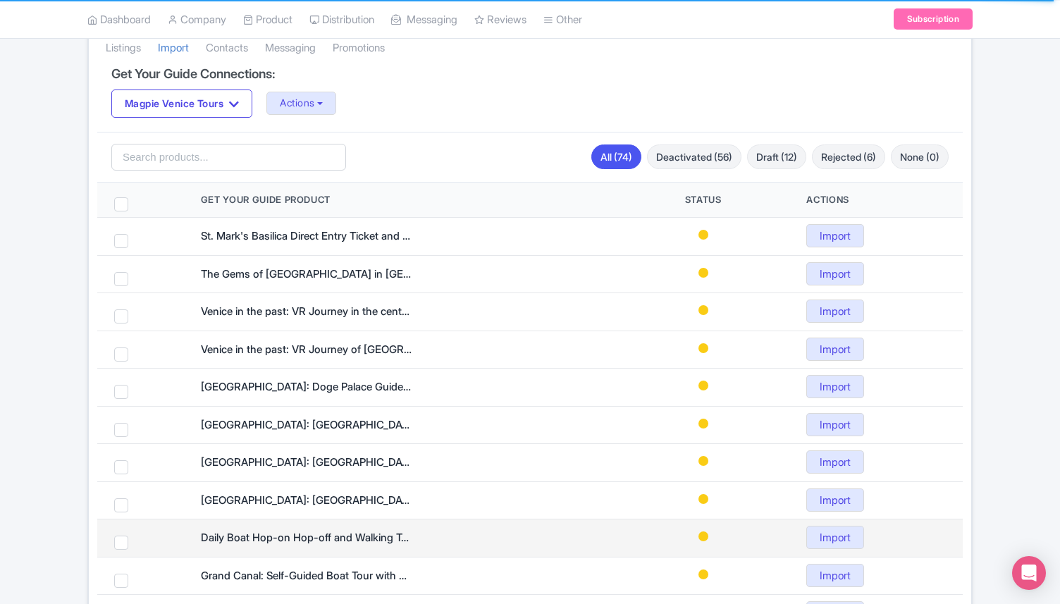
scroll to position [290, 0]
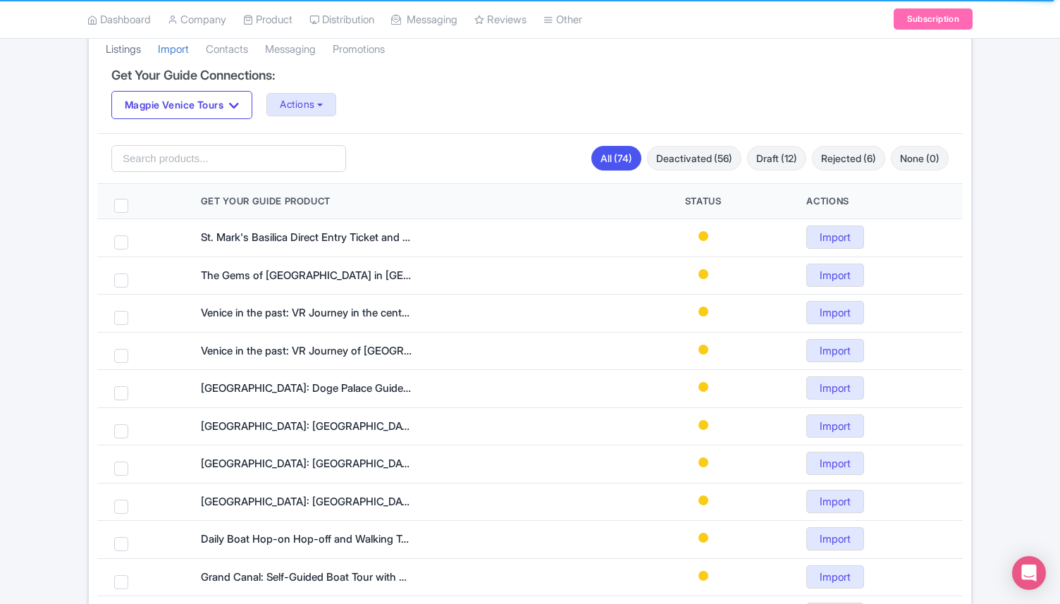
click at [130, 46] on link "Listings" at bounding box center [123, 49] width 35 height 39
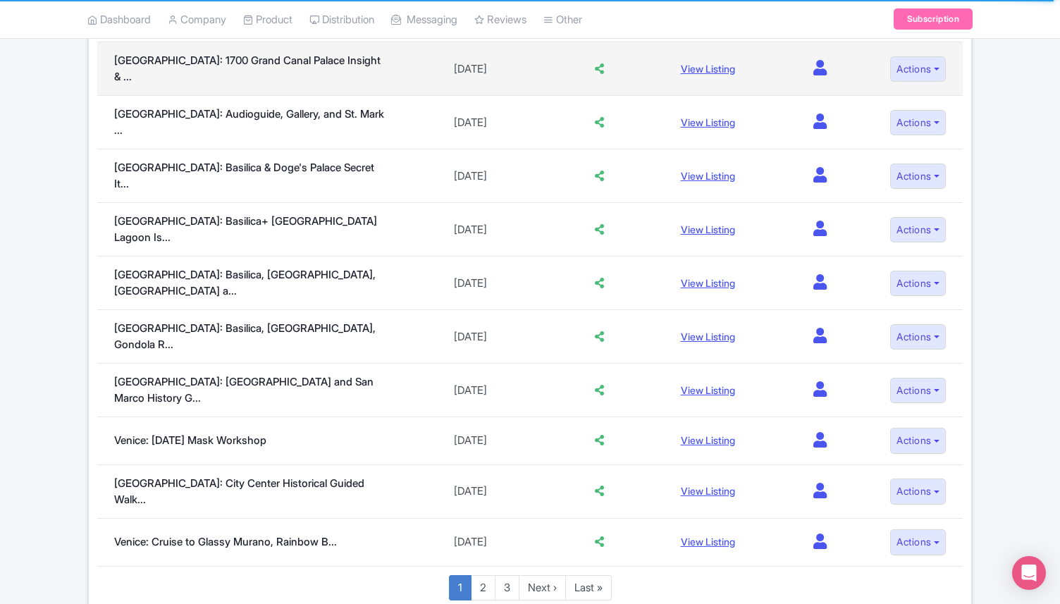
scroll to position [980, 0]
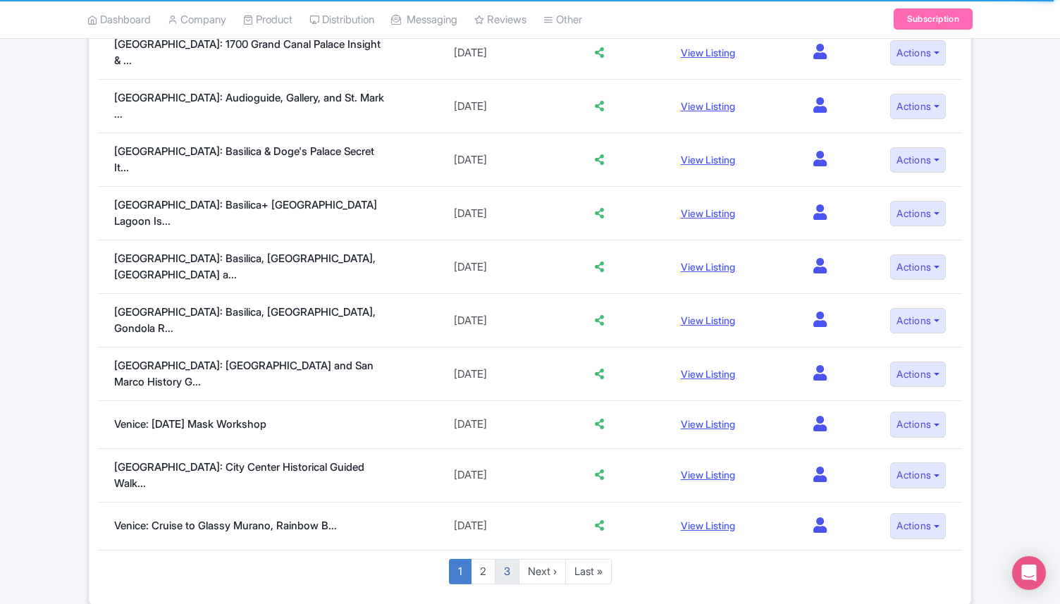
click at [506, 559] on link "3" at bounding box center [507, 572] width 25 height 26
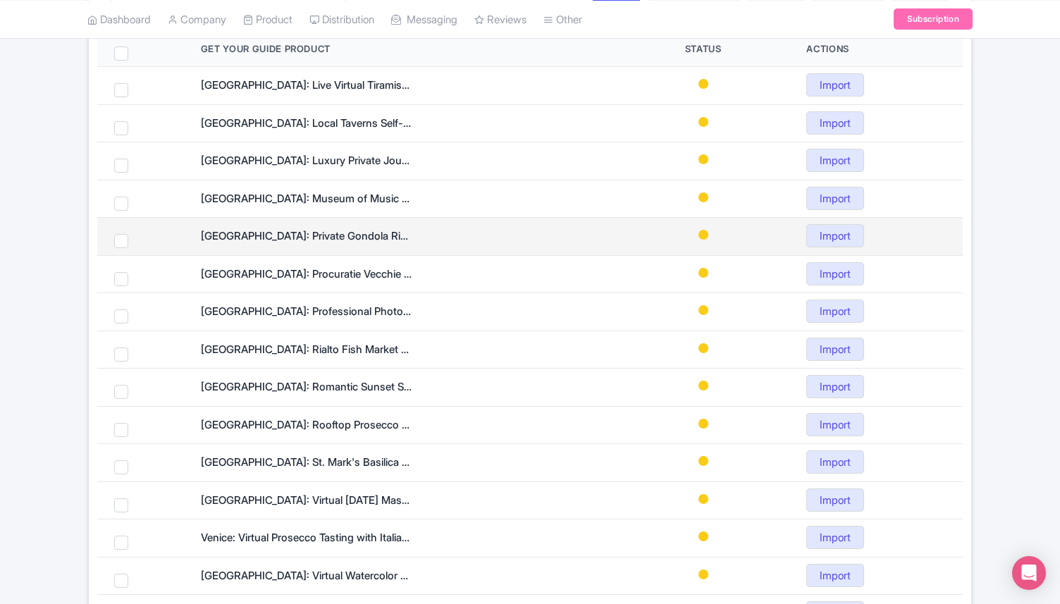
scroll to position [777, 0]
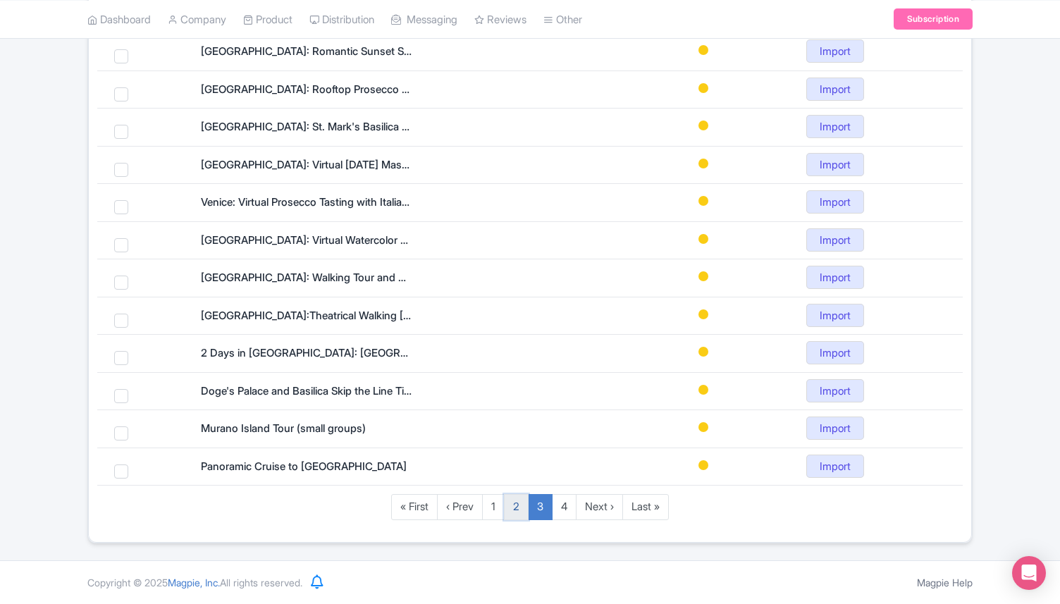
click at [515, 515] on link "2" at bounding box center [516, 507] width 25 height 26
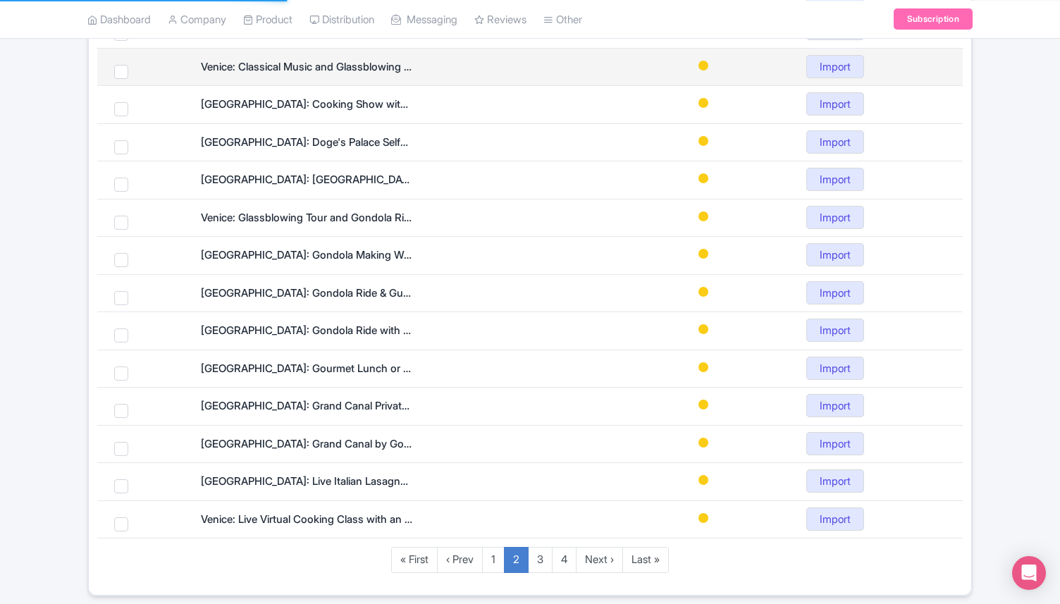
scroll to position [777, 0]
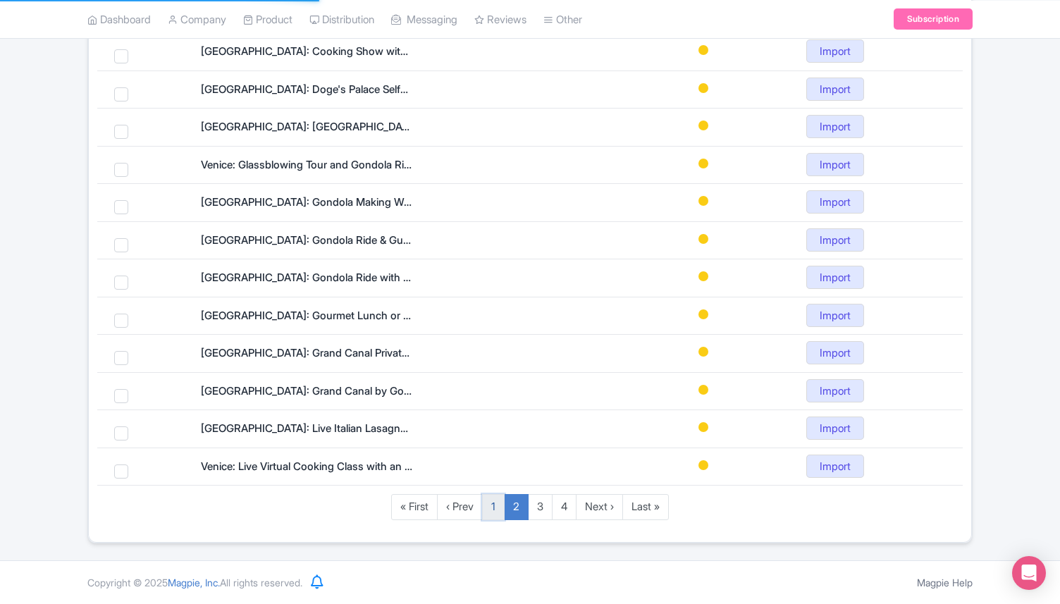
click at [491, 503] on link "1" at bounding box center [493, 507] width 23 height 26
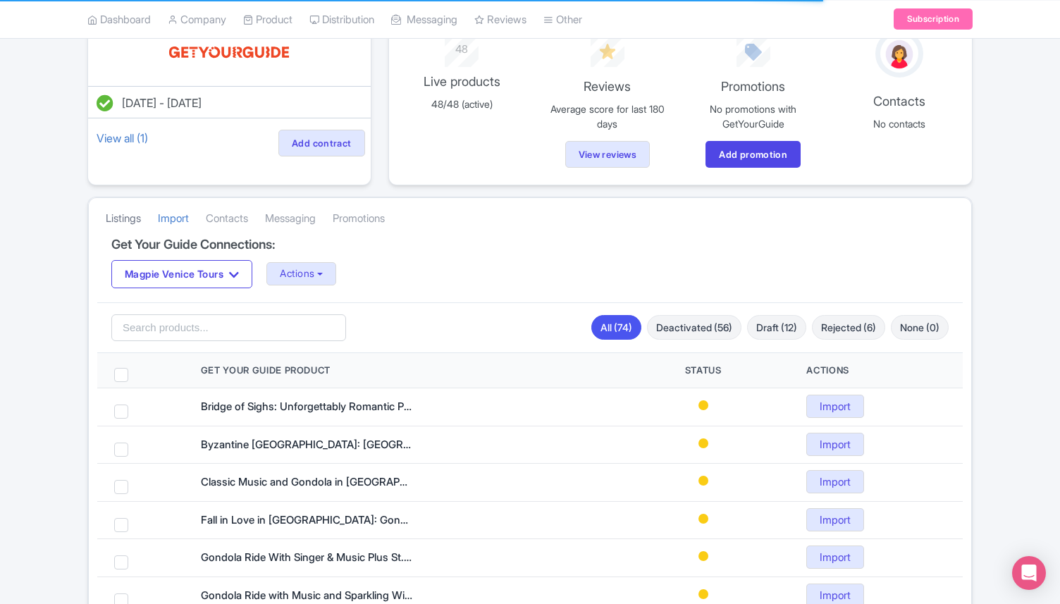
scroll to position [102, 0]
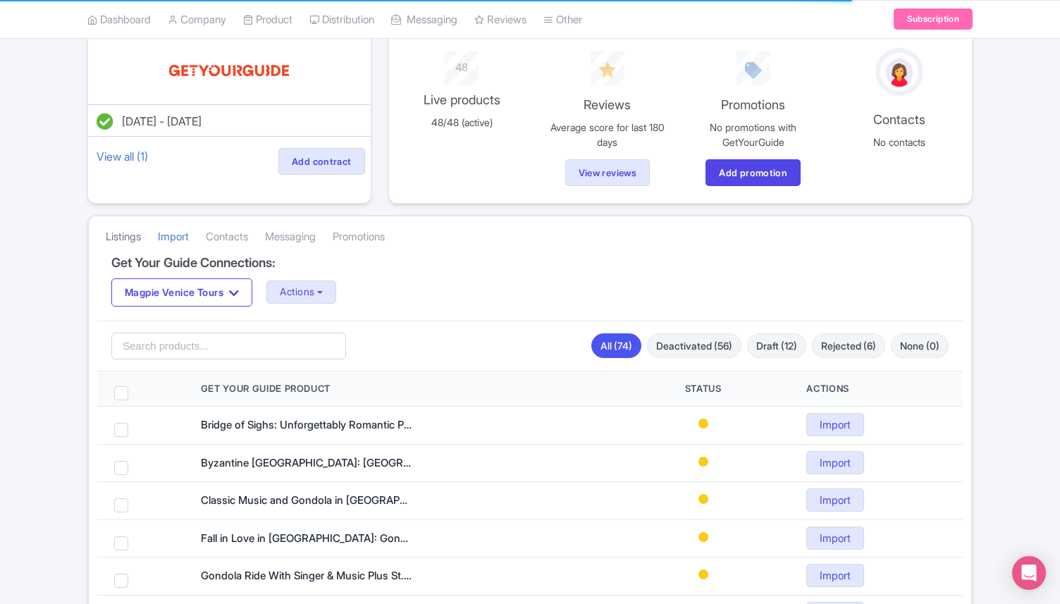
click at [121, 230] on link "Listings" at bounding box center [123, 237] width 35 height 39
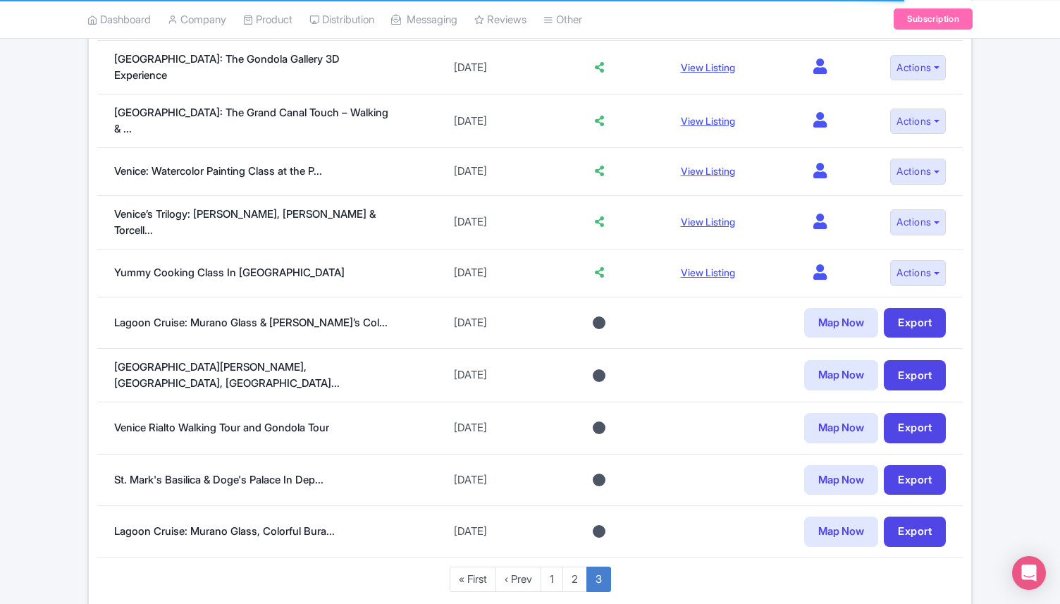
scroll to position [630, 0]
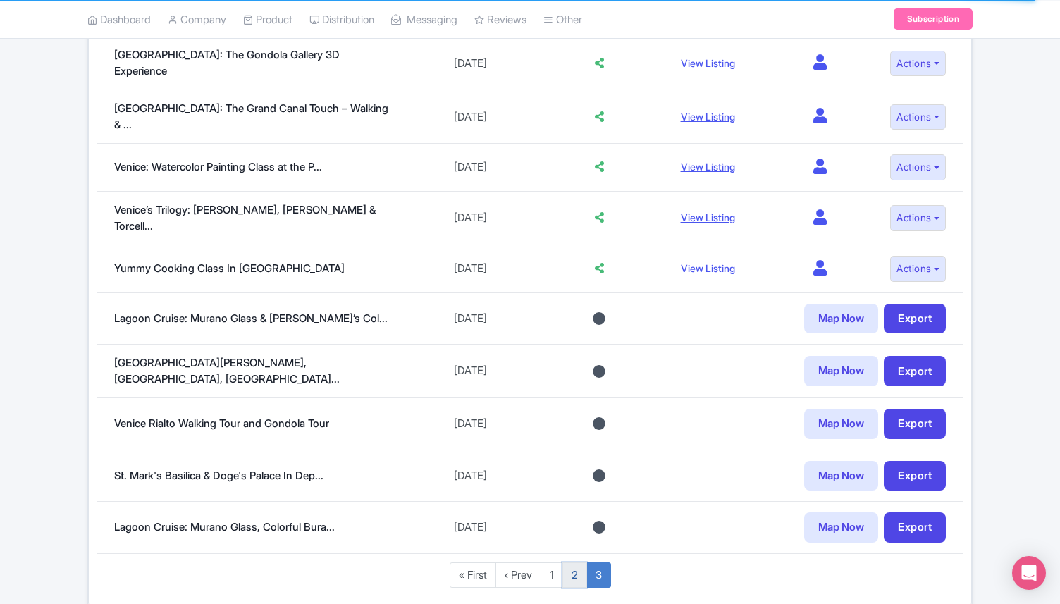
click at [576, 562] on link "2" at bounding box center [574, 575] width 25 height 26
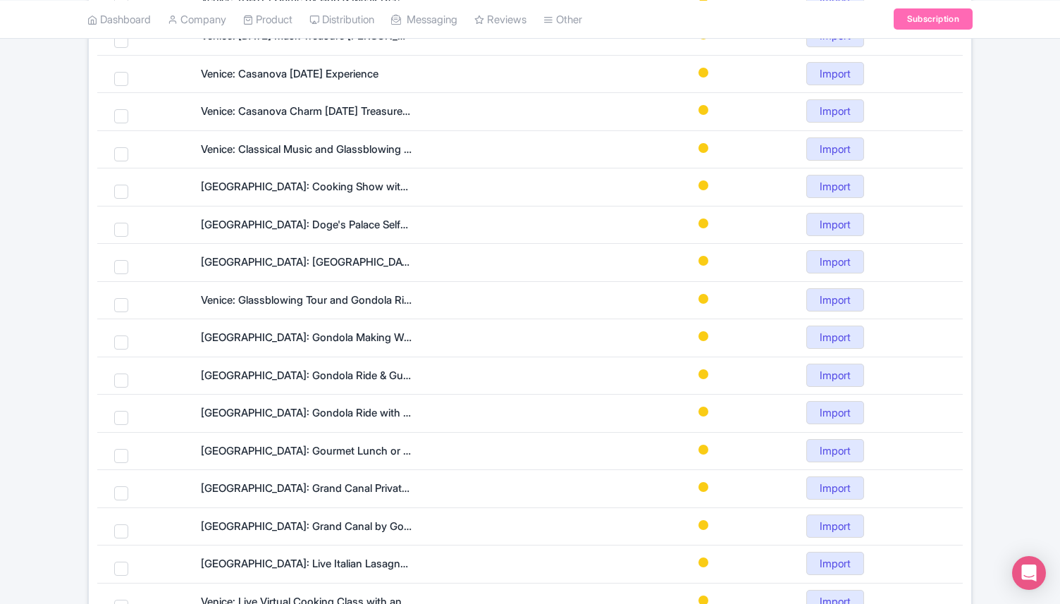
scroll to position [777, 0]
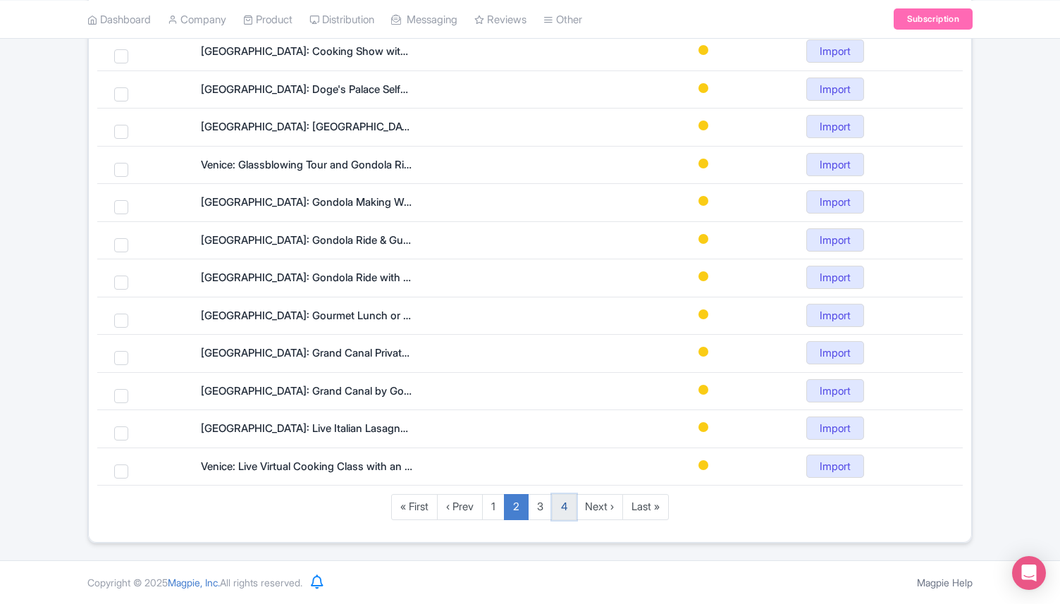
click at [565, 516] on link "4" at bounding box center [564, 507] width 25 height 26
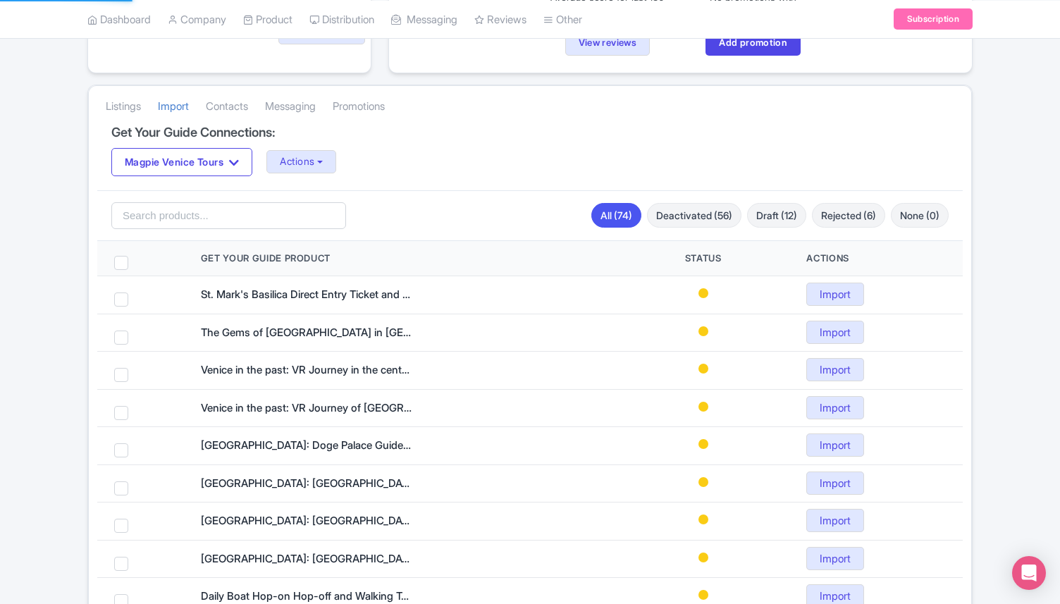
scroll to position [124, 0]
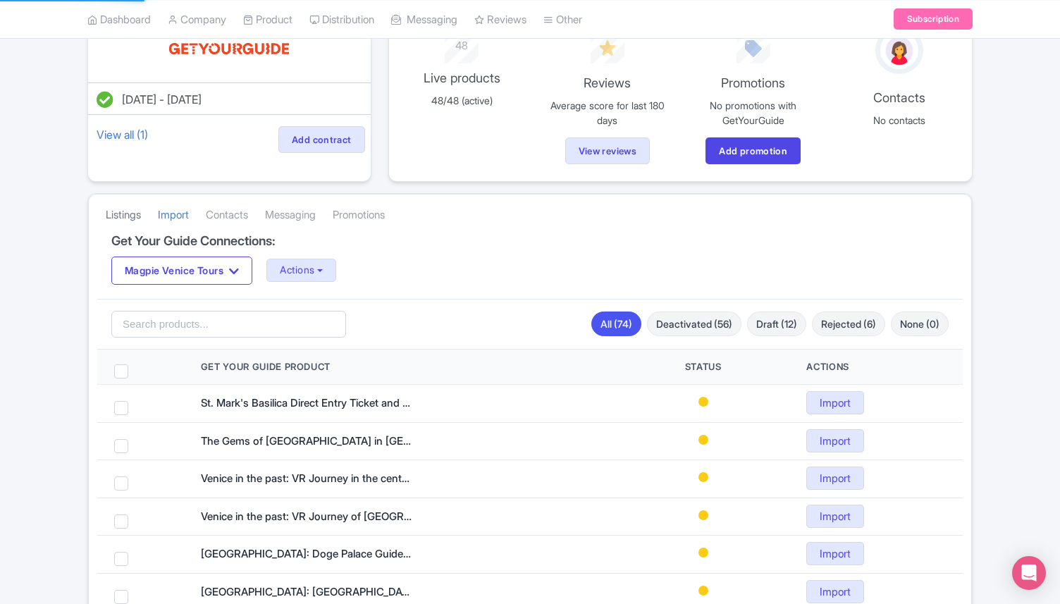
click at [141, 224] on link "Listings" at bounding box center [123, 215] width 35 height 39
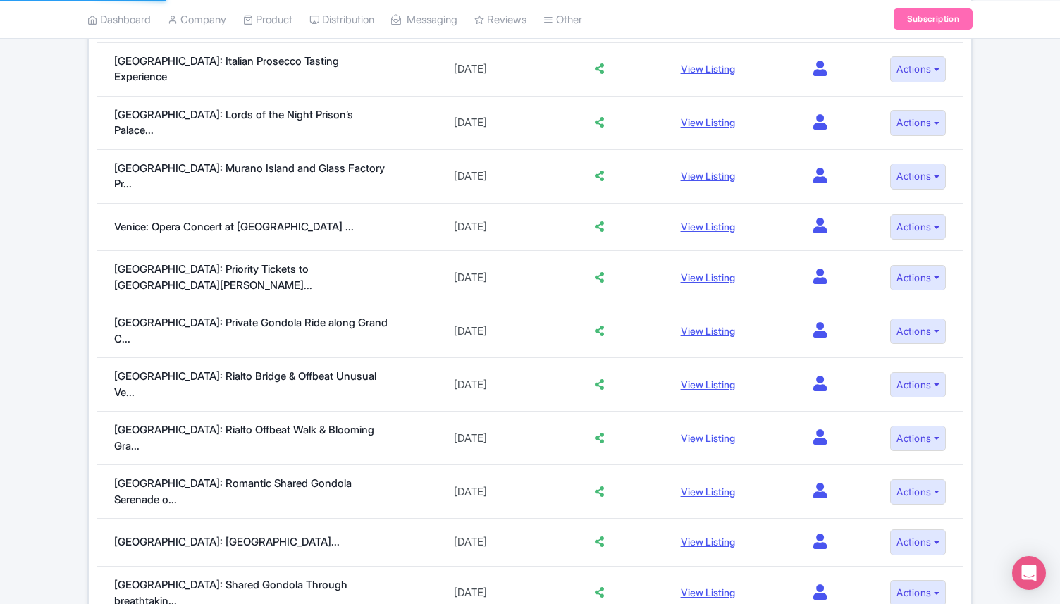
scroll to position [980, 0]
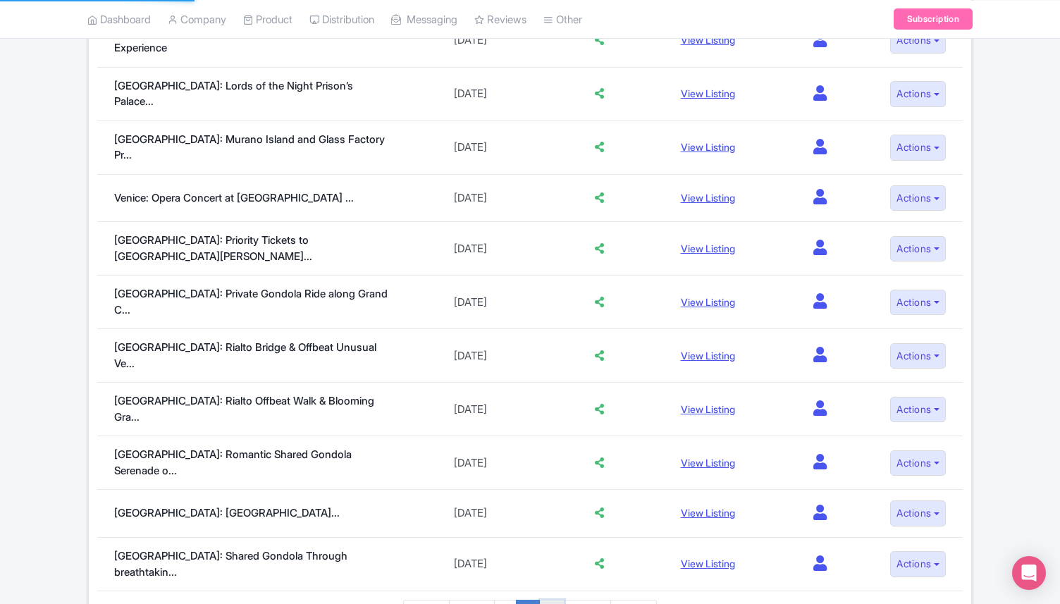
click at [555, 600] on link "3" at bounding box center [552, 613] width 25 height 26
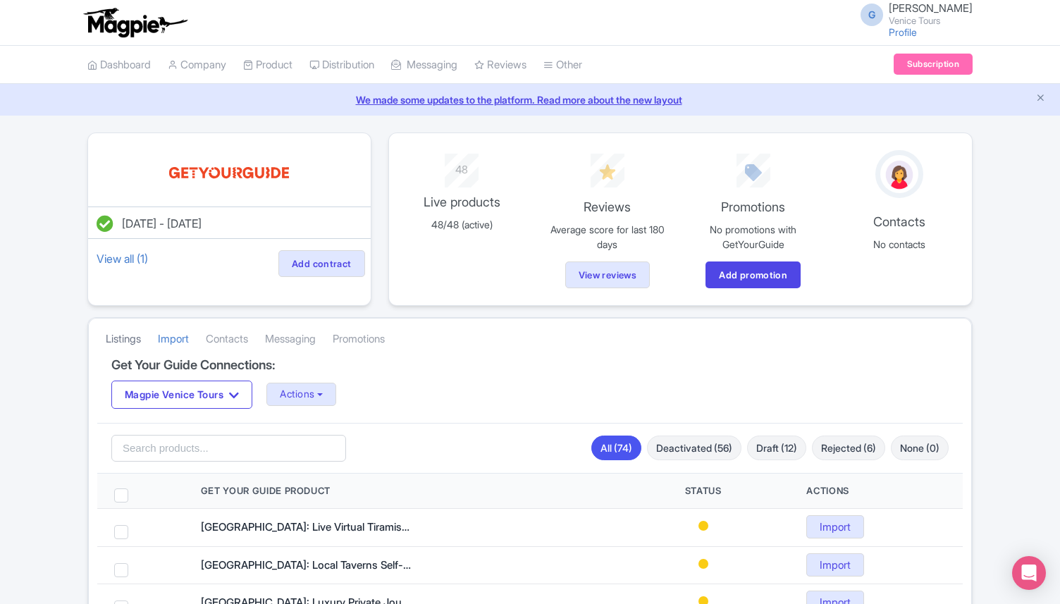
click at [118, 338] on link "Listings" at bounding box center [123, 339] width 35 height 39
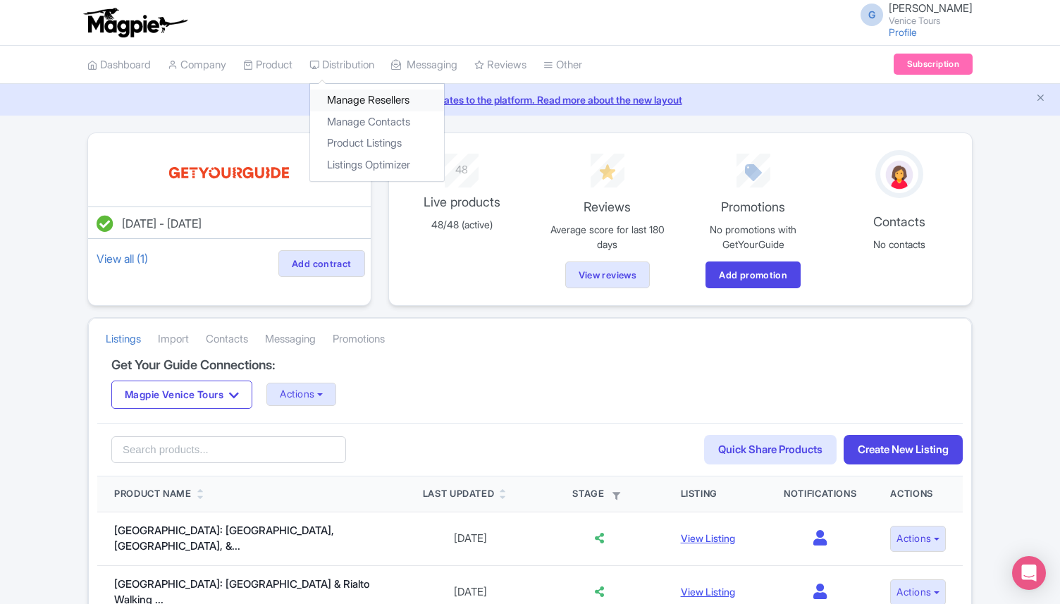
click at [368, 106] on link "Manage Resellers" at bounding box center [377, 101] width 134 height 22
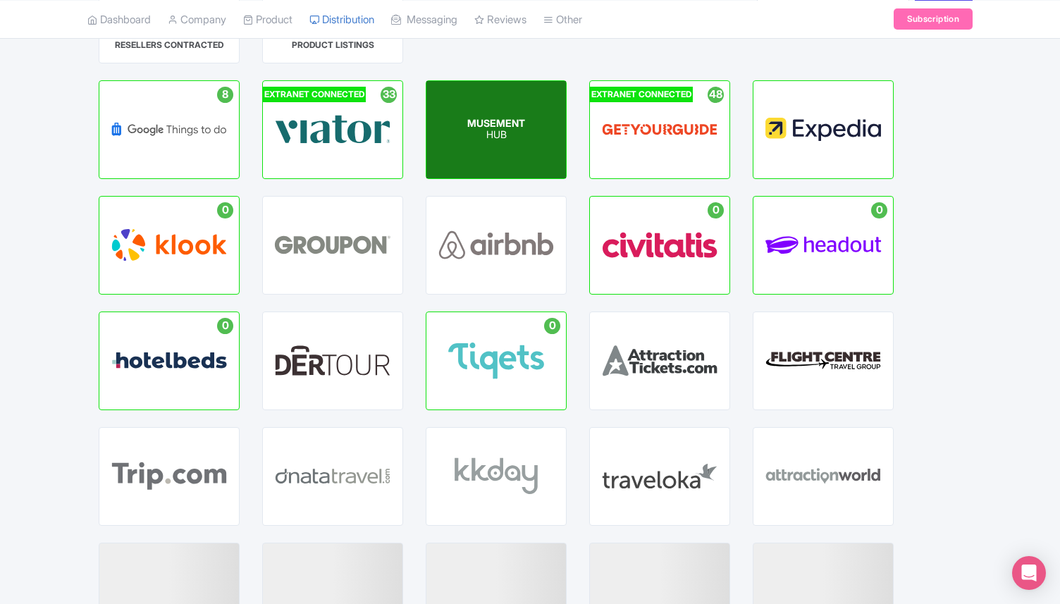
scroll to position [142, 0]
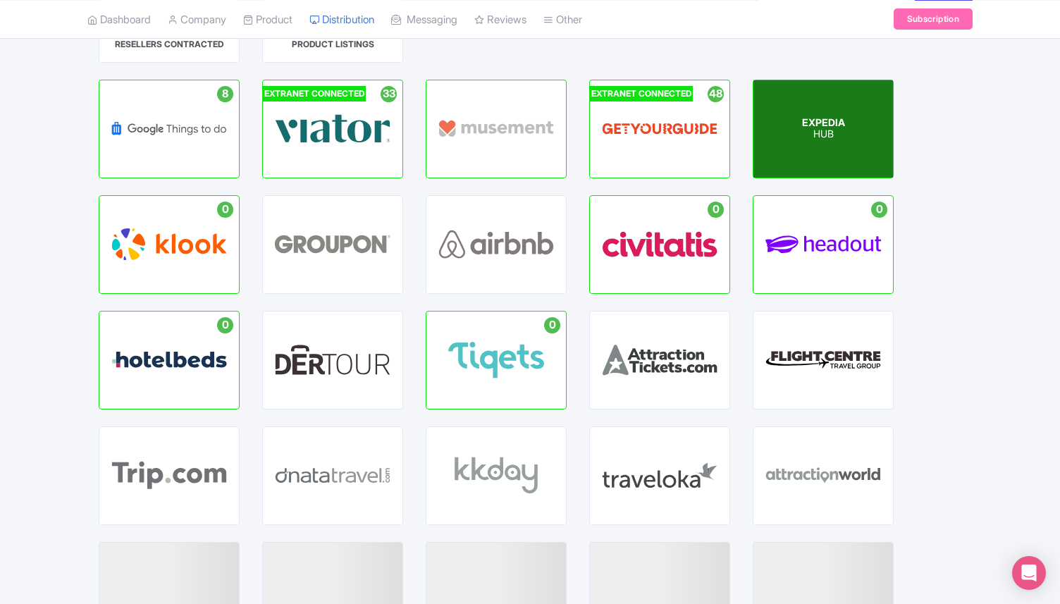
click at [822, 138] on p "HUB" at bounding box center [823, 135] width 43 height 12
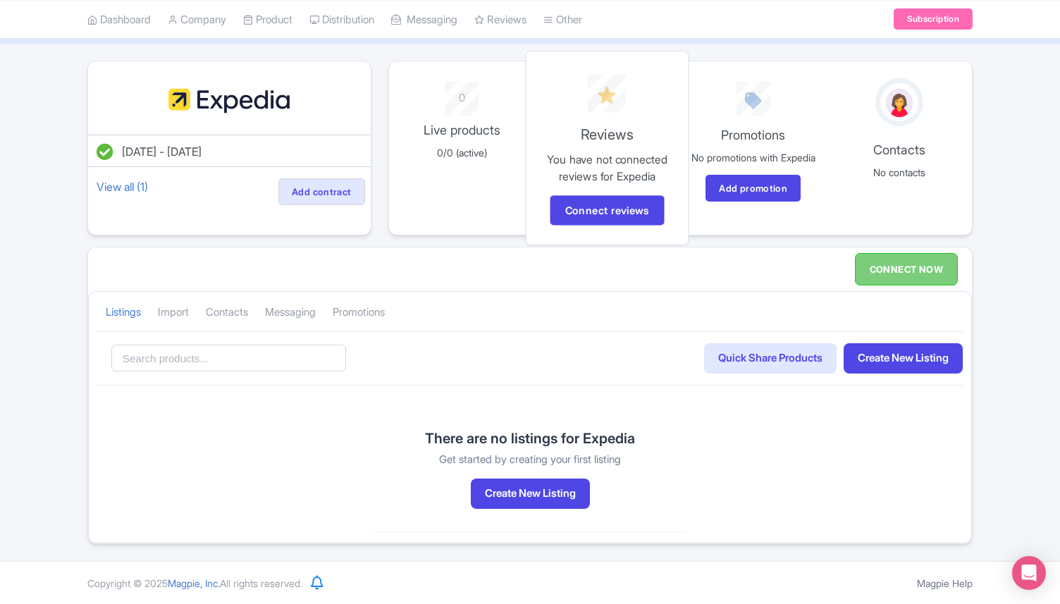
scroll to position [70, 0]
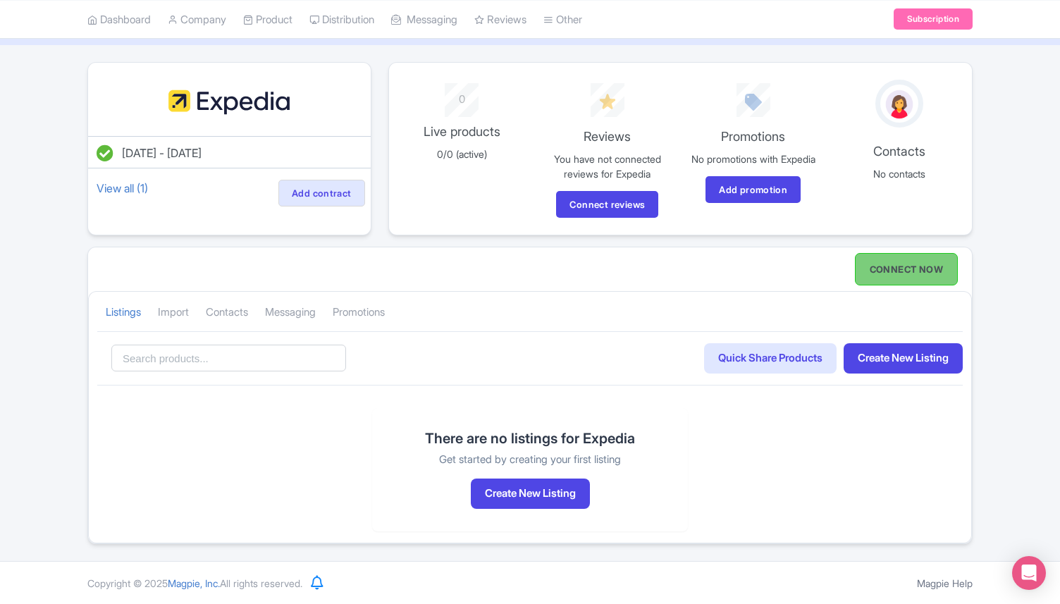
click at [871, 272] on link "CONNECT NOW" at bounding box center [906, 269] width 103 height 32
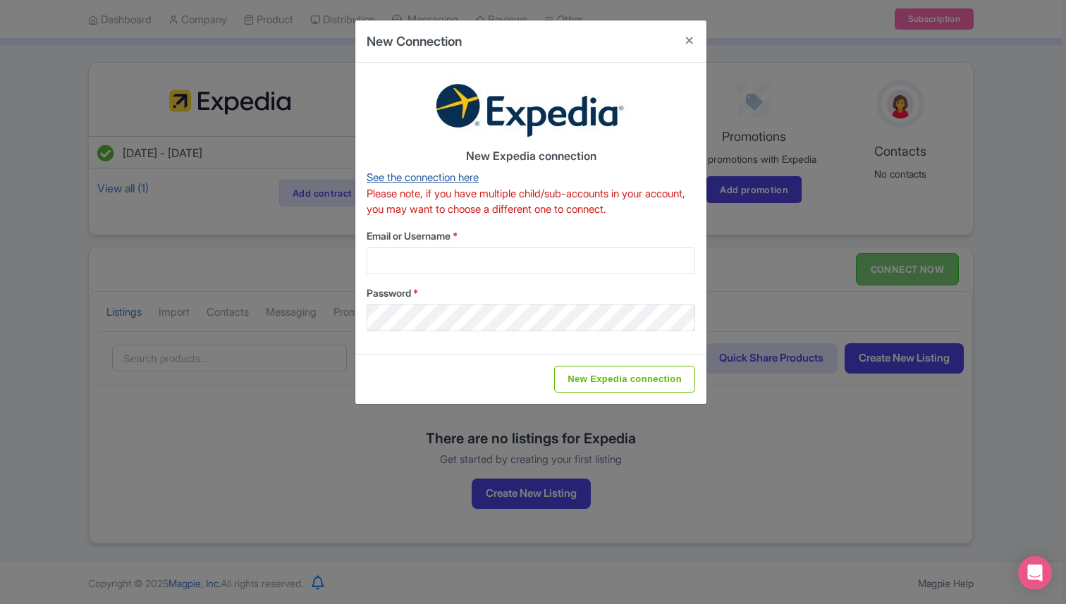
click at [441, 171] on link "See the connection here" at bounding box center [423, 177] width 112 height 13
click at [470, 254] on input "Email or Username *" at bounding box center [531, 260] width 328 height 27
paste input "lucabordon"
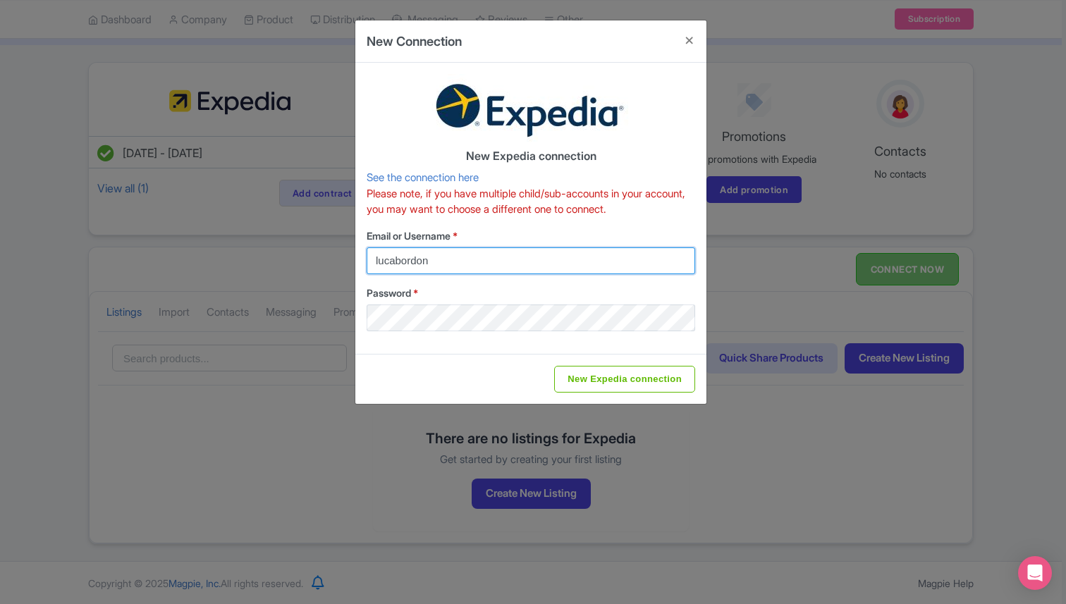
type input "lucabordon"
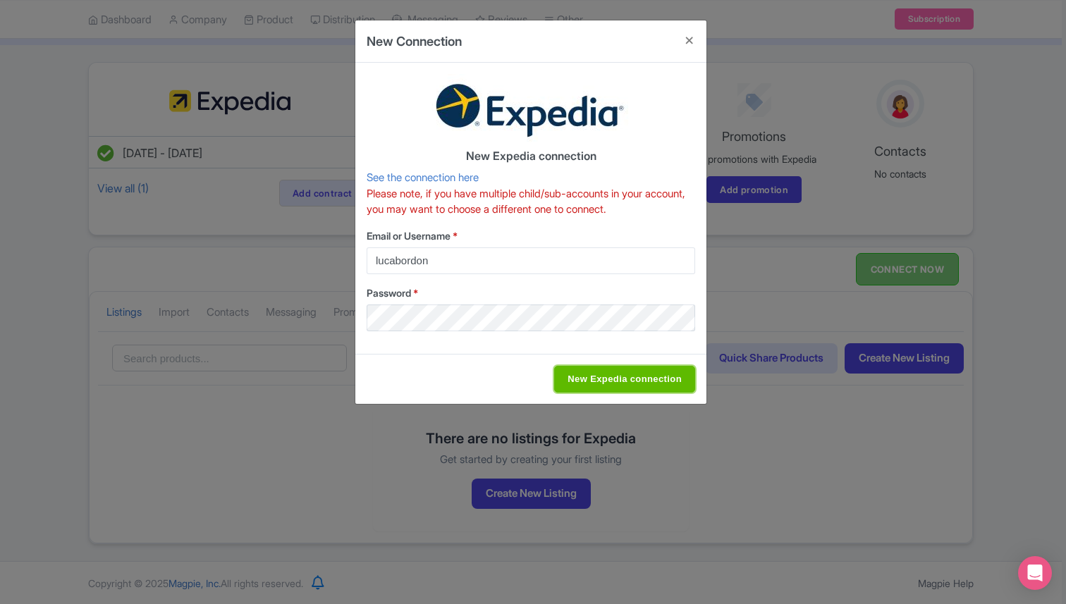
click at [633, 380] on input "New Expedia connection" at bounding box center [624, 379] width 141 height 27
type input "Saving..."
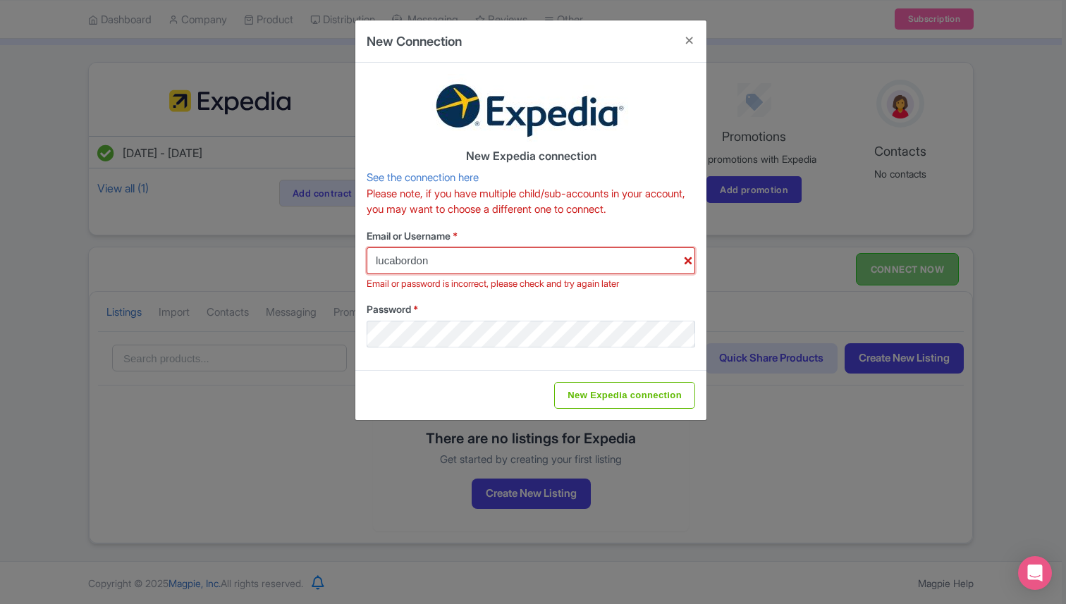
drag, startPoint x: 436, startPoint y: 267, endPoint x: 424, endPoint y: 265, distance: 12.2
click at [424, 265] on input "lucabordon" at bounding box center [531, 260] width 328 height 27
click at [687, 36] on button "Close" at bounding box center [689, 40] width 34 height 40
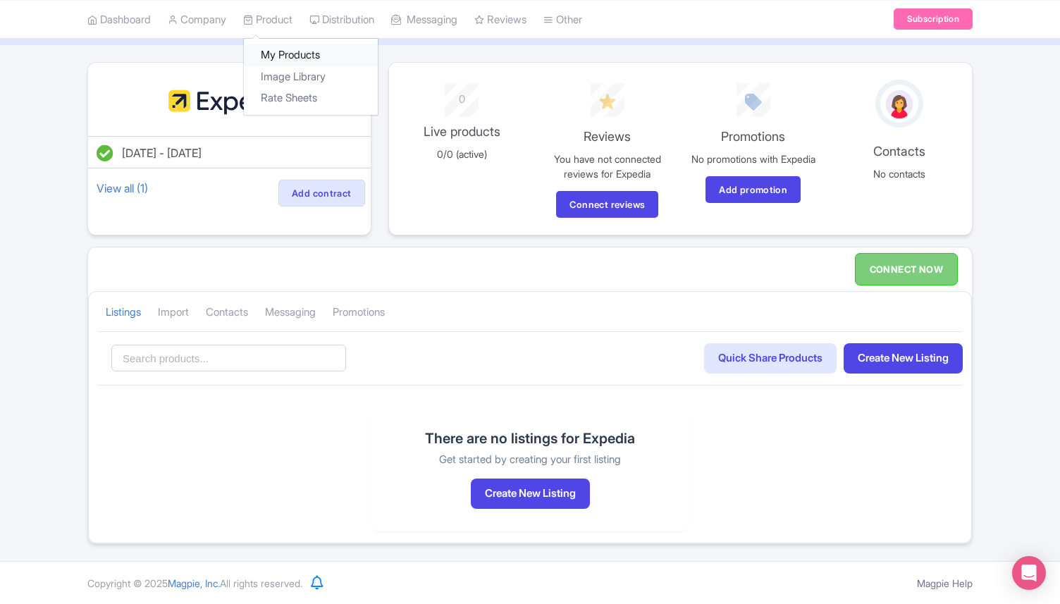
click at [299, 47] on link "My Products" at bounding box center [311, 55] width 134 height 22
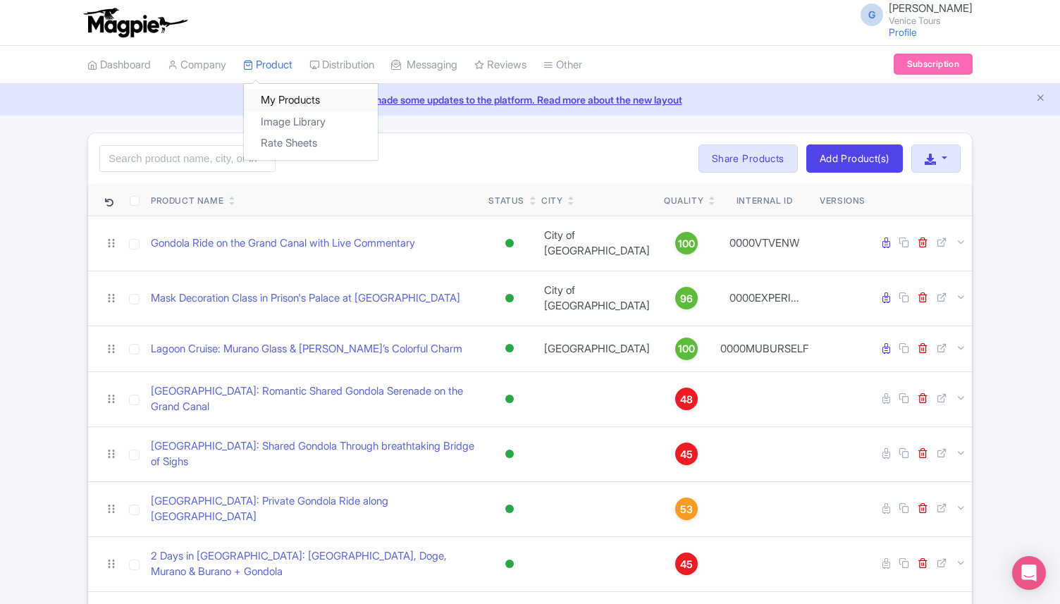
click at [293, 99] on link "My Products" at bounding box center [311, 101] width 134 height 22
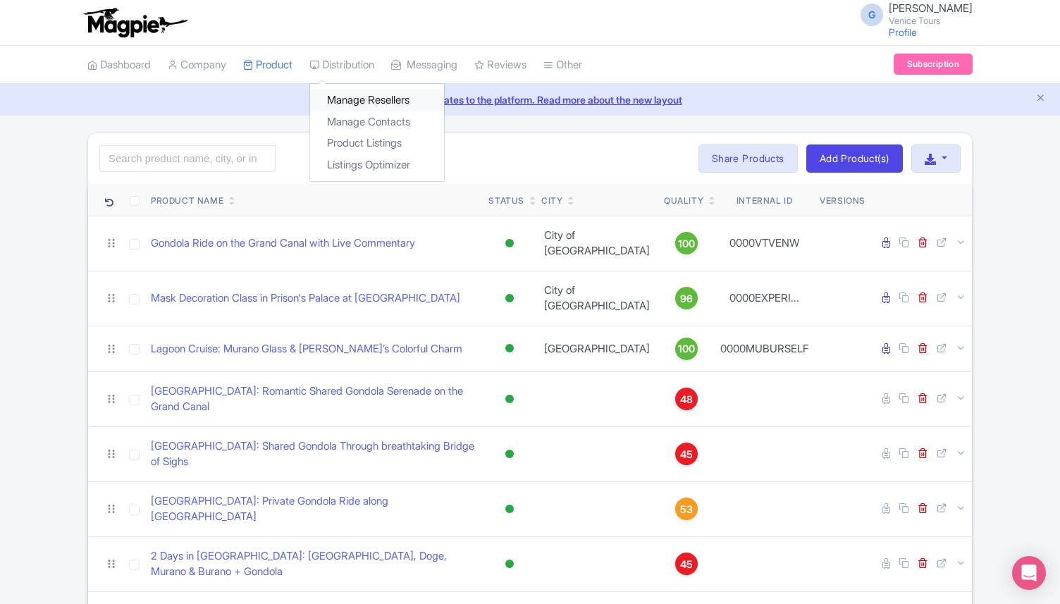
click at [368, 105] on link "Manage Resellers" at bounding box center [377, 101] width 134 height 22
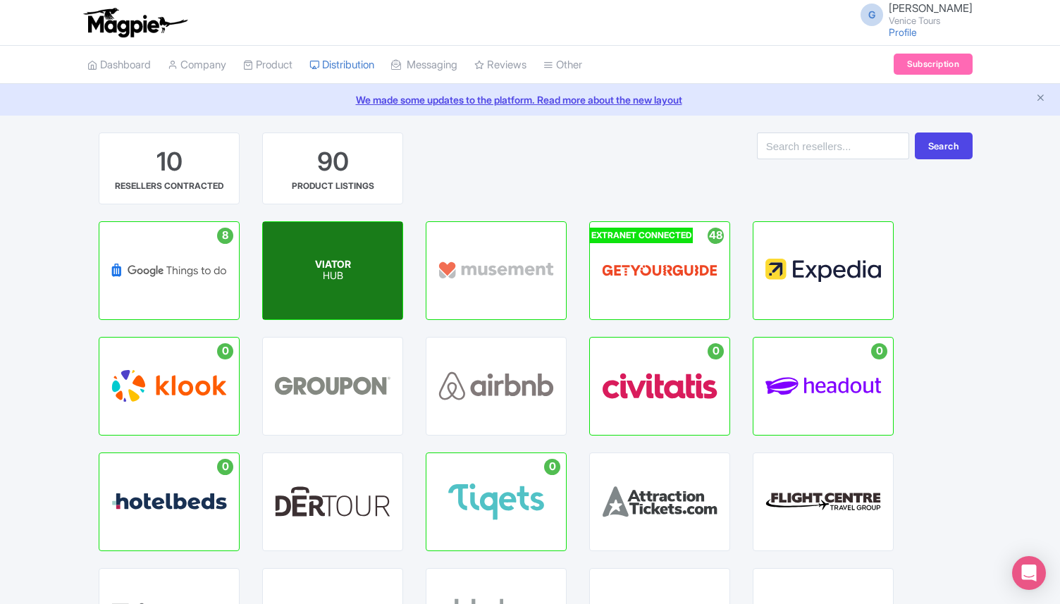
click at [352, 262] on div "VIATOR HUB" at bounding box center [333, 270] width 140 height 97
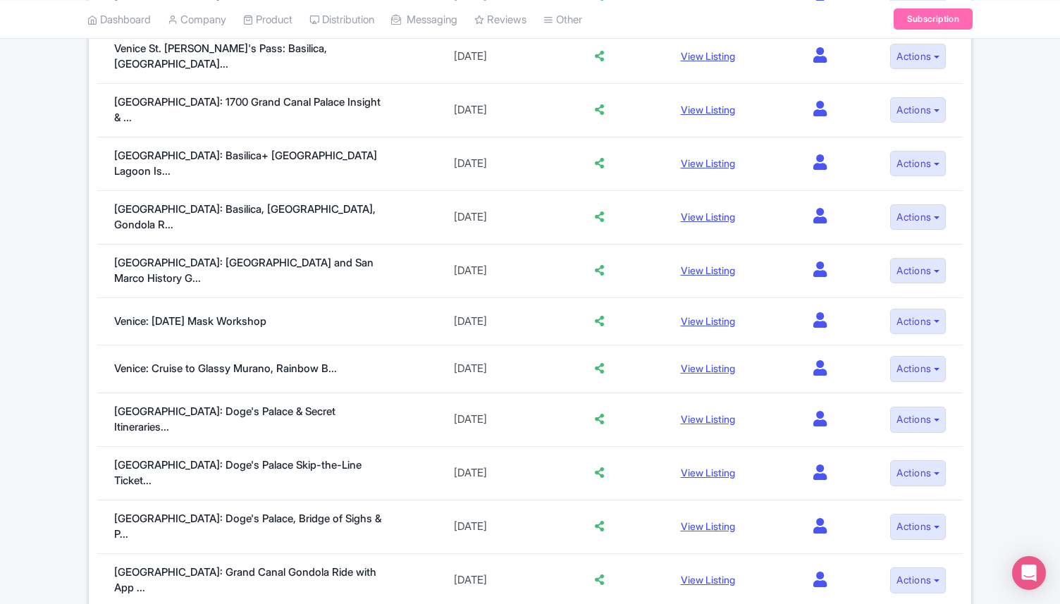
scroll to position [975, 0]
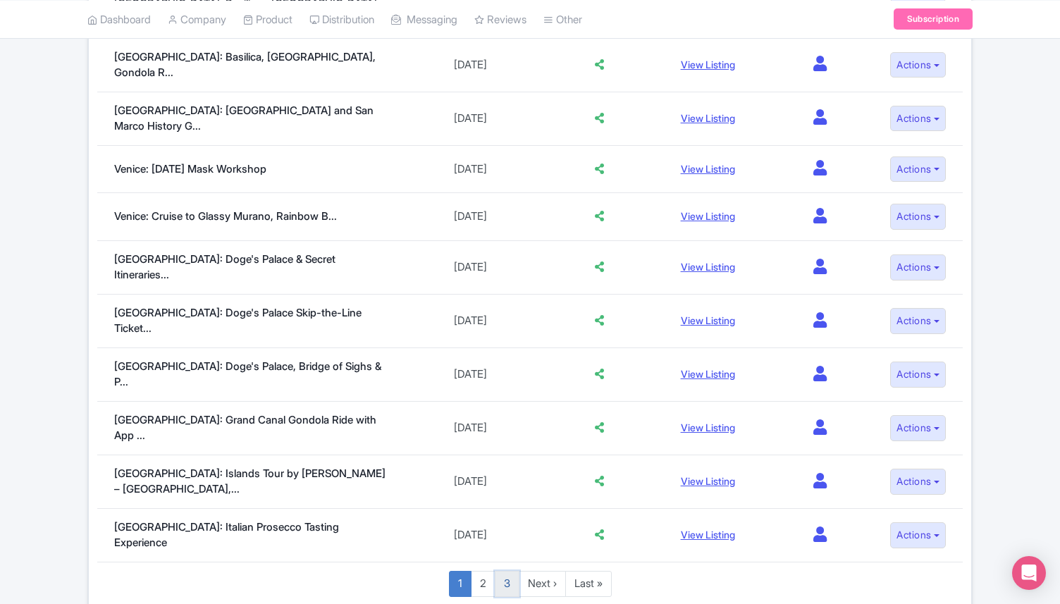
click at [510, 571] on link "3" at bounding box center [507, 584] width 25 height 26
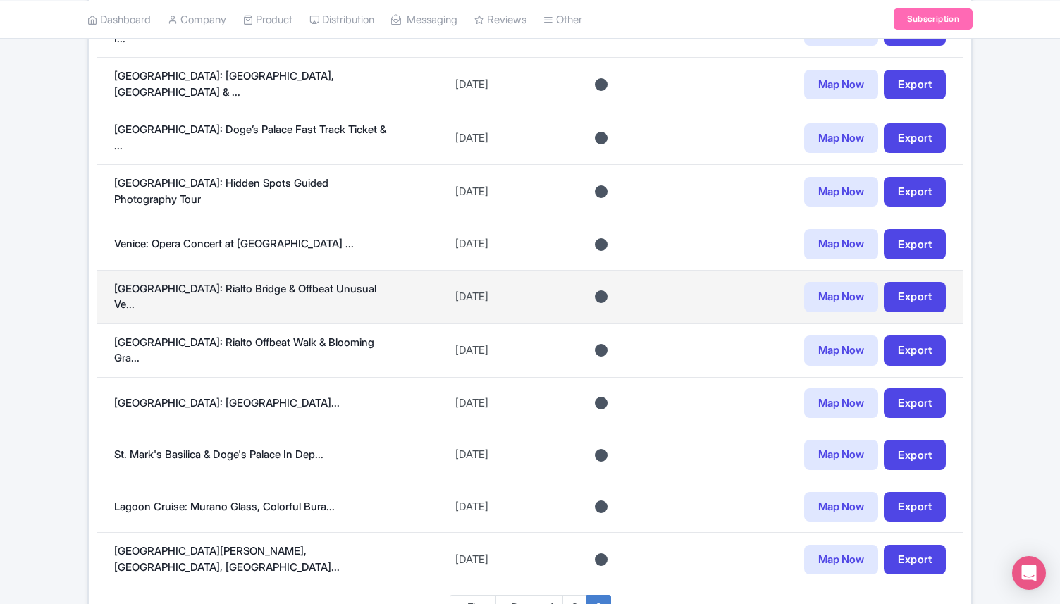
scroll to position [659, 0]
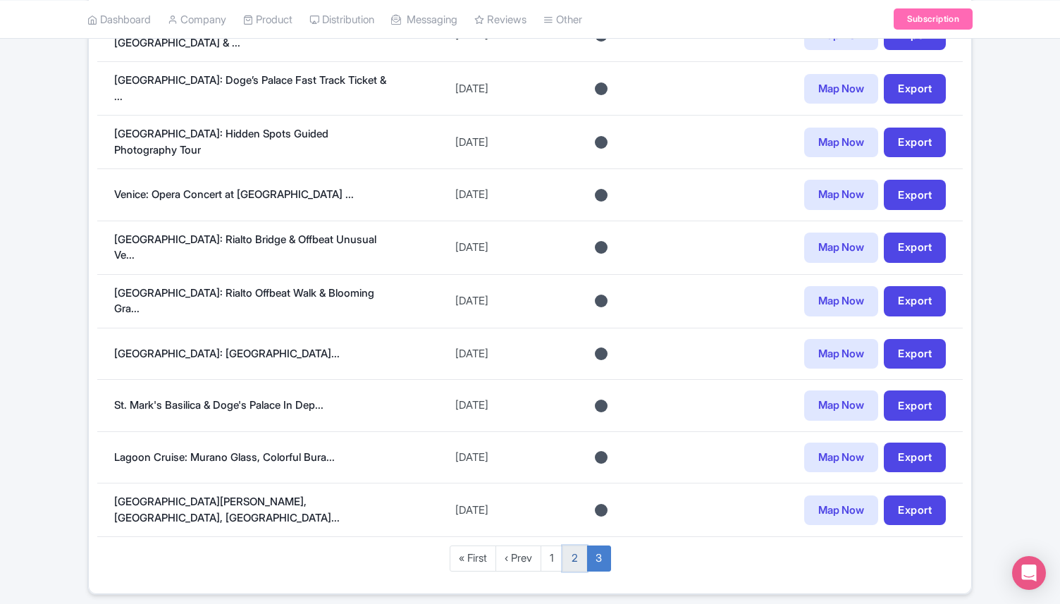
click at [577, 546] on link "2" at bounding box center [574, 559] width 25 height 26
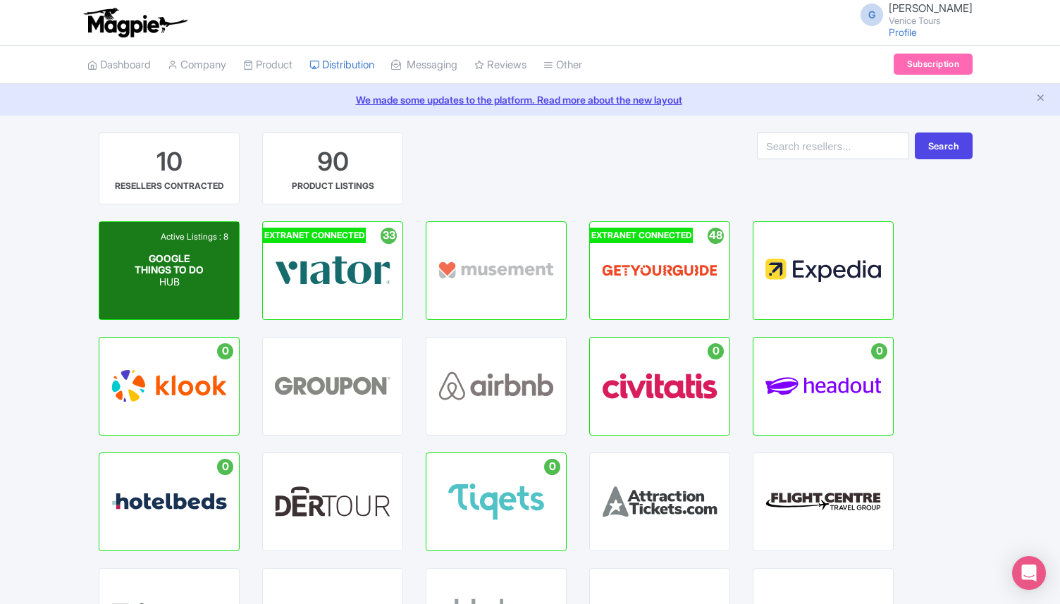
click at [219, 269] on div "Active Listings : 8 GOOGLE THINGS TO DO HUB" at bounding box center [169, 270] width 140 height 97
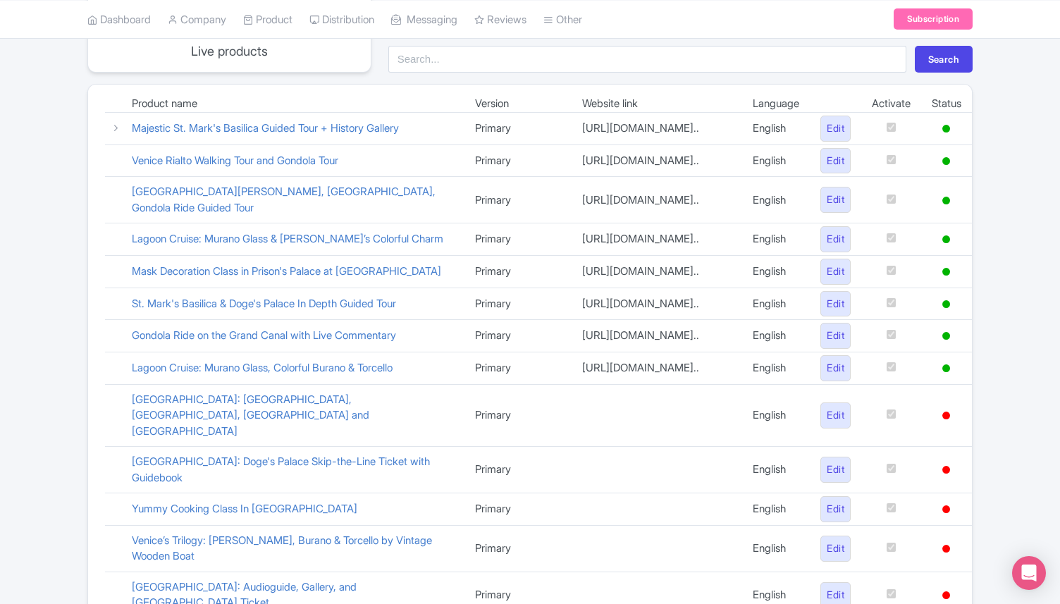
scroll to position [178, 0]
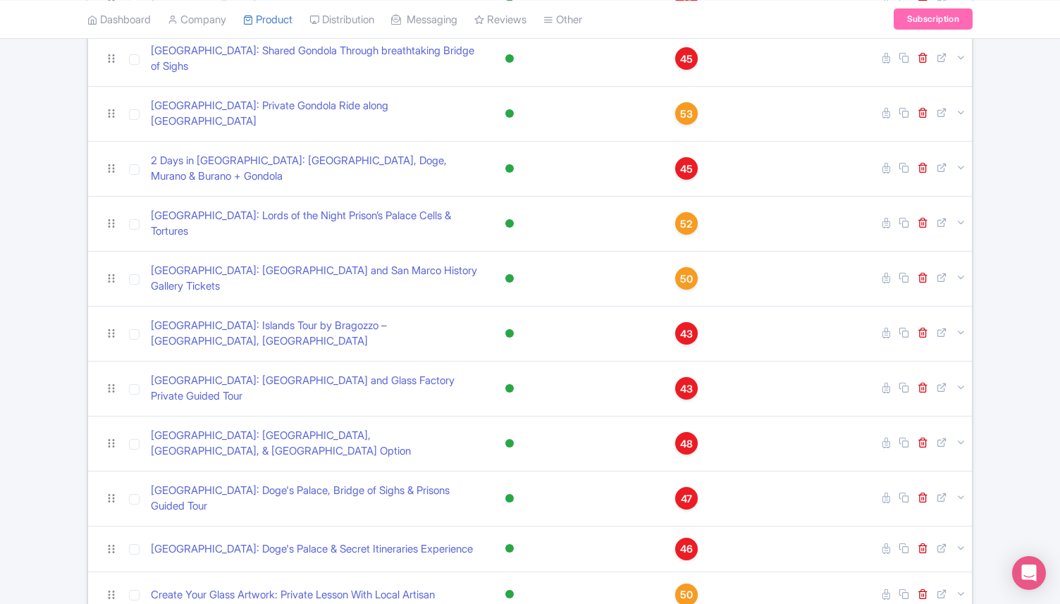
scroll to position [390, 0]
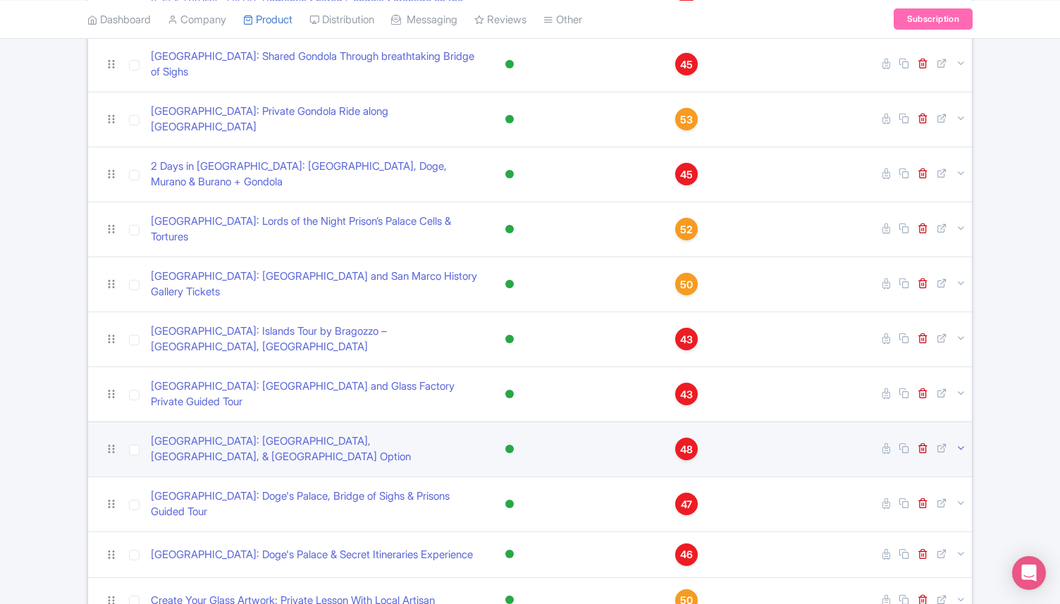
click at [961, 443] on icon at bounding box center [961, 448] width 11 height 11
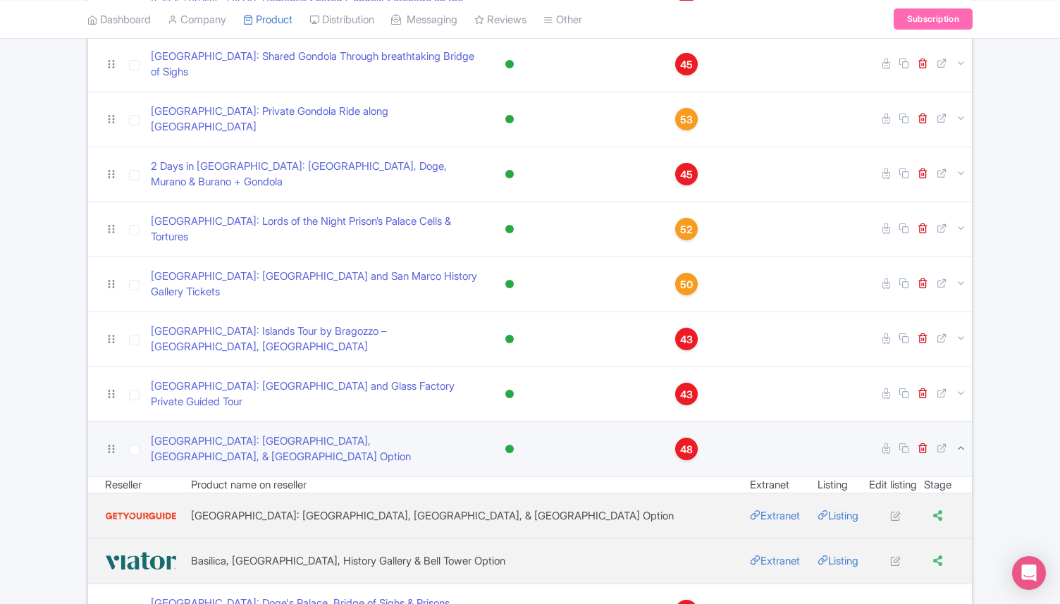
click at [961, 443] on icon at bounding box center [961, 448] width 11 height 11
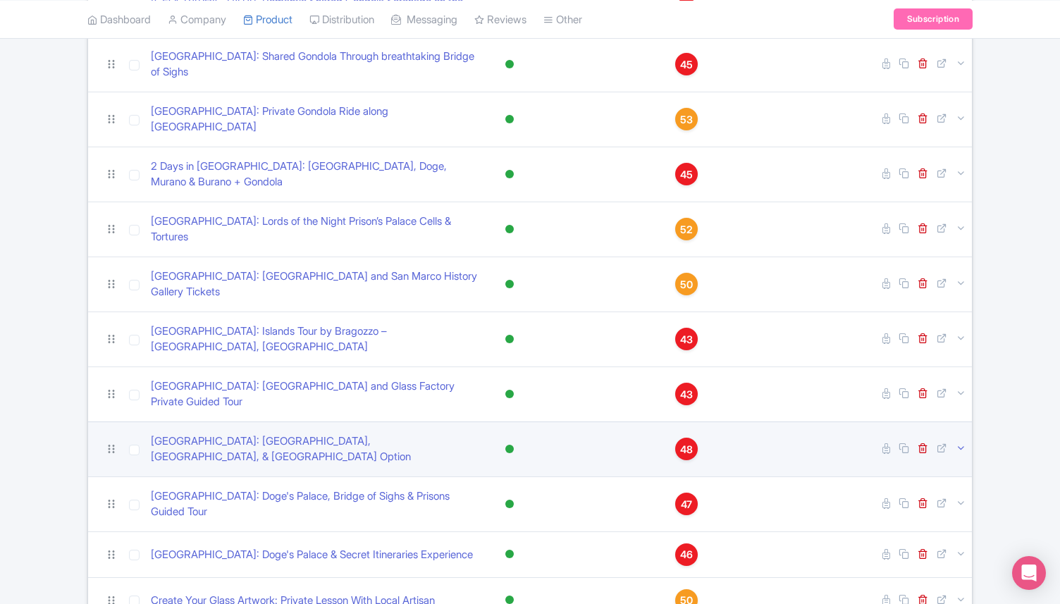
click at [961, 443] on icon at bounding box center [961, 448] width 11 height 11
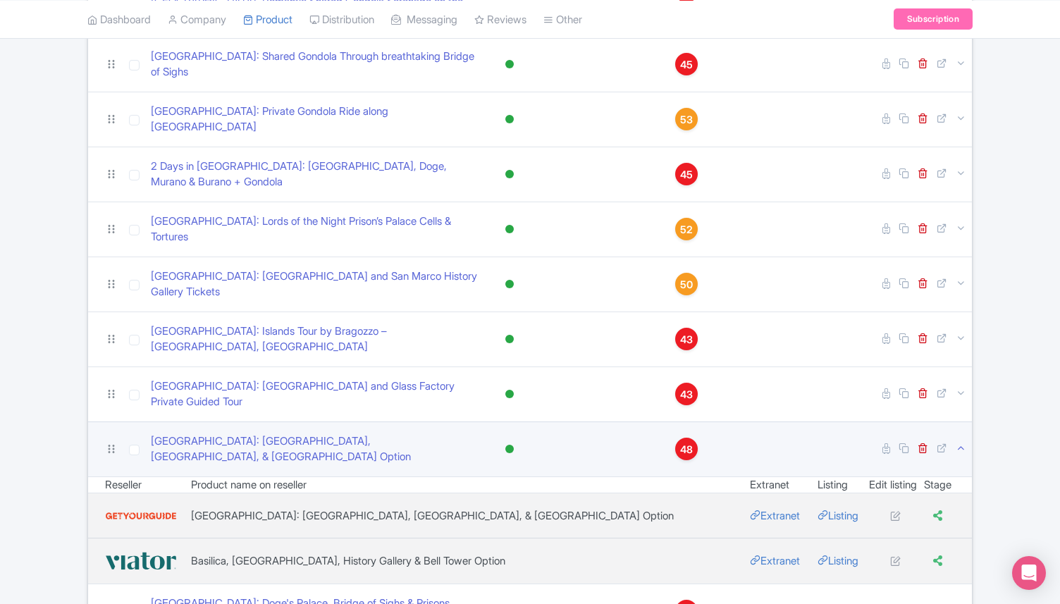
click at [961, 443] on icon at bounding box center [961, 448] width 11 height 11
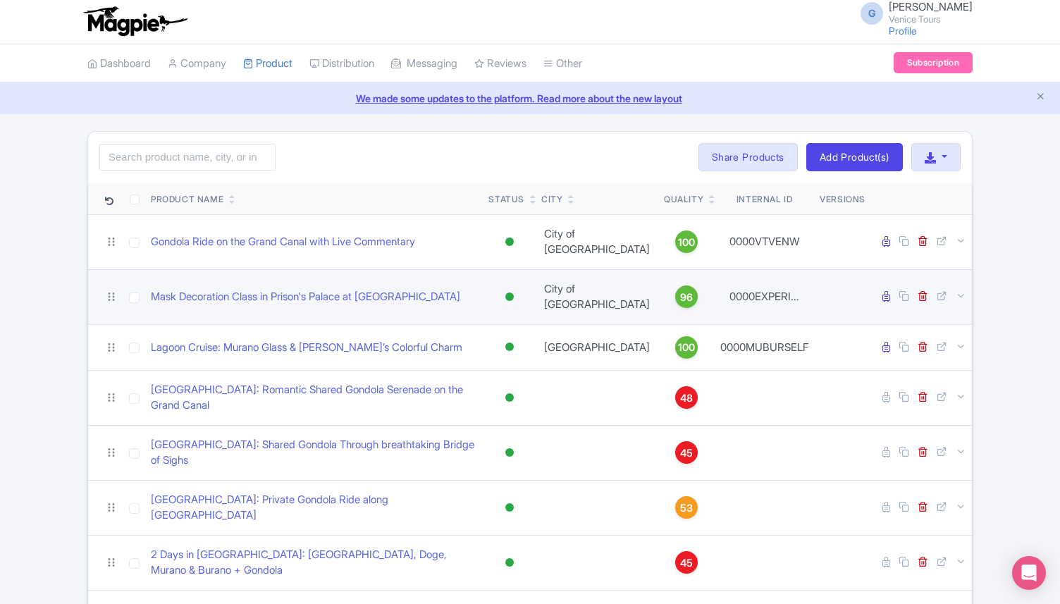
scroll to position [0, 0]
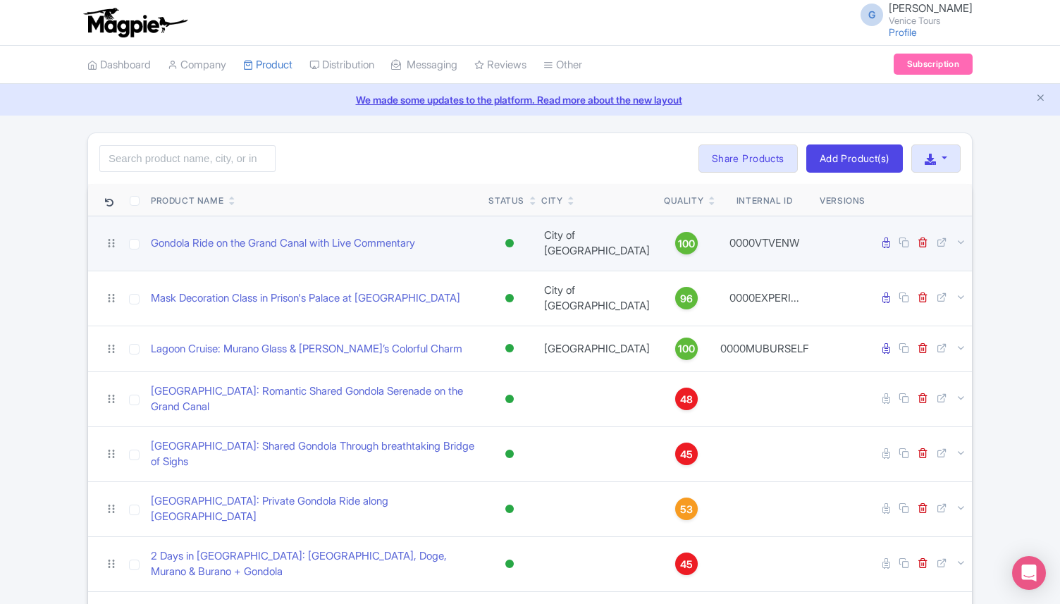
click at [961, 245] on td at bounding box center [921, 243] width 101 height 55
click at [961, 238] on icon at bounding box center [961, 242] width 11 height 11
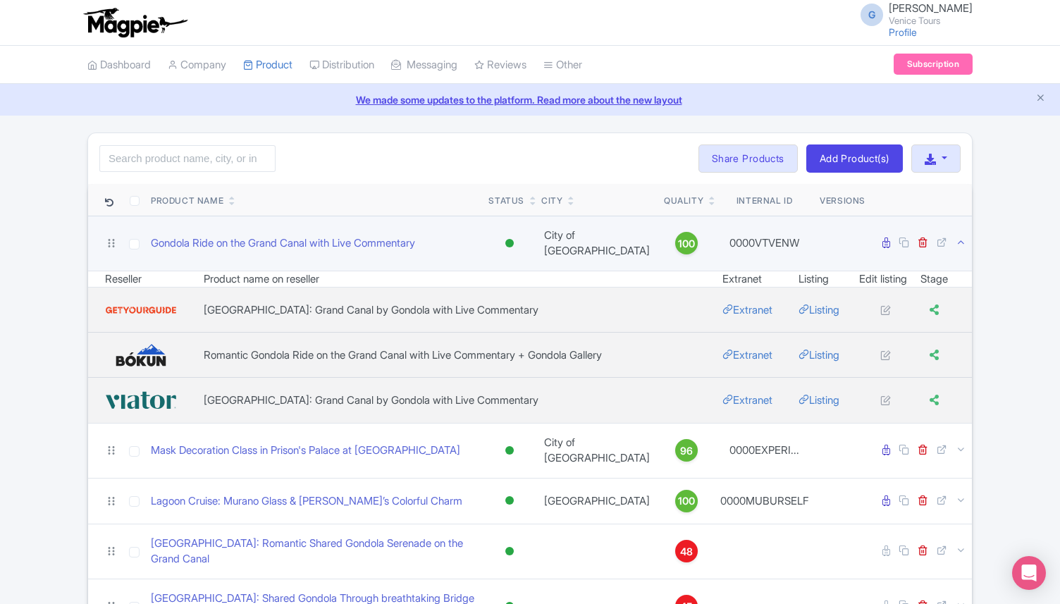
click at [709, 201] on icon at bounding box center [712, 203] width 6 height 8
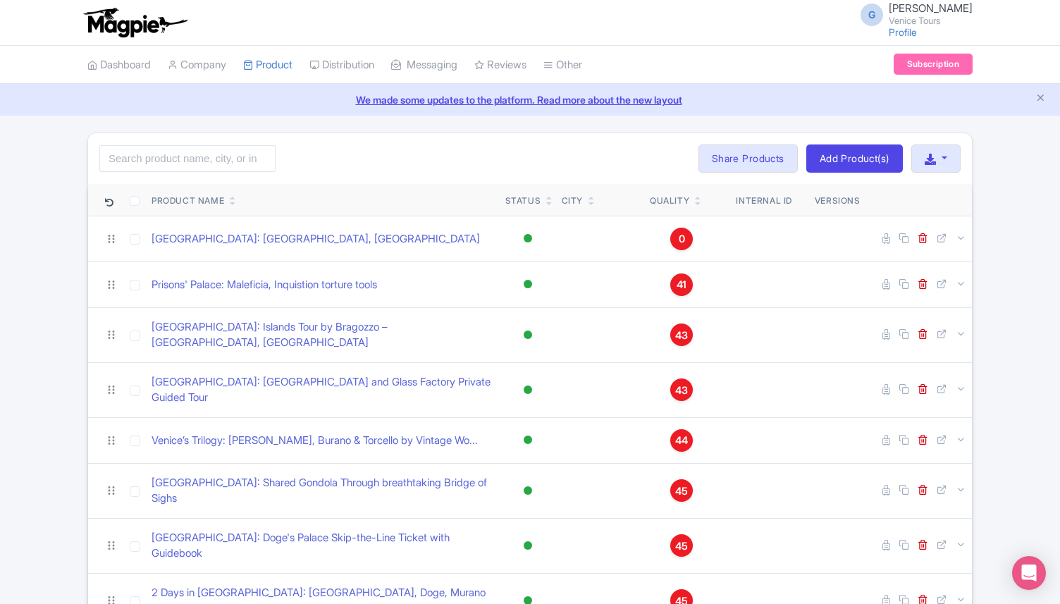
click at [695, 201] on icon at bounding box center [698, 203] width 6 height 8
click at [700, 199] on icon at bounding box center [698, 203] width 6 height 8
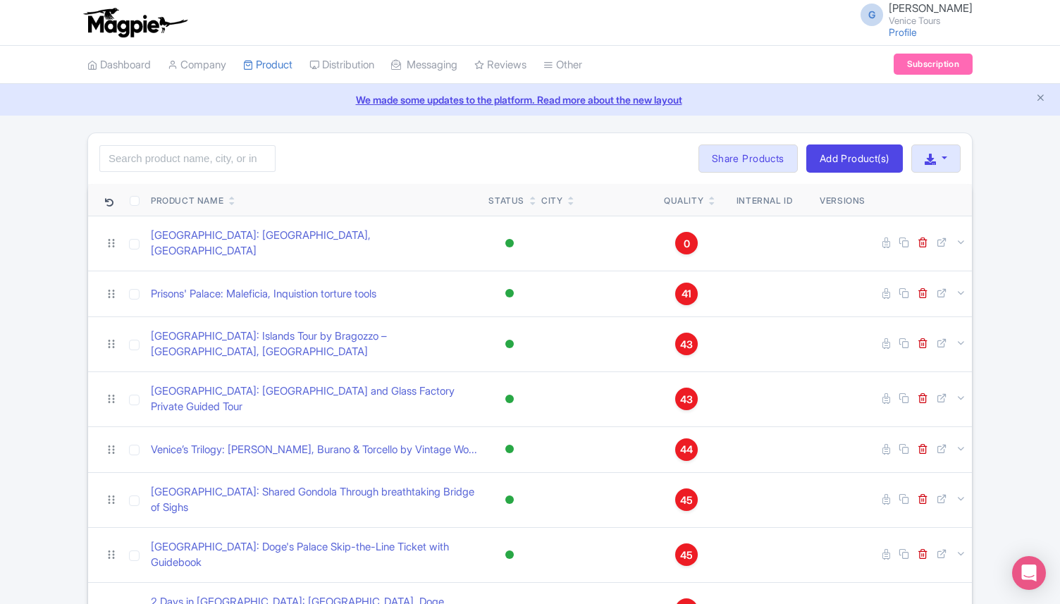
click at [709, 198] on link at bounding box center [712, 202] width 6 height 11
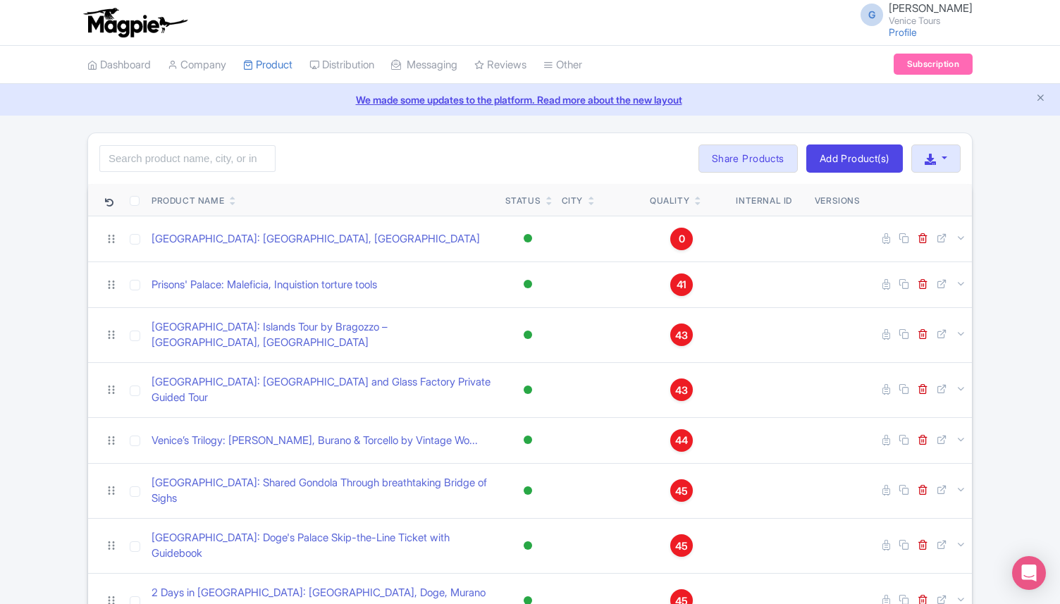
click at [699, 205] on icon at bounding box center [698, 203] width 6 height 8
click at [699, 197] on icon at bounding box center [698, 198] width 6 height 8
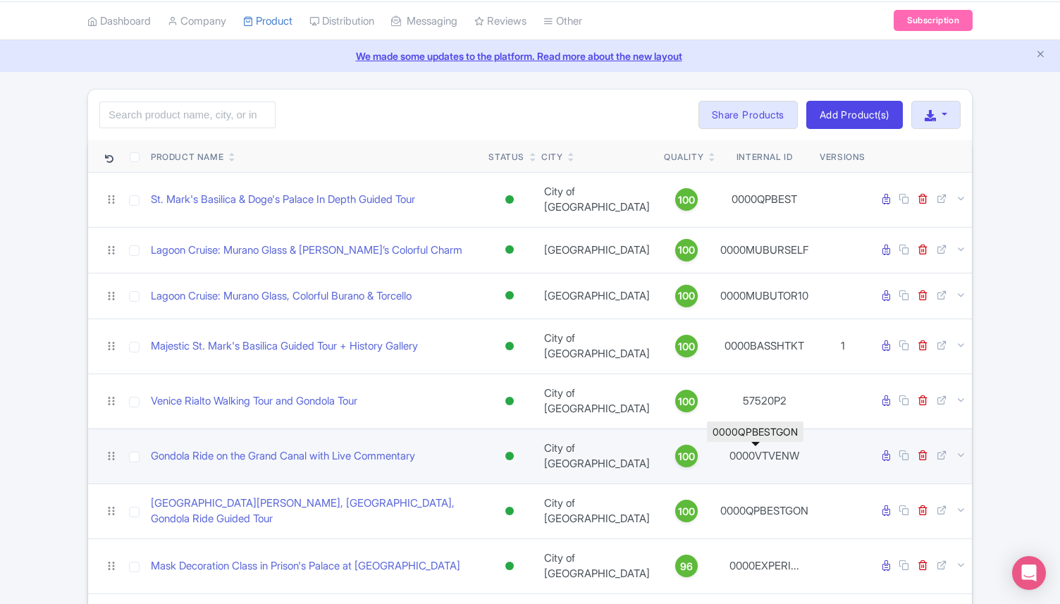
scroll to position [51, 0]
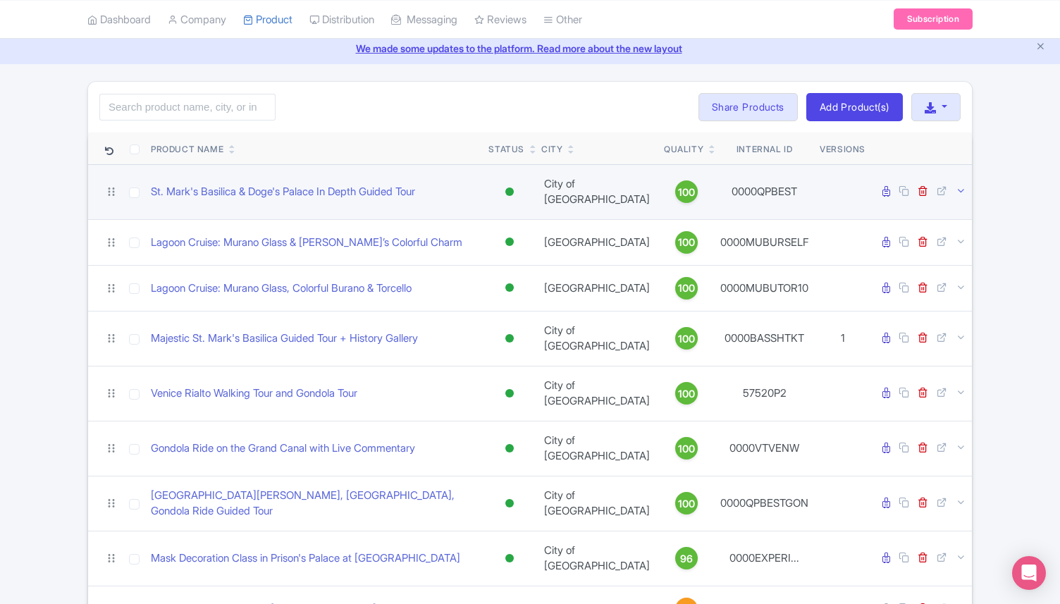
click at [961, 190] on icon at bounding box center [961, 190] width 11 height 11
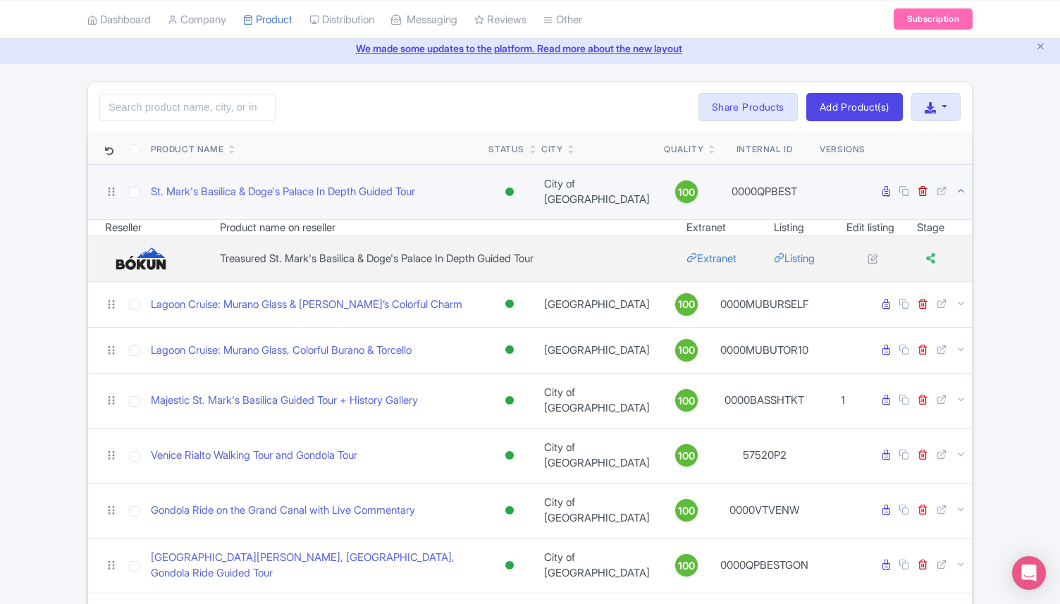
click at [961, 190] on icon at bounding box center [961, 190] width 11 height 11
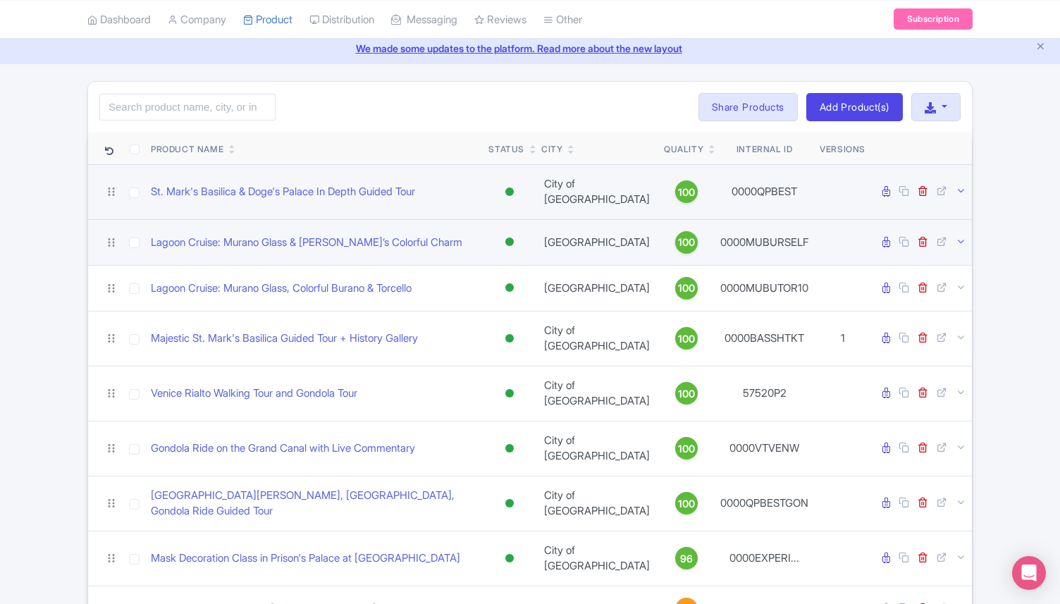
click at [962, 236] on icon at bounding box center [961, 241] width 11 height 11
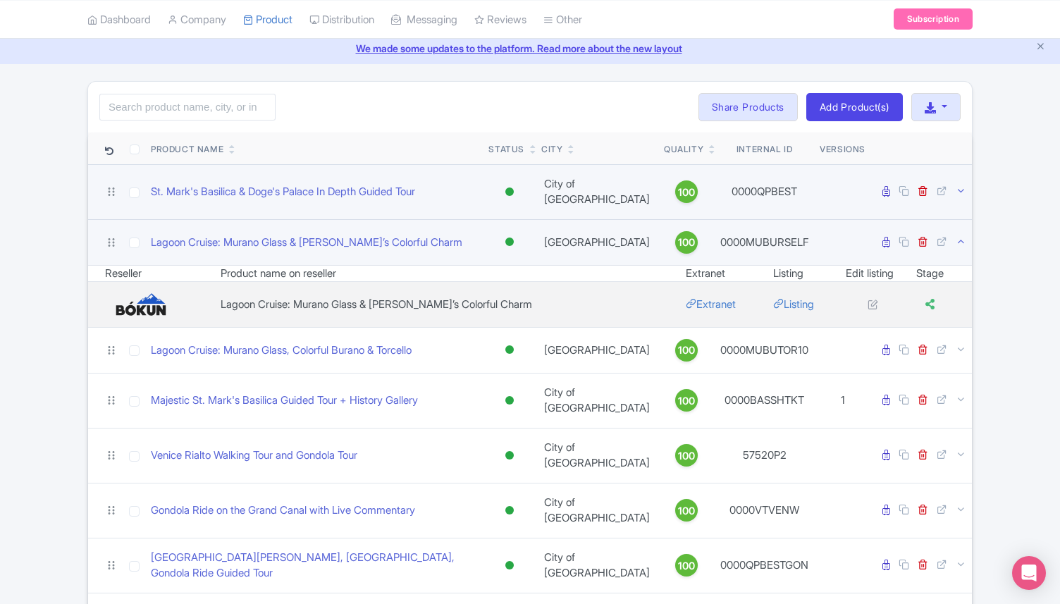
click at [962, 236] on icon at bounding box center [961, 241] width 11 height 11
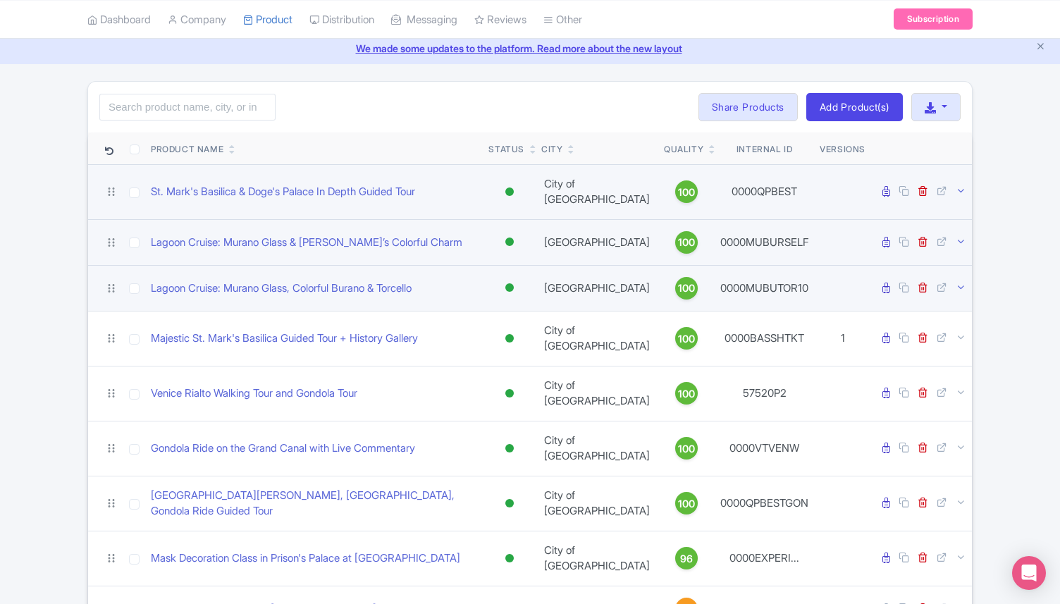
click at [961, 282] on icon at bounding box center [961, 287] width 11 height 11
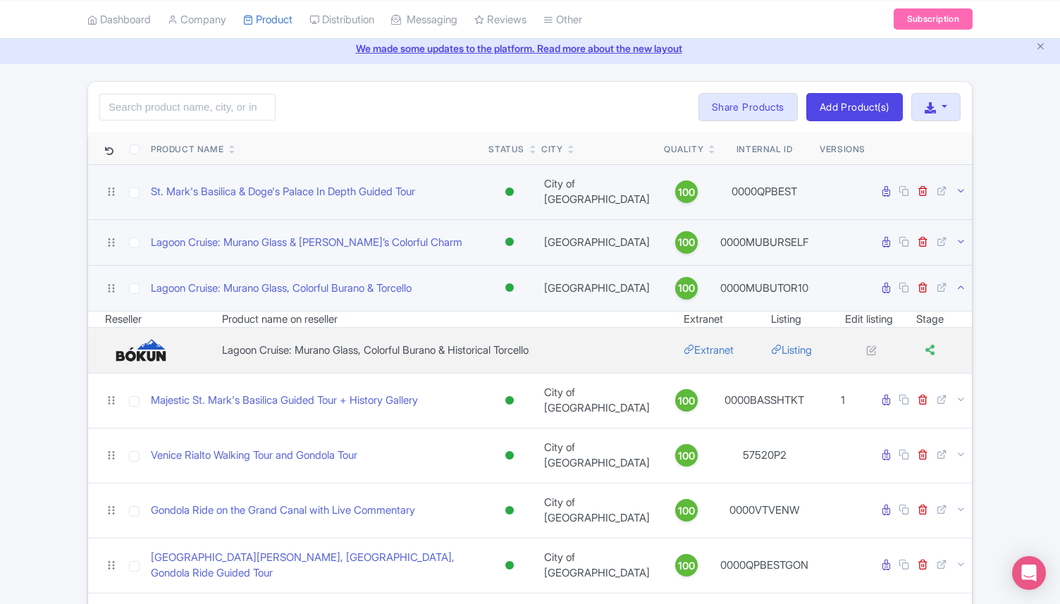
click at [961, 282] on icon at bounding box center [961, 287] width 11 height 11
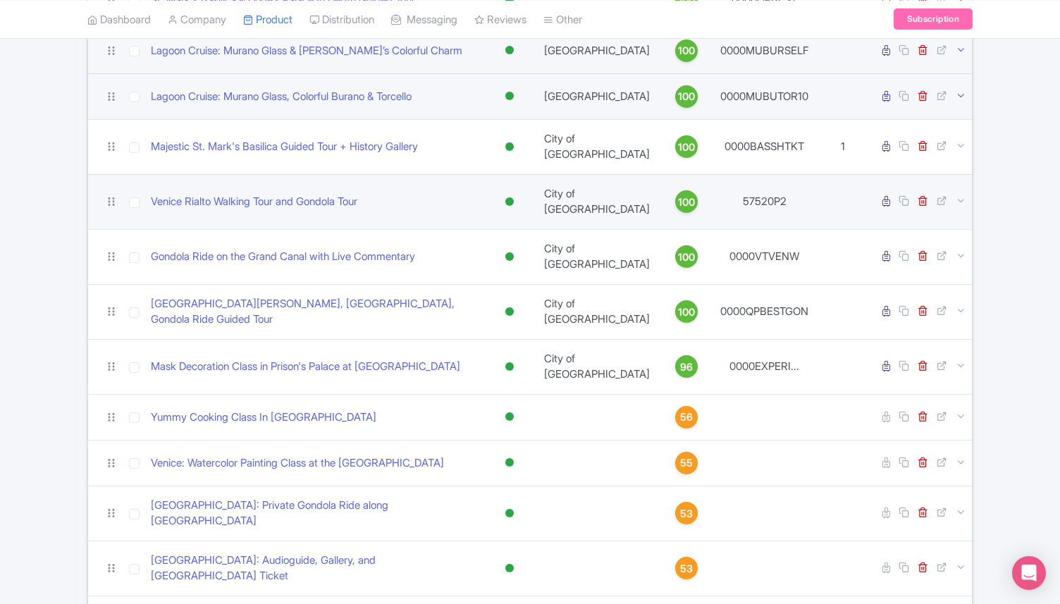
scroll to position [277, 0]
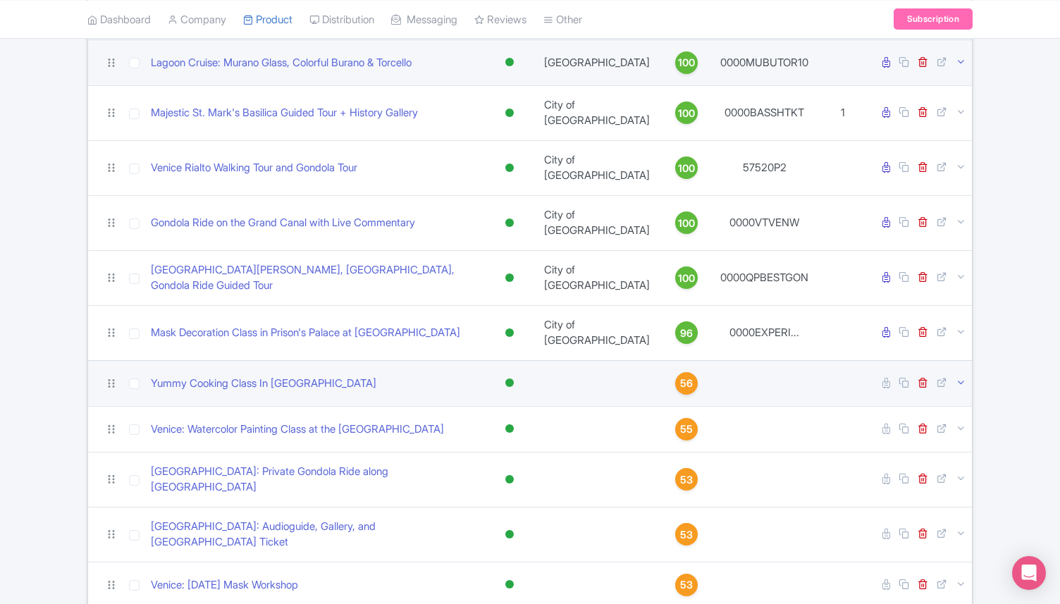
click at [964, 377] on icon at bounding box center [961, 382] width 11 height 11
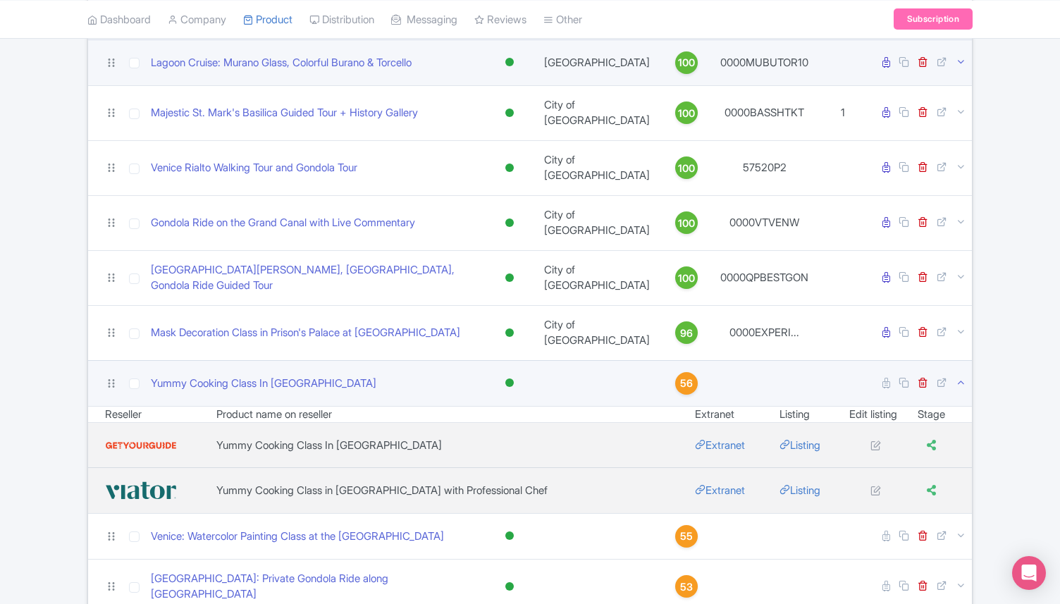
click at [964, 377] on icon at bounding box center [961, 382] width 11 height 11
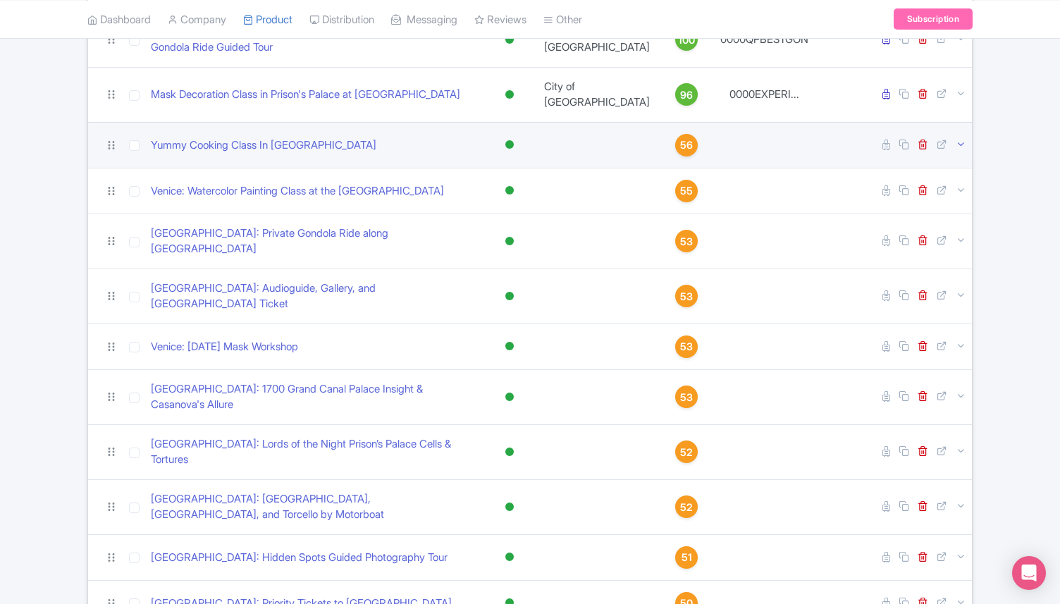
scroll to position [524, 0]
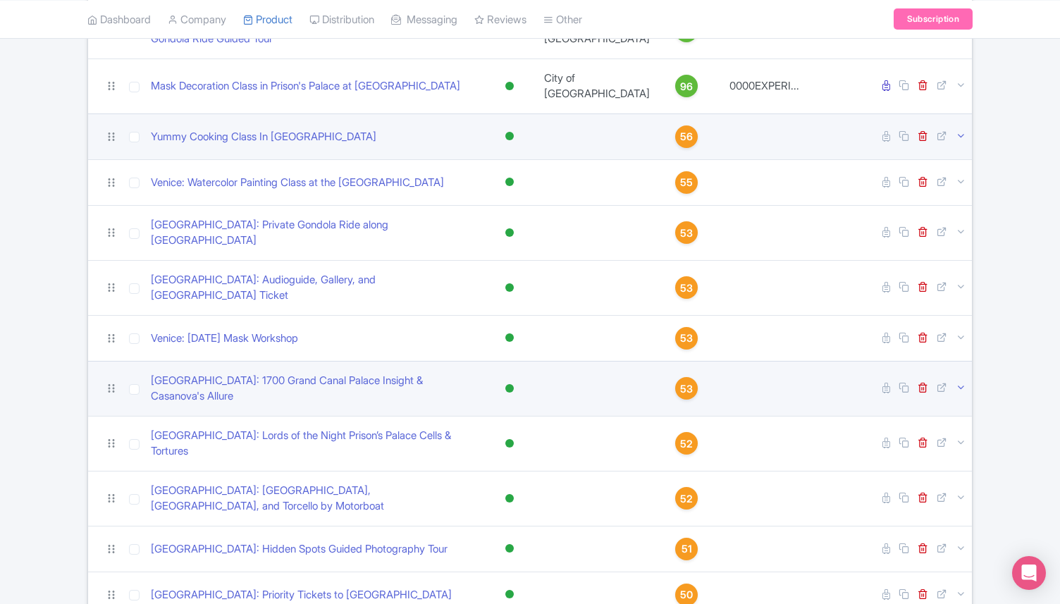
click at [960, 382] on icon at bounding box center [961, 387] width 11 height 11
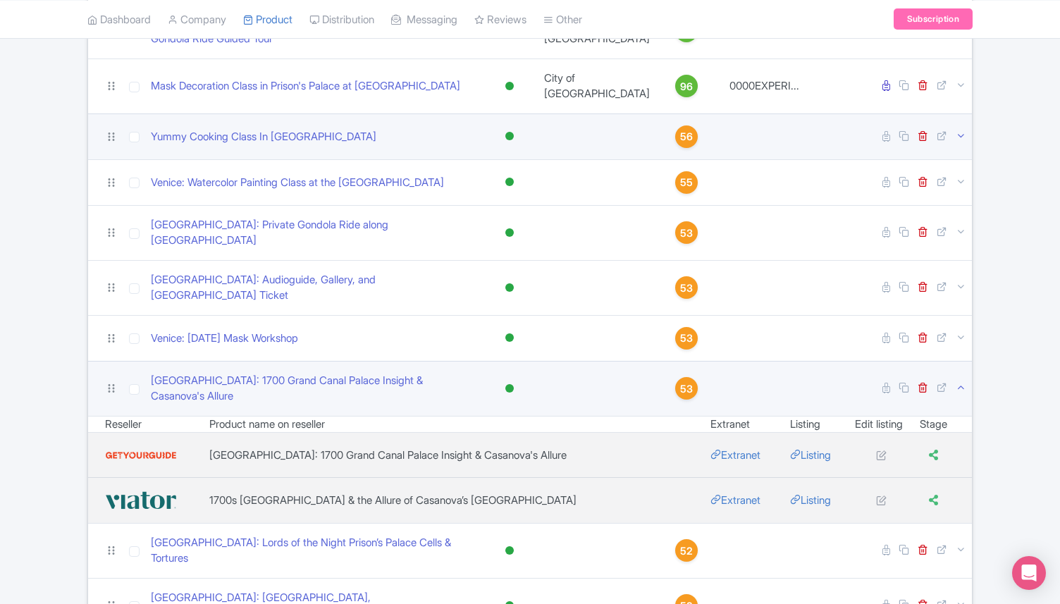
click at [960, 382] on icon at bounding box center [961, 387] width 11 height 11
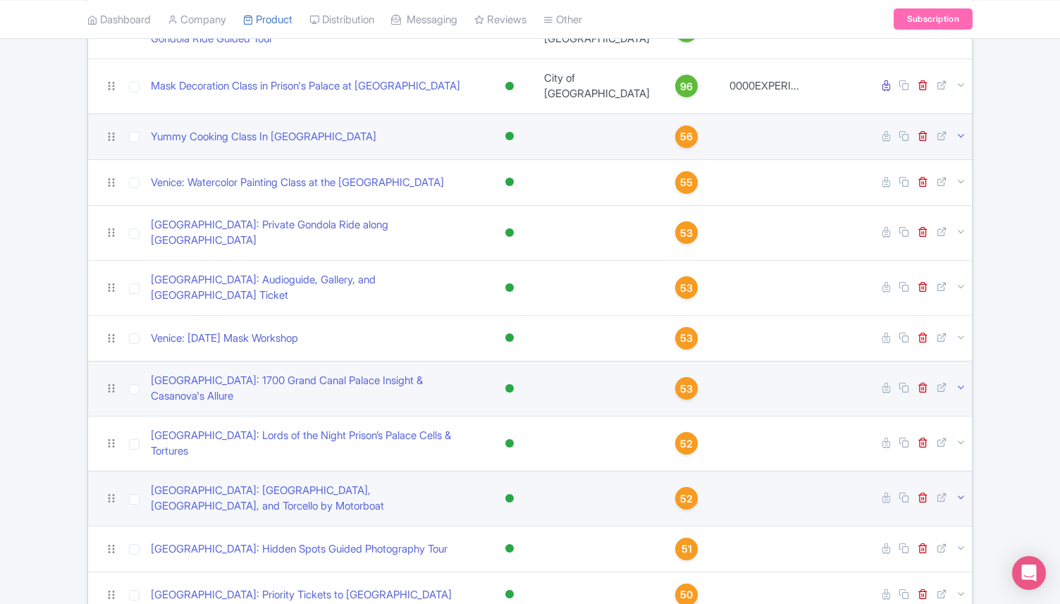
click at [963, 492] on icon at bounding box center [961, 497] width 11 height 11
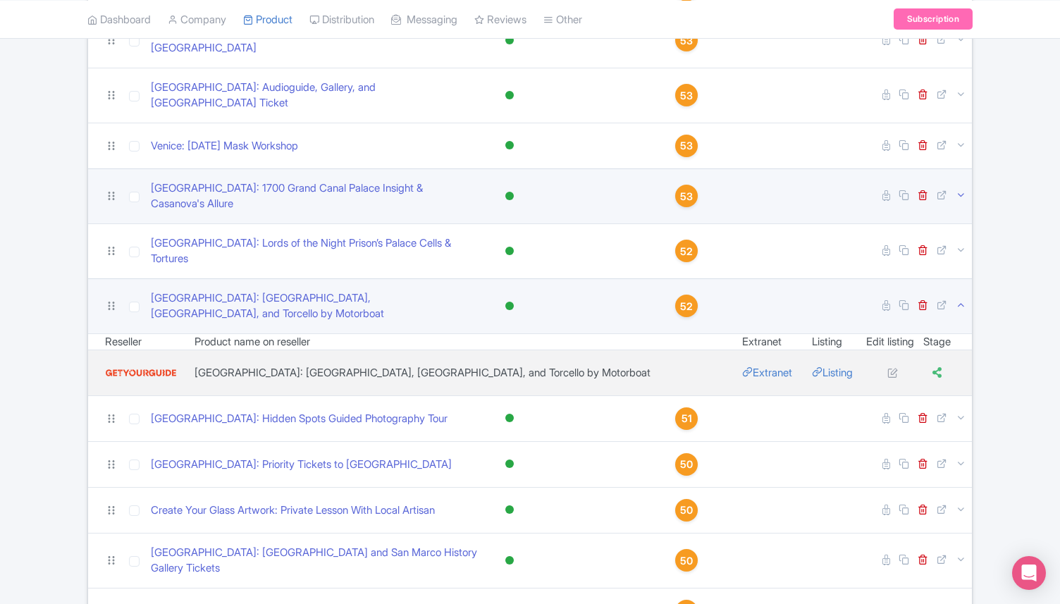
scroll to position [727, 0]
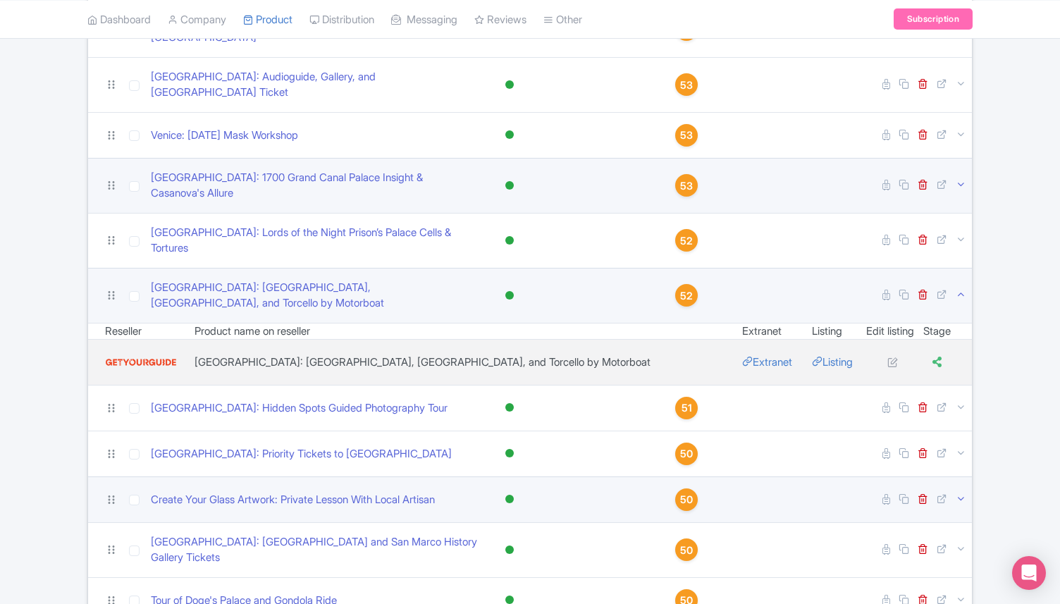
click at [958, 493] on icon at bounding box center [961, 498] width 11 height 11
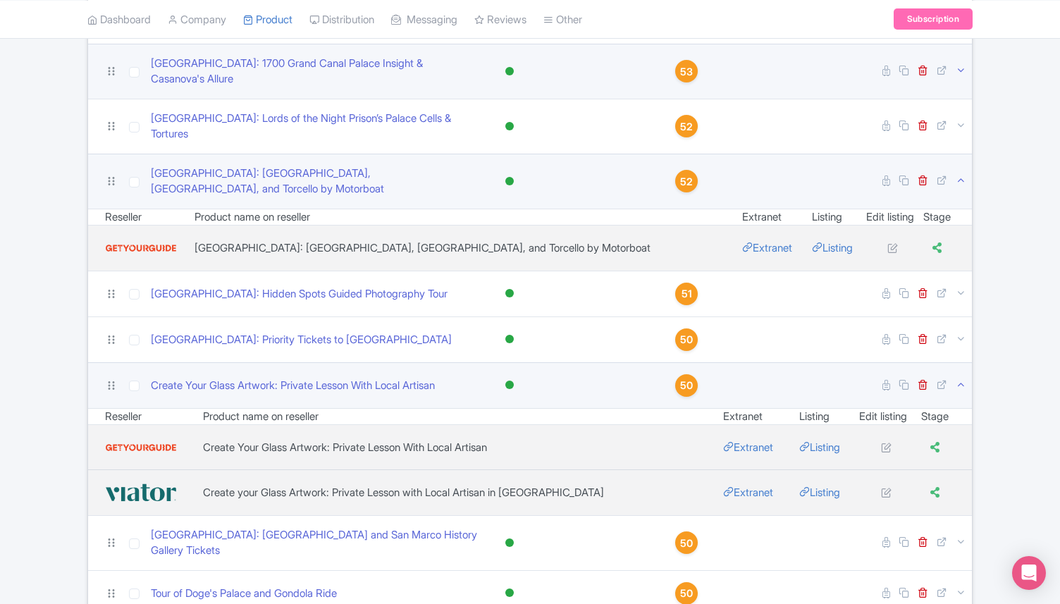
scroll to position [842, 0]
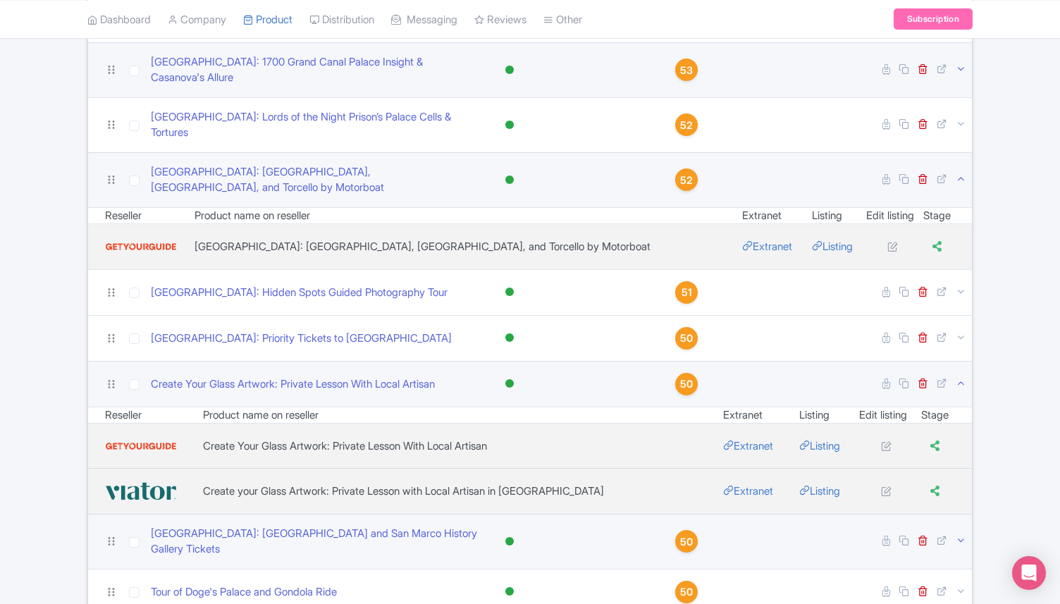
click at [958, 535] on icon at bounding box center [961, 540] width 11 height 11
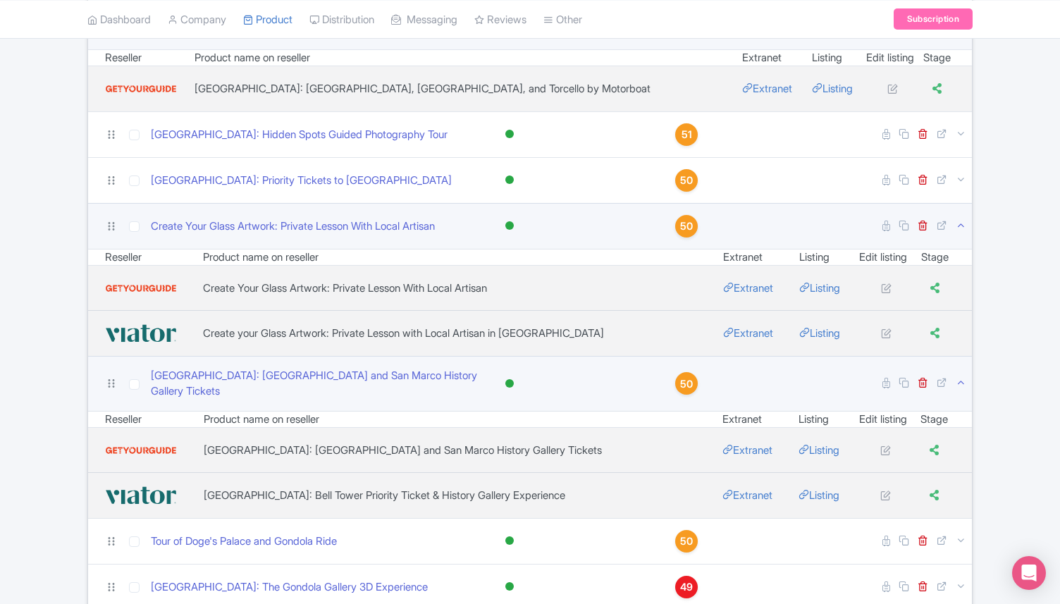
scroll to position [1007, 0]
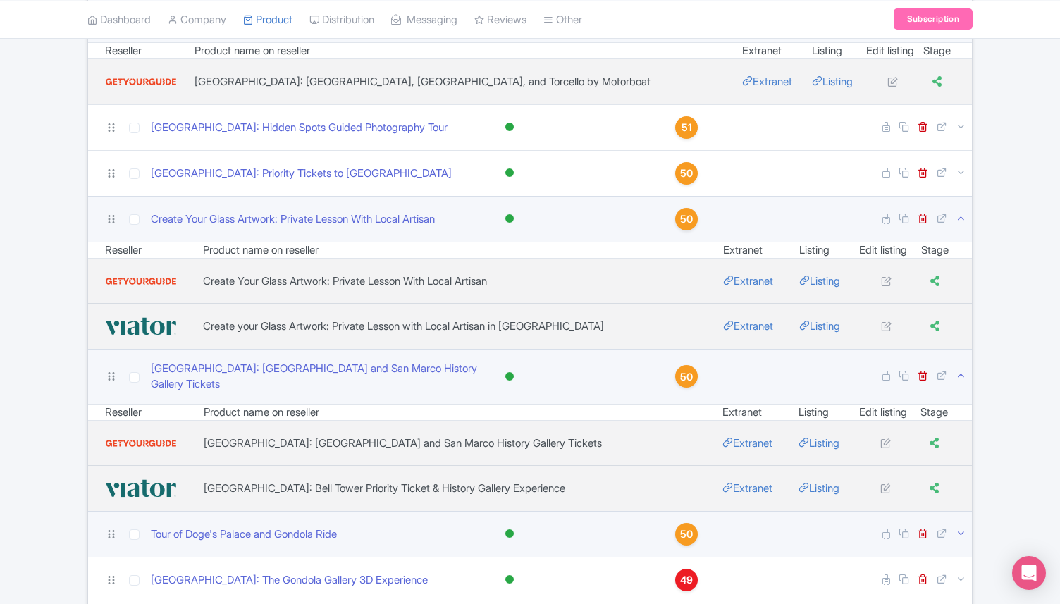
click at [957, 528] on icon at bounding box center [961, 533] width 11 height 11
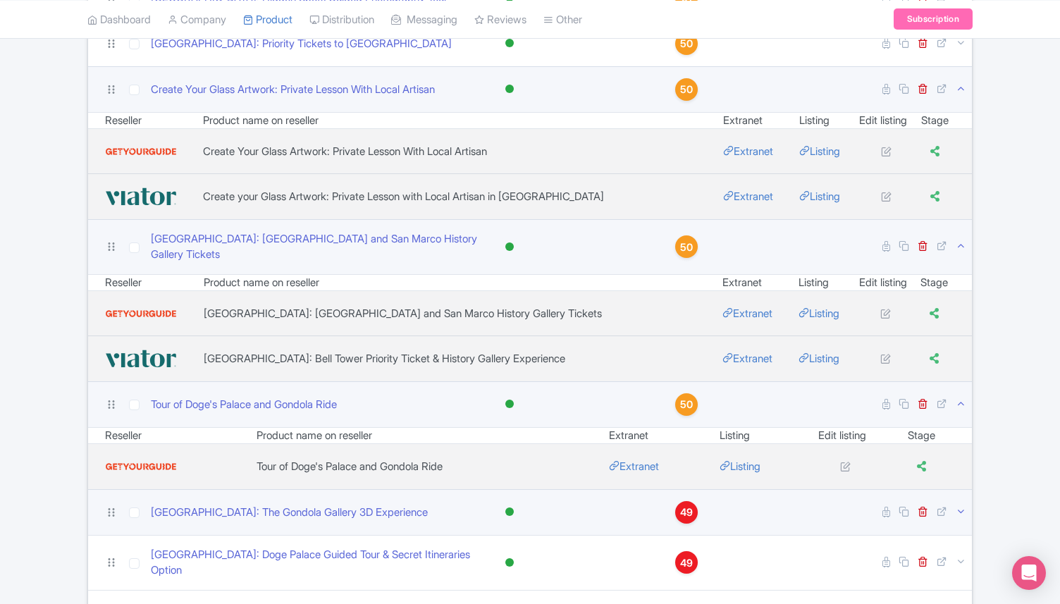
click at [959, 506] on icon at bounding box center [961, 511] width 11 height 11
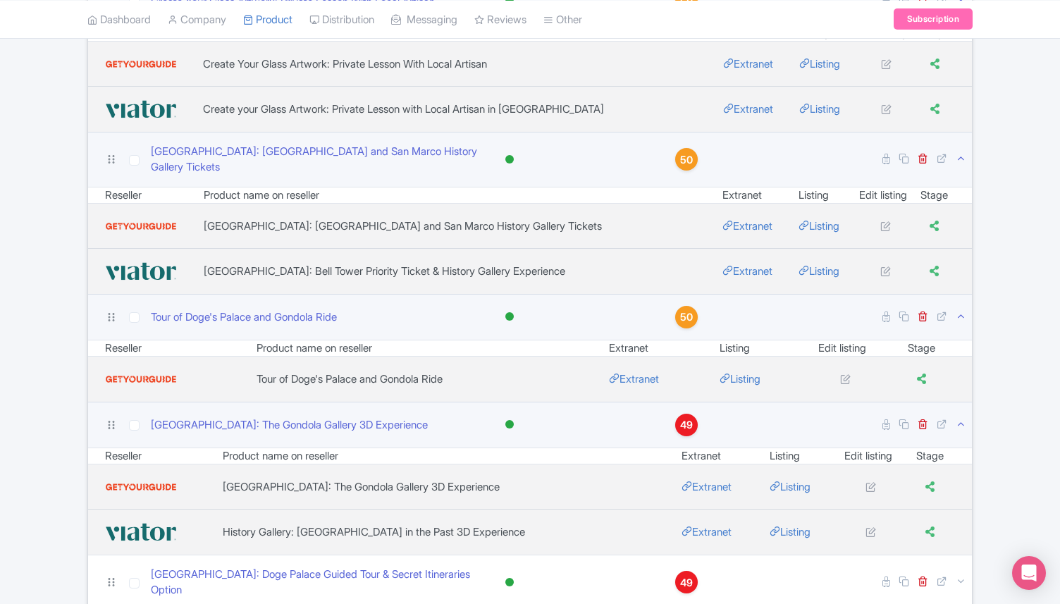
scroll to position [1237, 0]
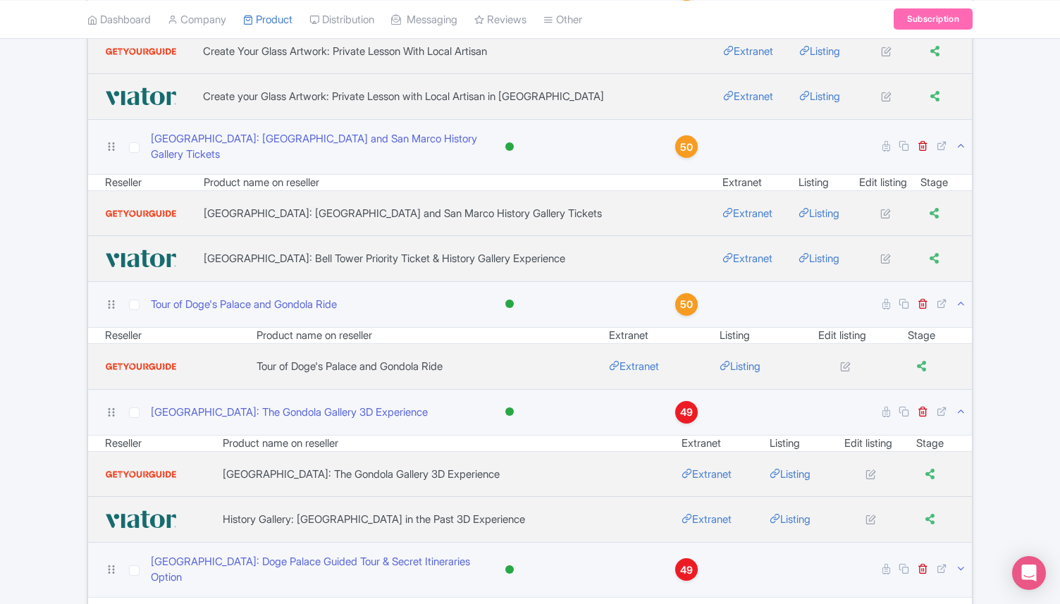
click at [961, 563] on icon at bounding box center [961, 568] width 11 height 11
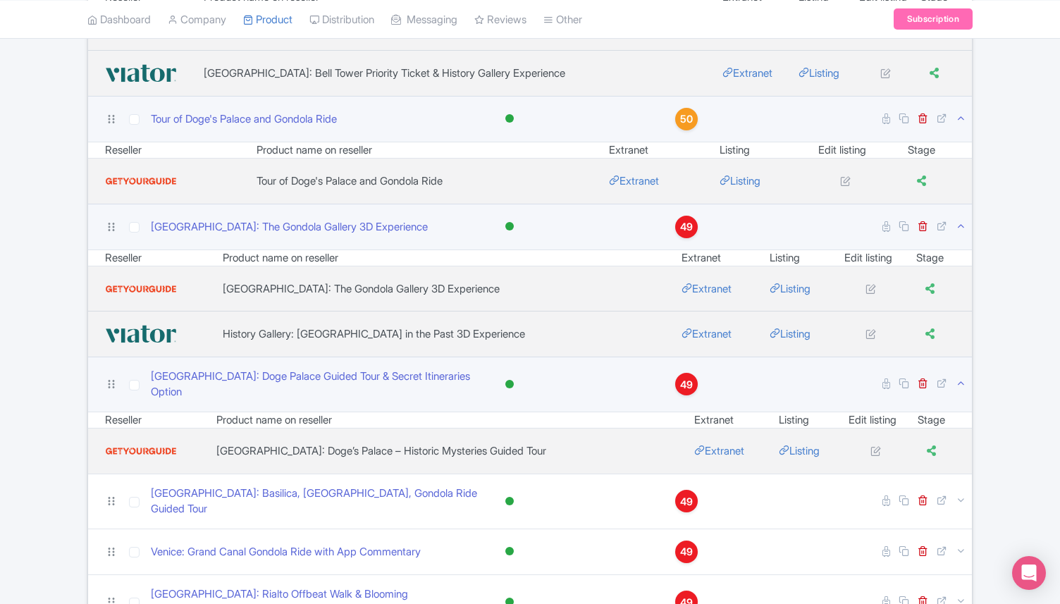
scroll to position [1421, 0]
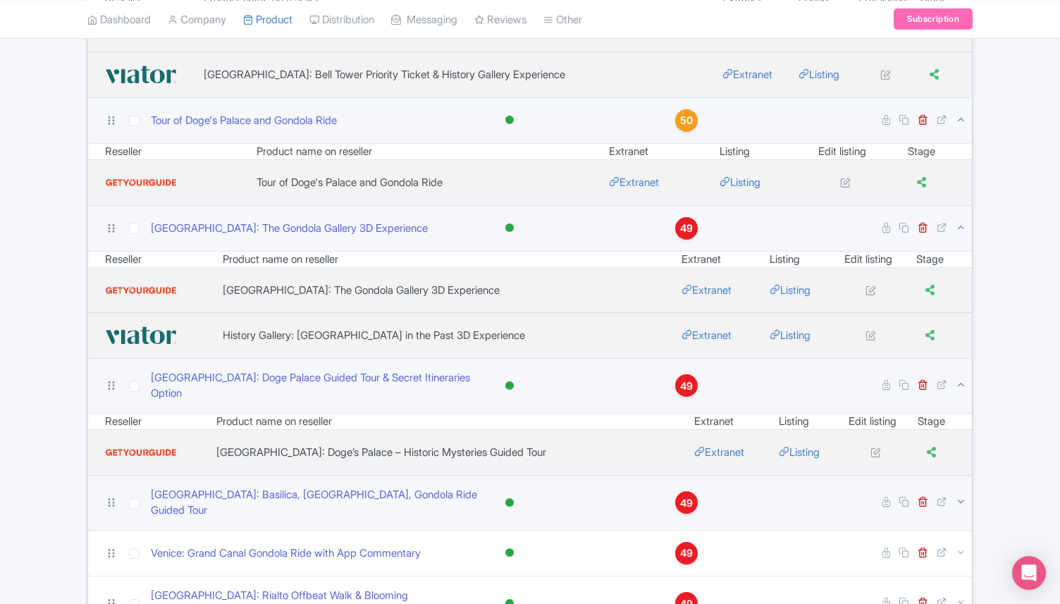
click at [958, 496] on icon at bounding box center [961, 501] width 11 height 11
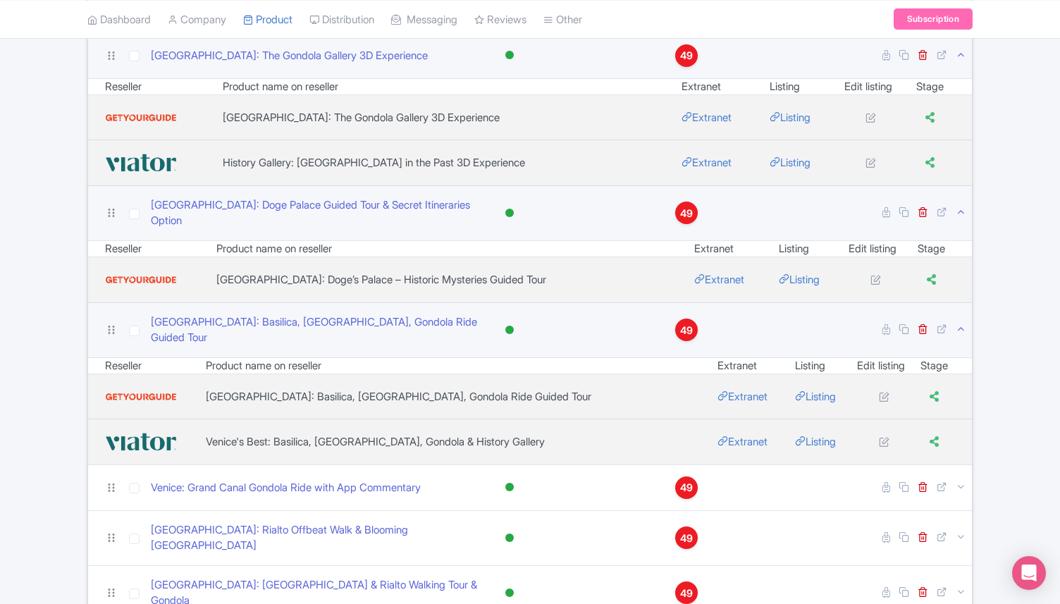
scroll to position [1602, 0]
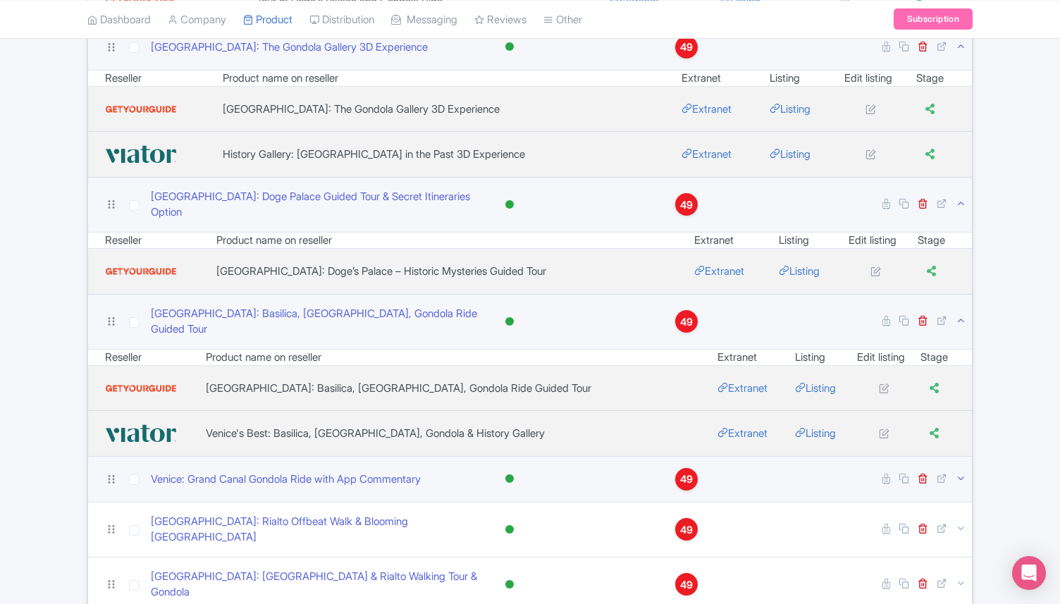
click at [956, 473] on icon at bounding box center [961, 478] width 11 height 11
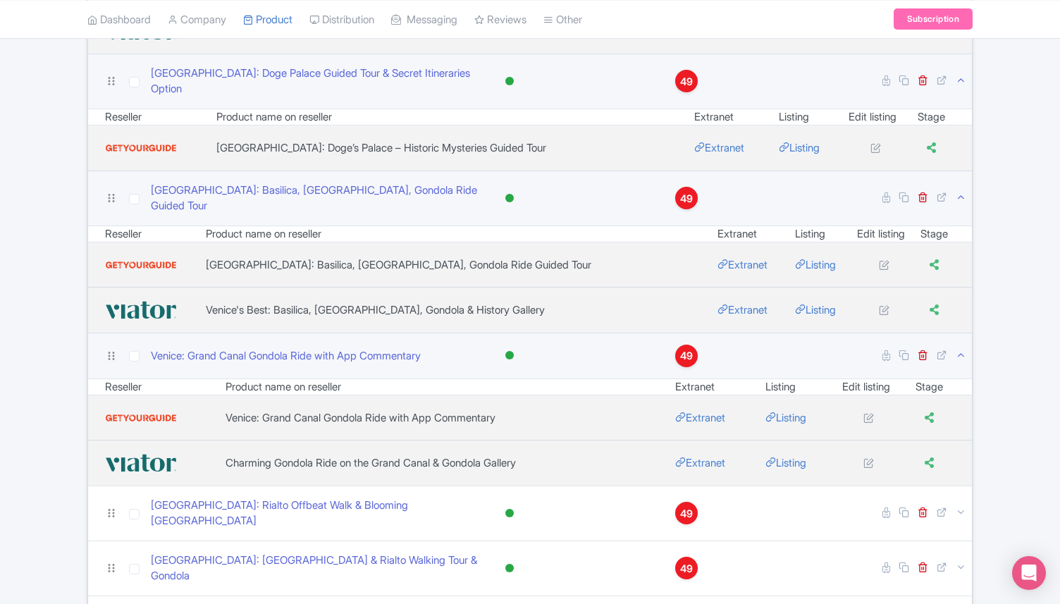
scroll to position [1727, 0]
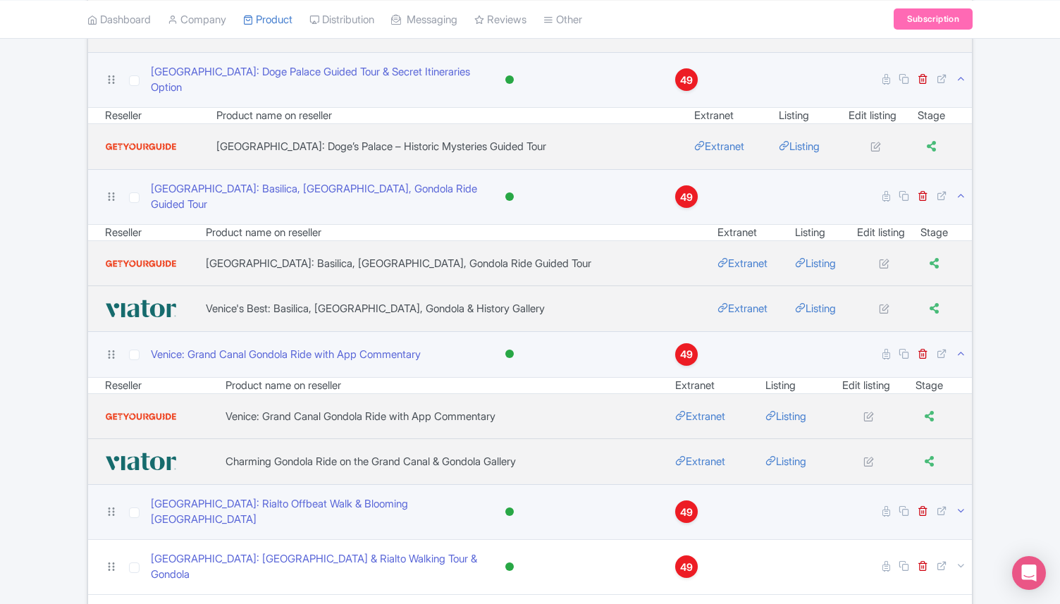
click at [959, 505] on icon at bounding box center [961, 510] width 11 height 11
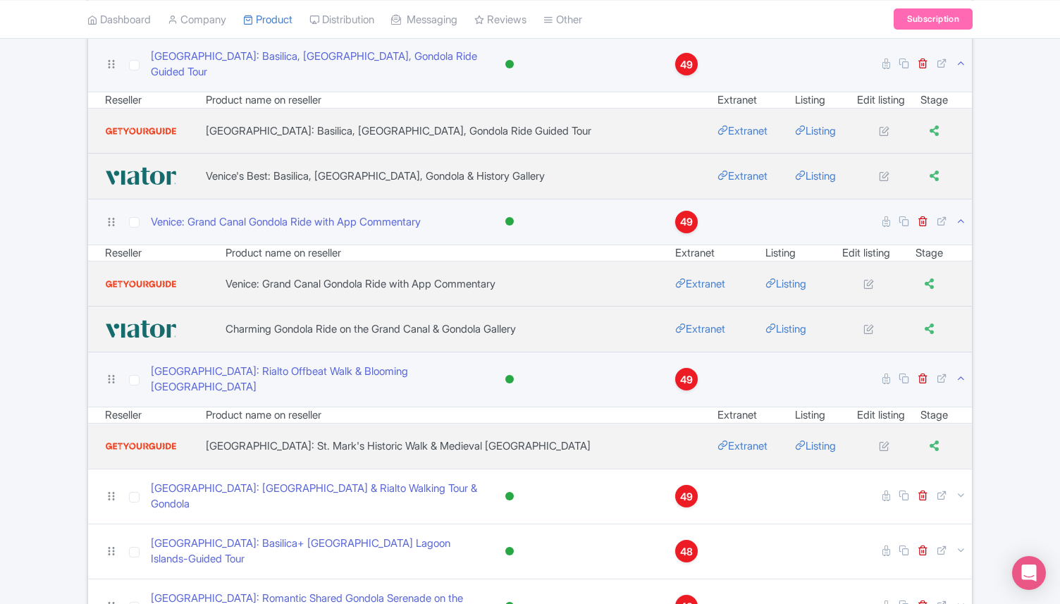
scroll to position [1862, 0]
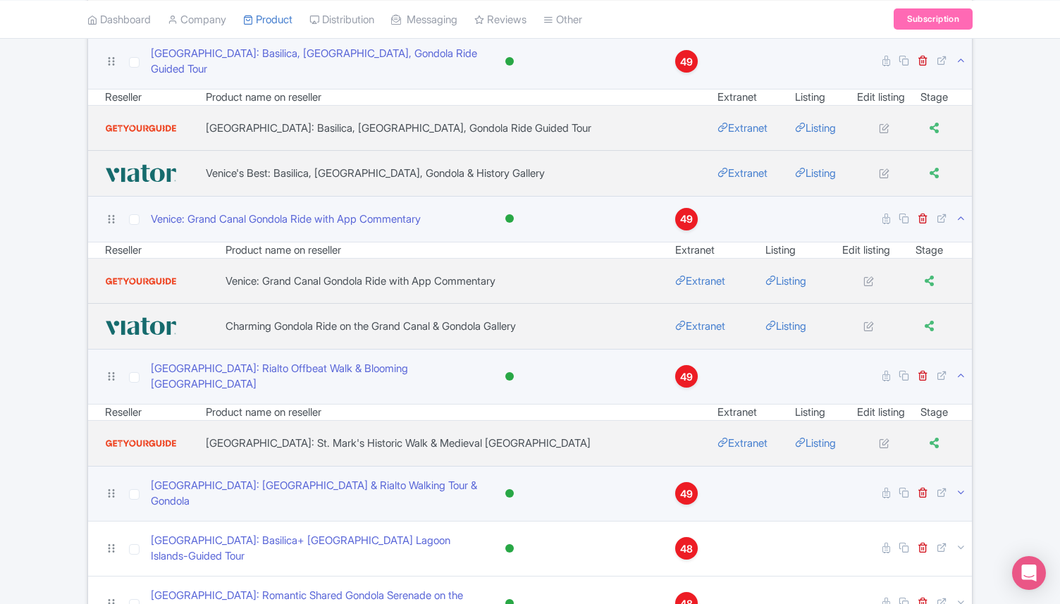
click at [960, 487] on icon at bounding box center [961, 492] width 11 height 11
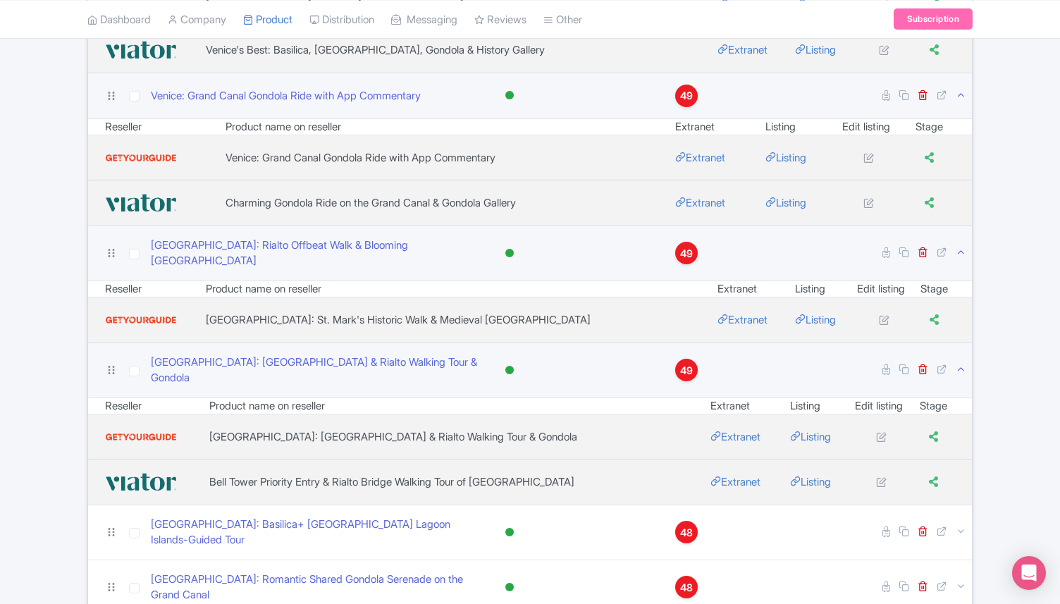
scroll to position [1997, 0]
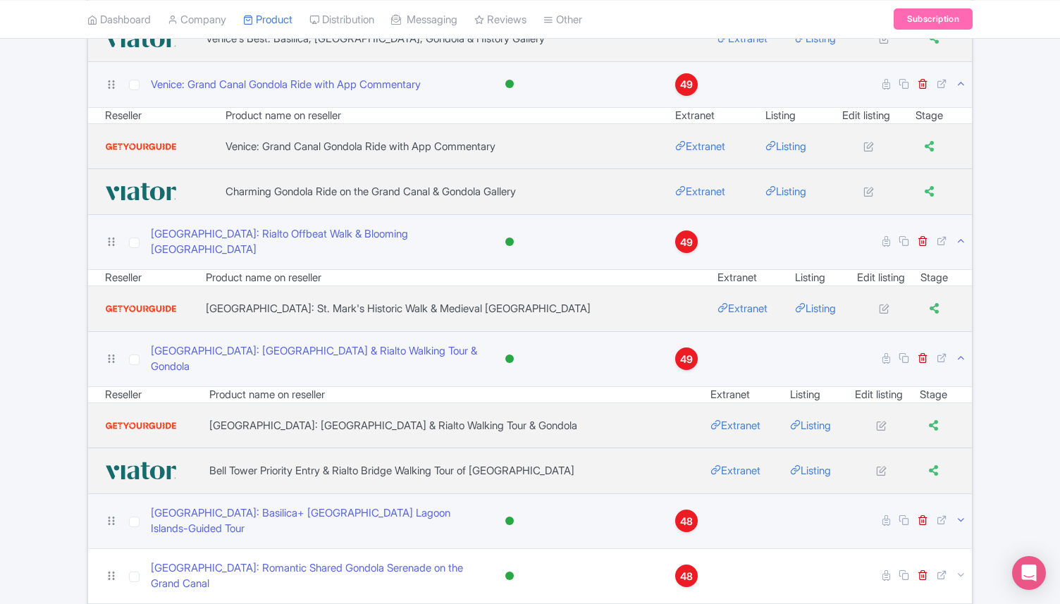
click at [959, 515] on icon at bounding box center [961, 520] width 11 height 11
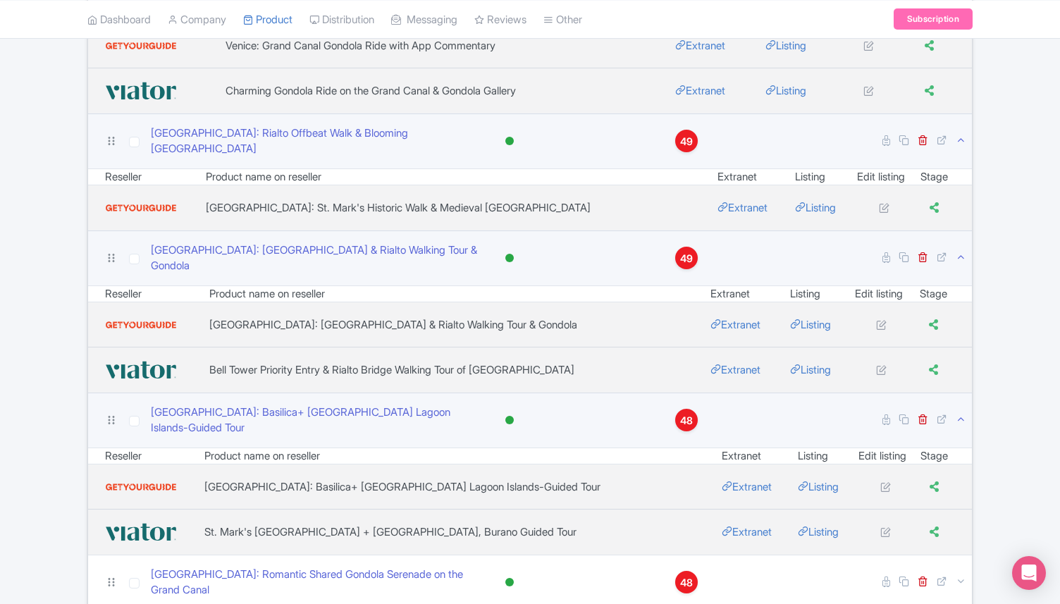
scroll to position [2105, 0]
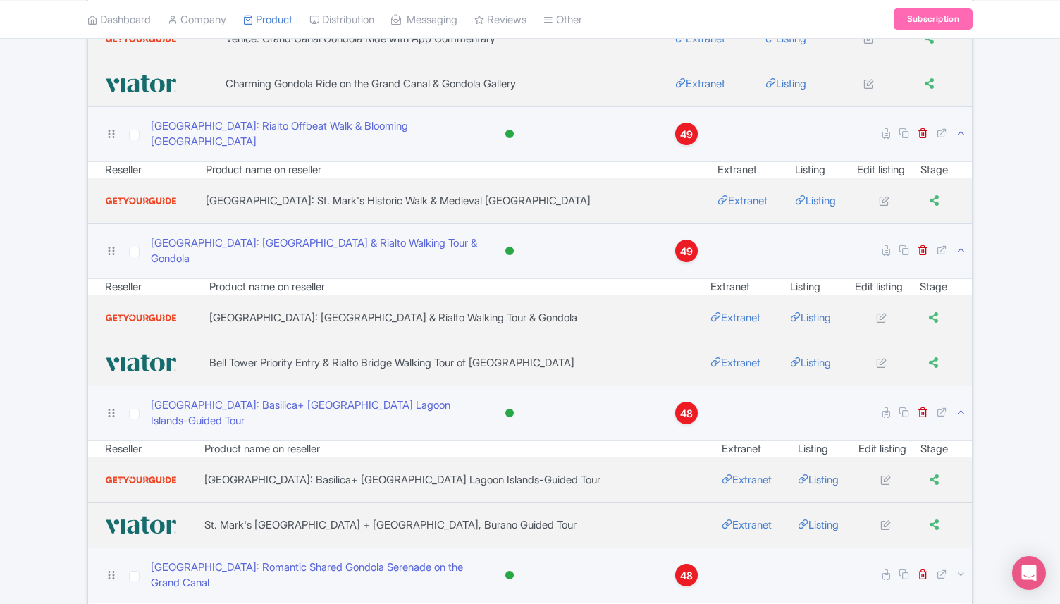
click at [954, 548] on td at bounding box center [921, 575] width 101 height 55
click at [959, 569] on icon at bounding box center [961, 574] width 11 height 11
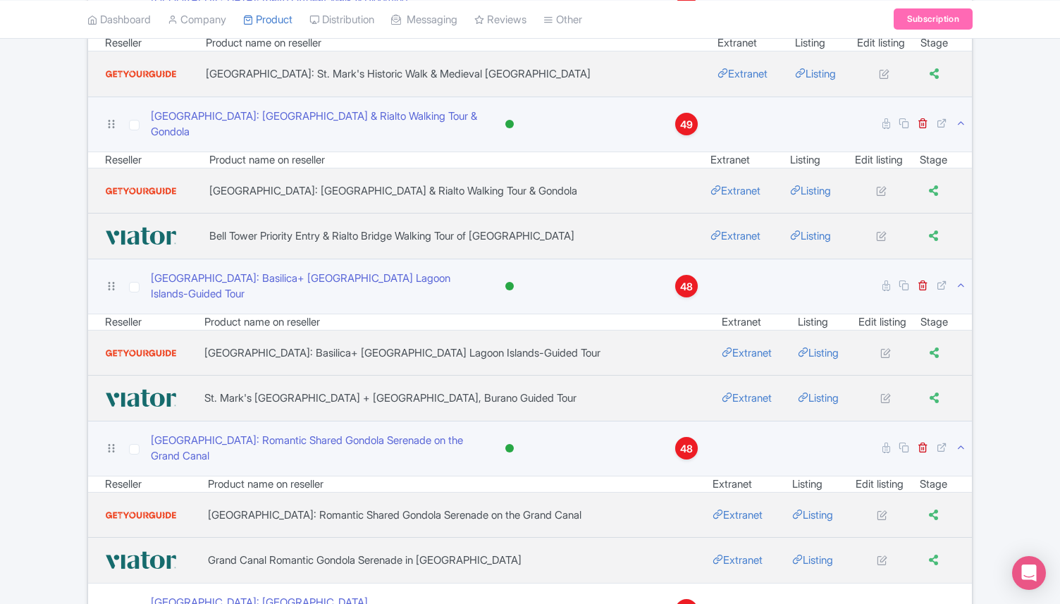
scroll to position [2257, 0]
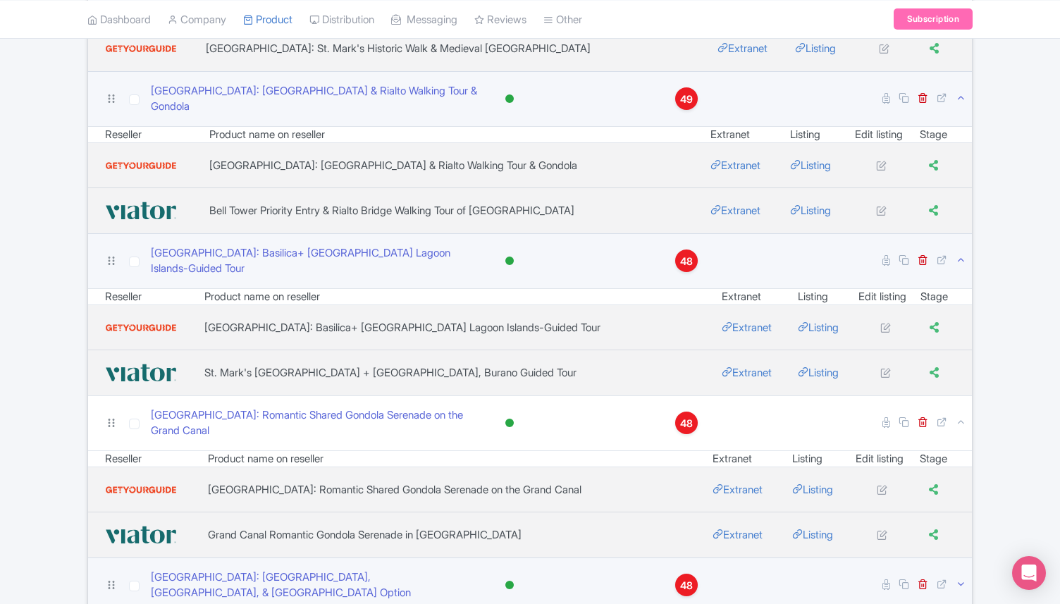
click at [959, 579] on icon at bounding box center [961, 584] width 11 height 11
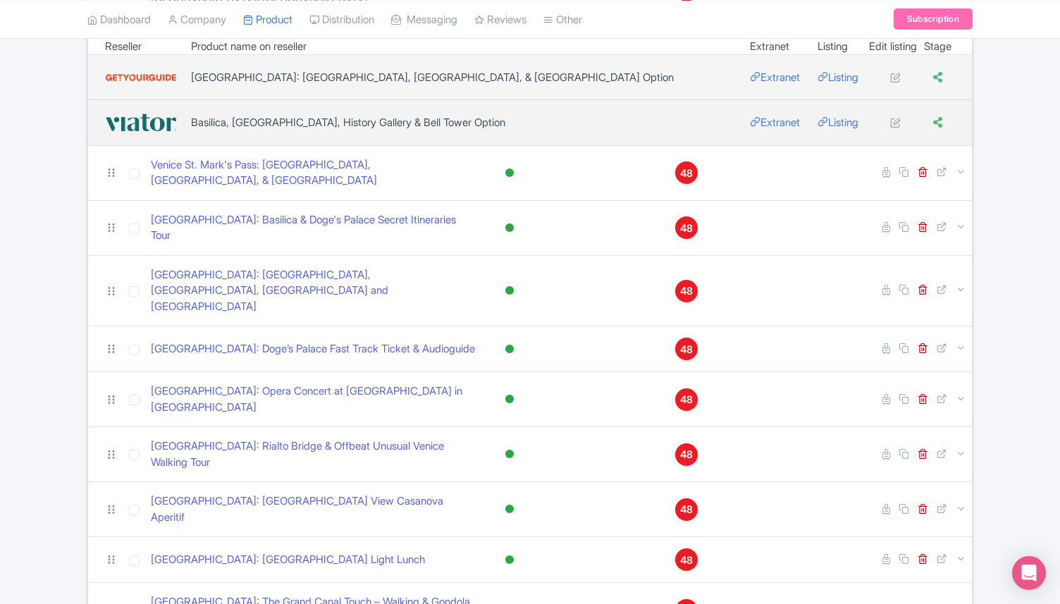
scroll to position [2841, 0]
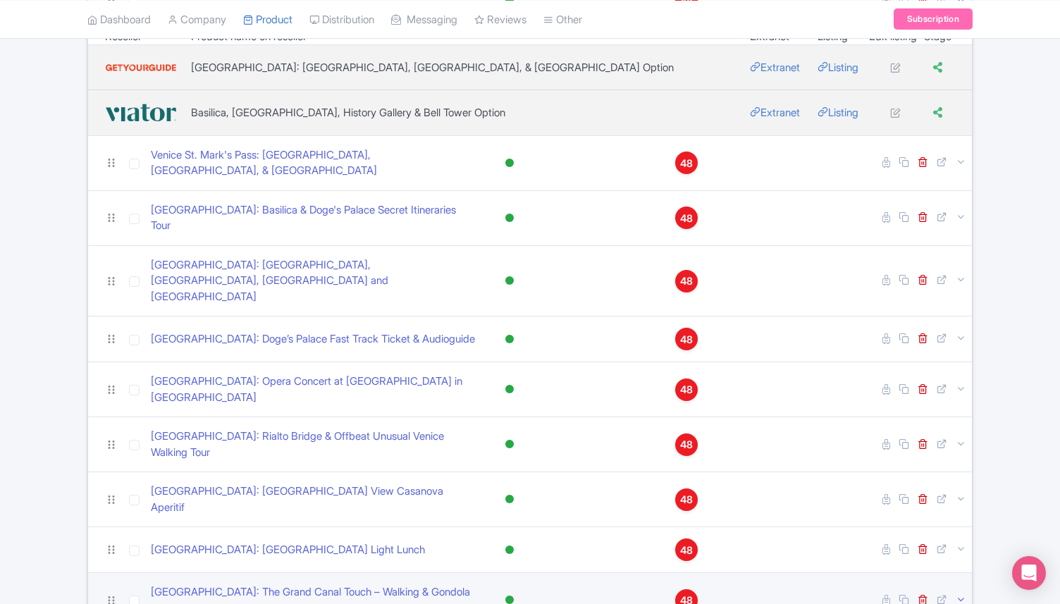
click at [957, 594] on icon at bounding box center [961, 599] width 11 height 11
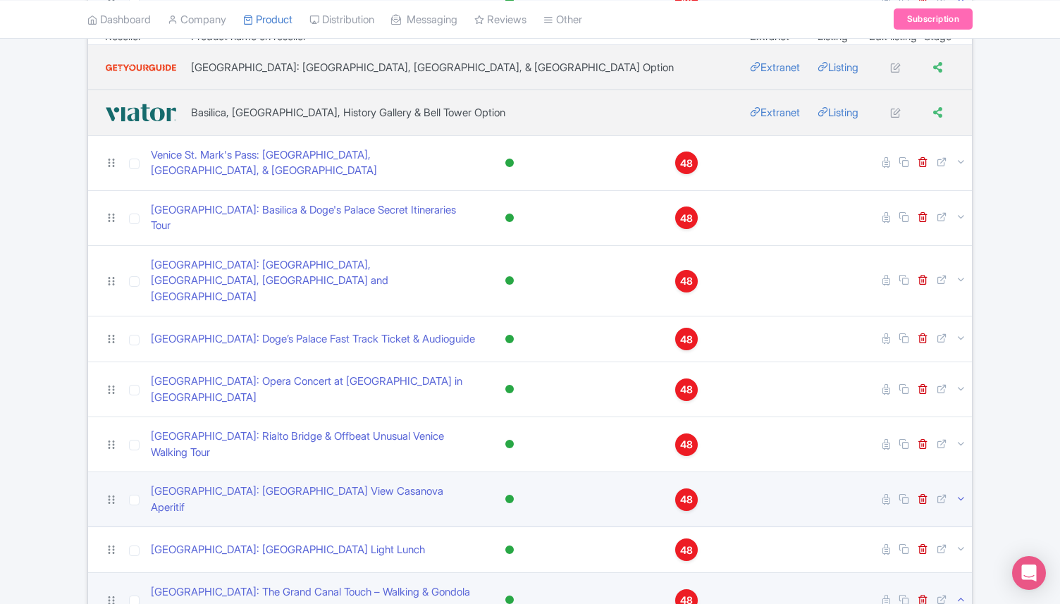
click at [957, 493] on icon at bounding box center [961, 498] width 11 height 11
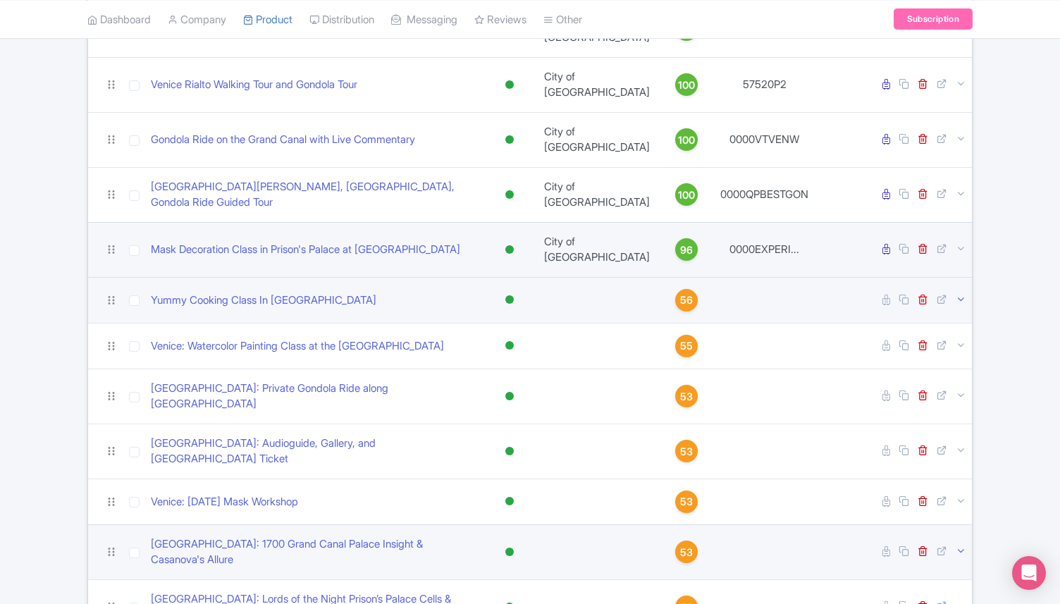
scroll to position [0, 0]
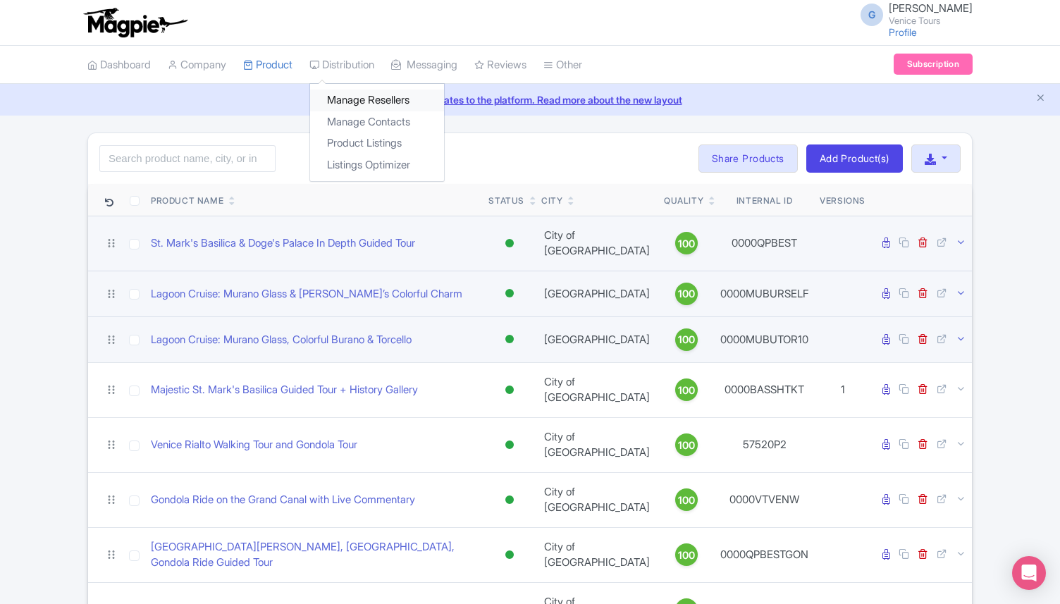
click at [376, 102] on link "Manage Resellers" at bounding box center [377, 101] width 134 height 22
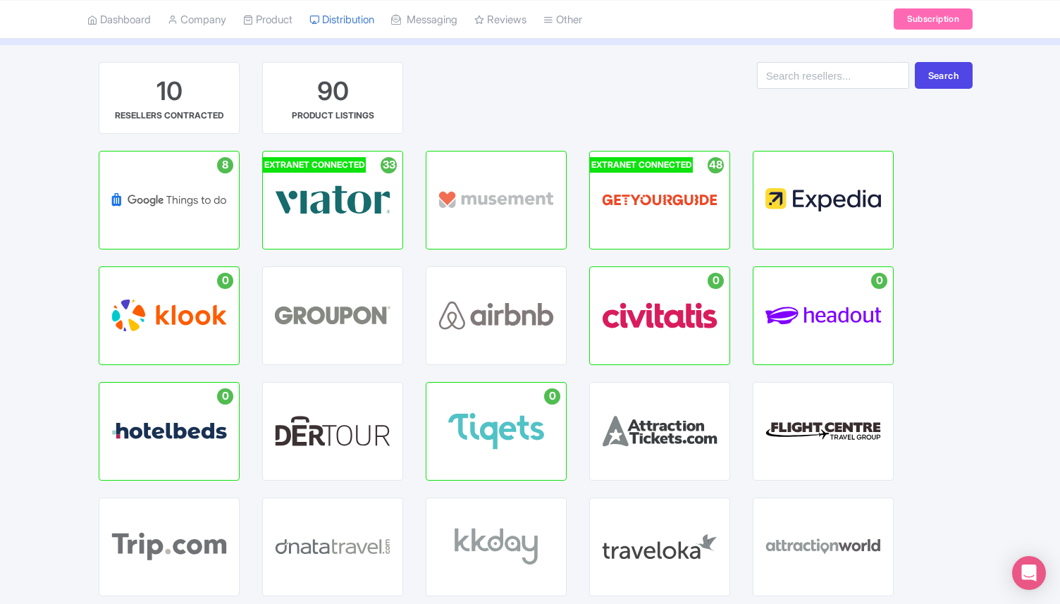
scroll to position [70, 0]
